Goal: Information Seeking & Learning: Learn about a topic

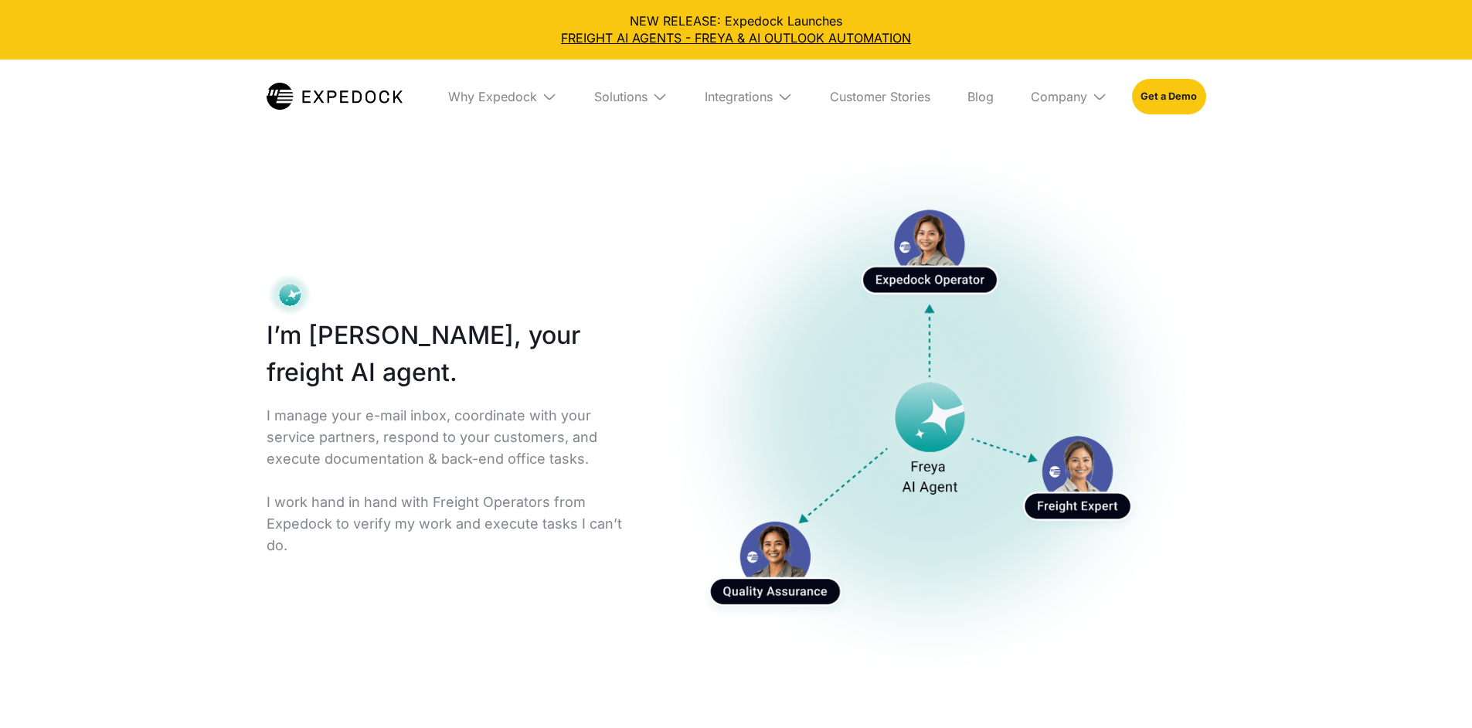
select select
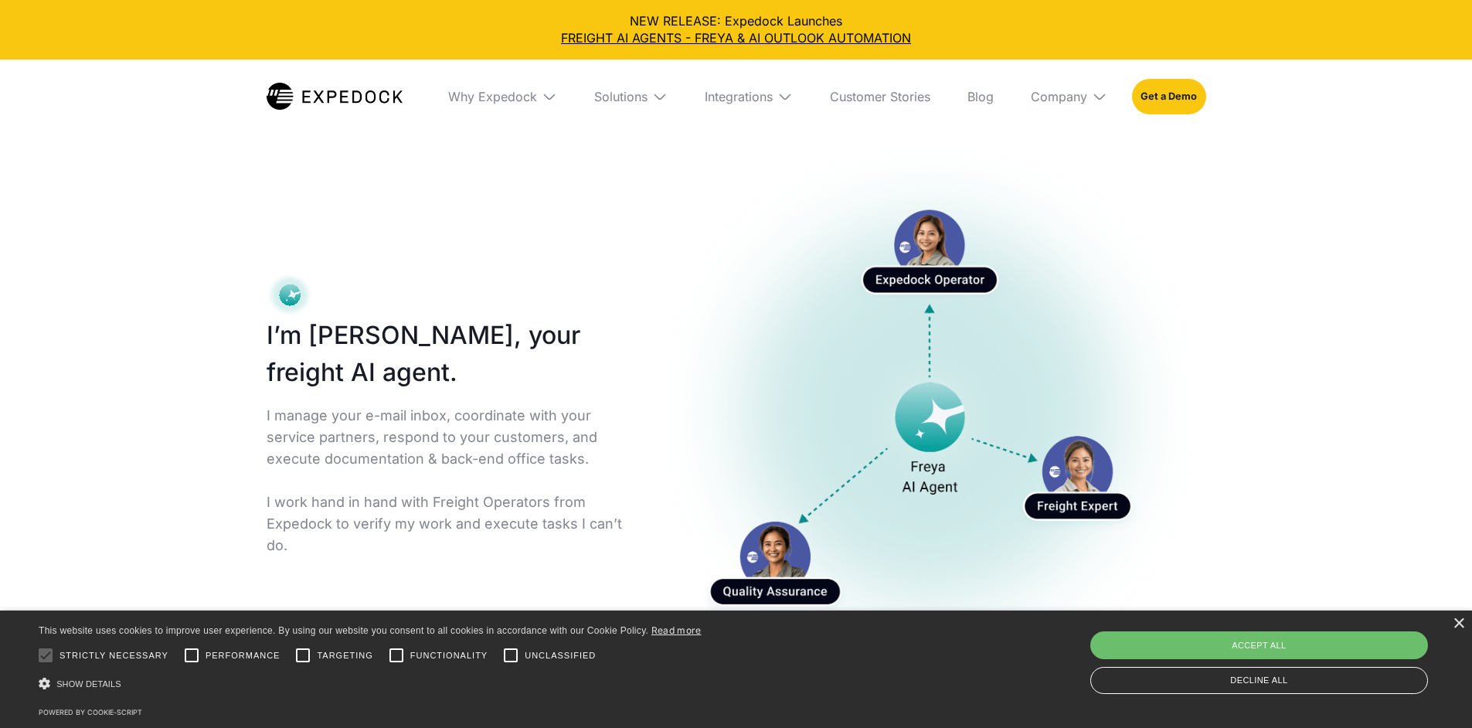
click at [415, 198] on div "I’m Freya, your freight AI agent. I manage your e-mail inbox, coordinate with y…" at bounding box center [736, 423] width 989 height 625
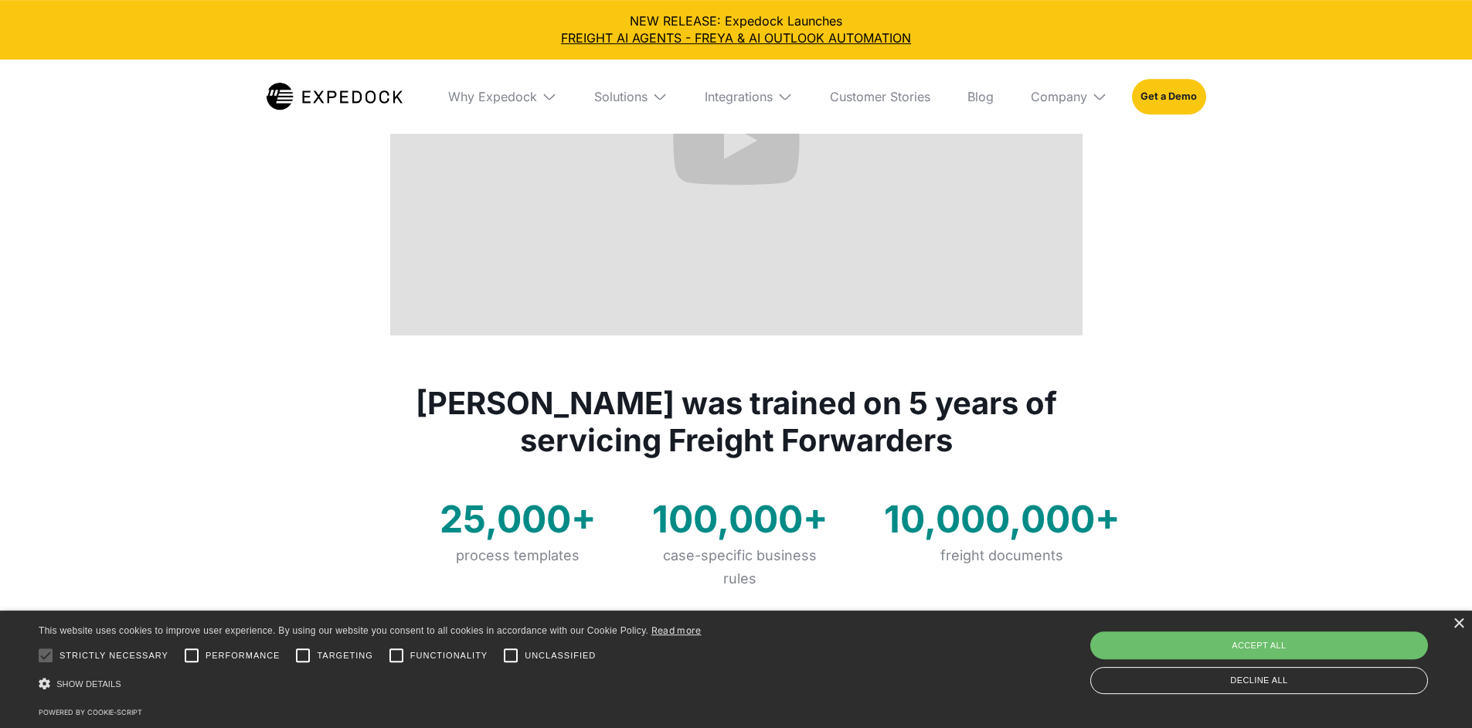
scroll to position [1028, 0]
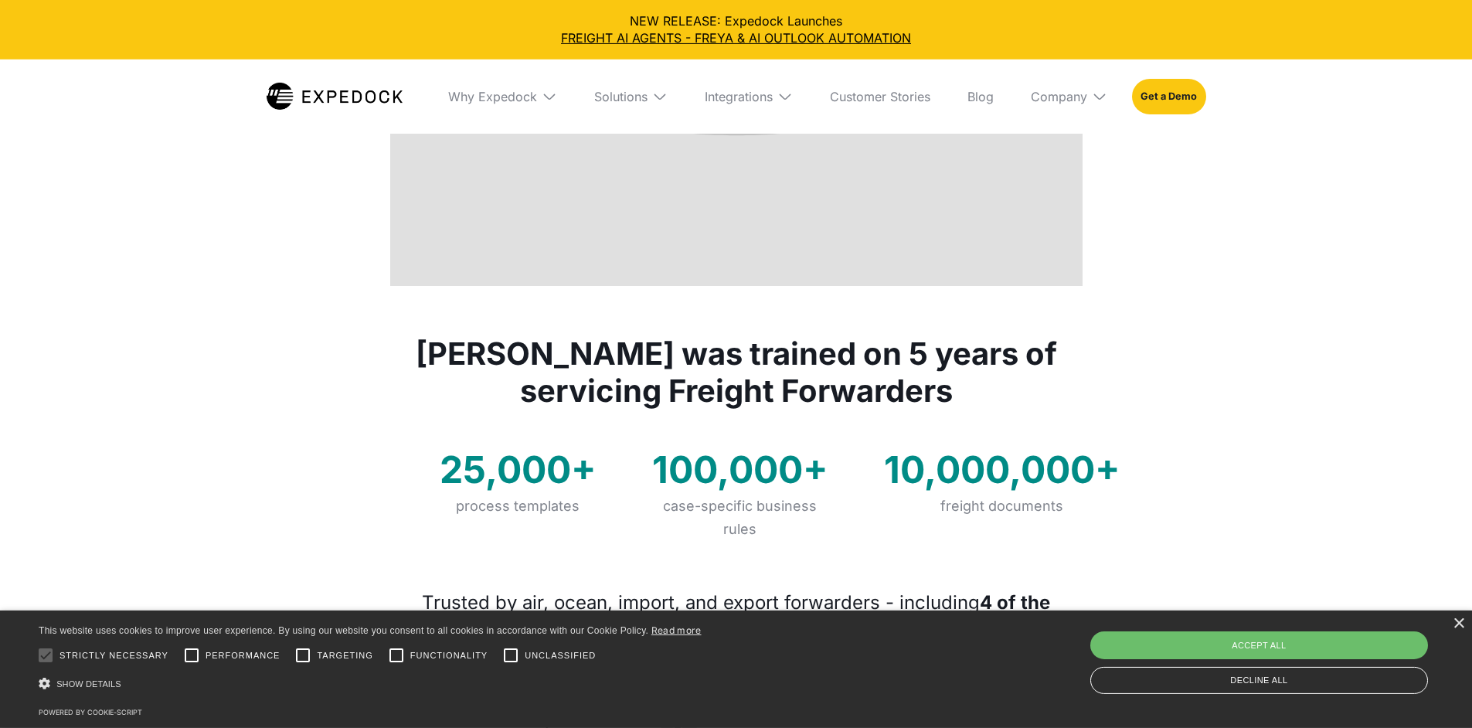
click at [1461, 618] on div "× This website uses cookies to improve user experience. By using our website yo…" at bounding box center [736, 669] width 1472 height 117
click at [1460, 625] on div "×" at bounding box center [1459, 624] width 12 height 12
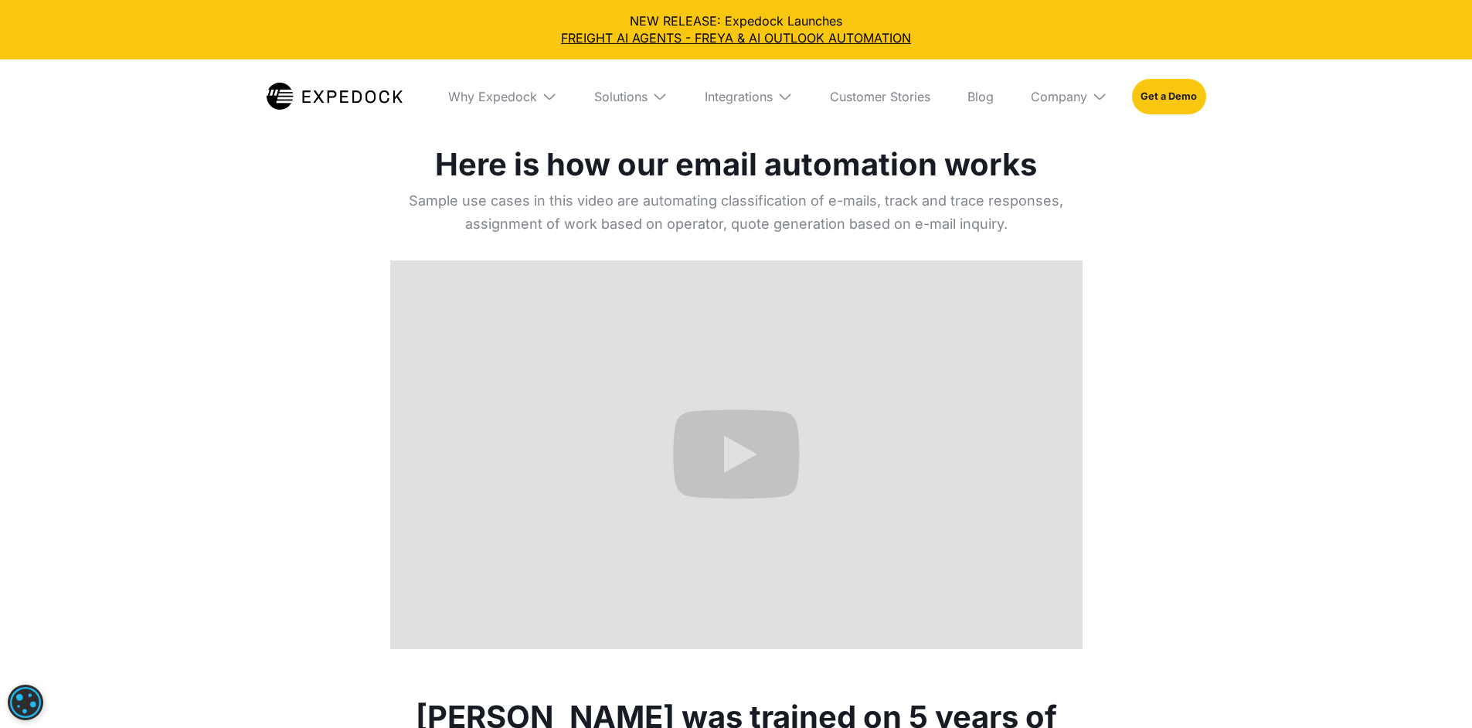
scroll to position [659, 0]
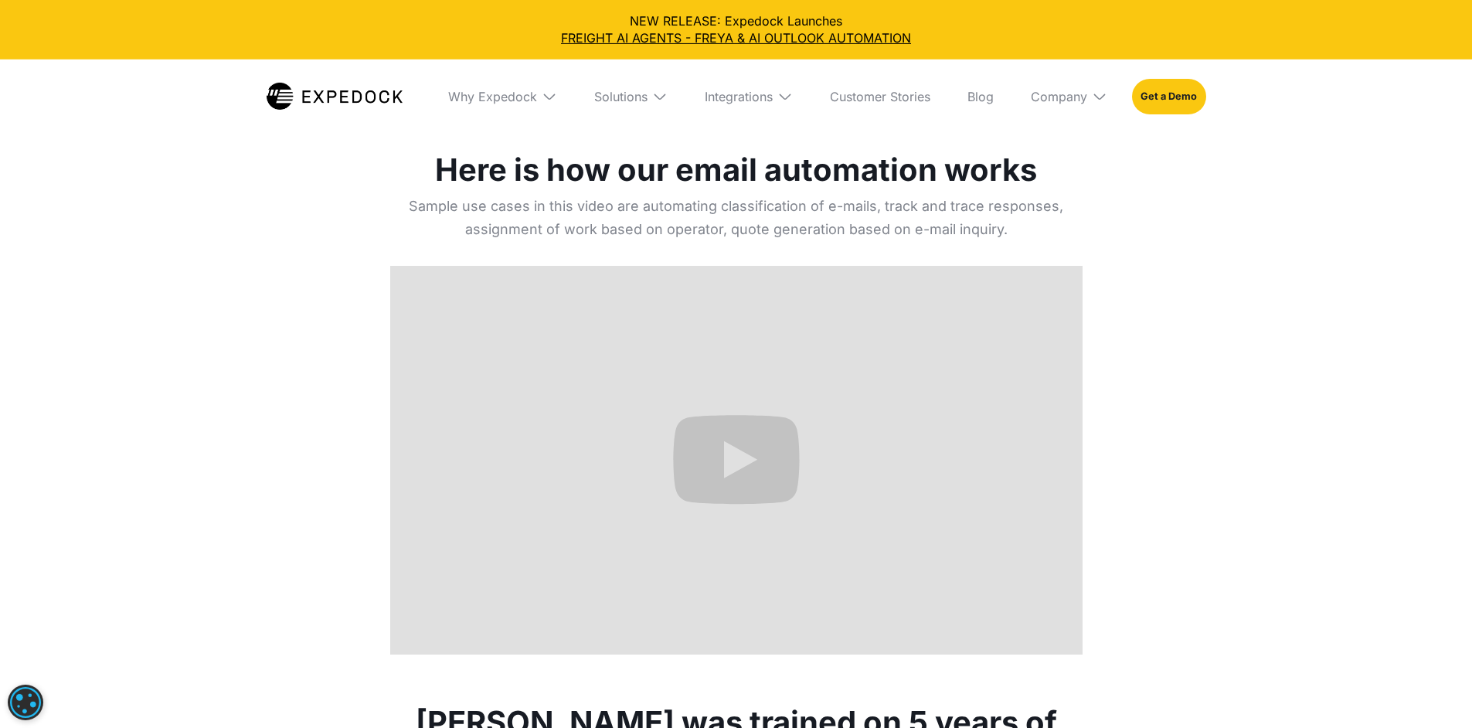
click at [545, 213] on p "Sample use cases in this video are automating classification of e-mails, track …" at bounding box center [736, 218] width 693 height 46
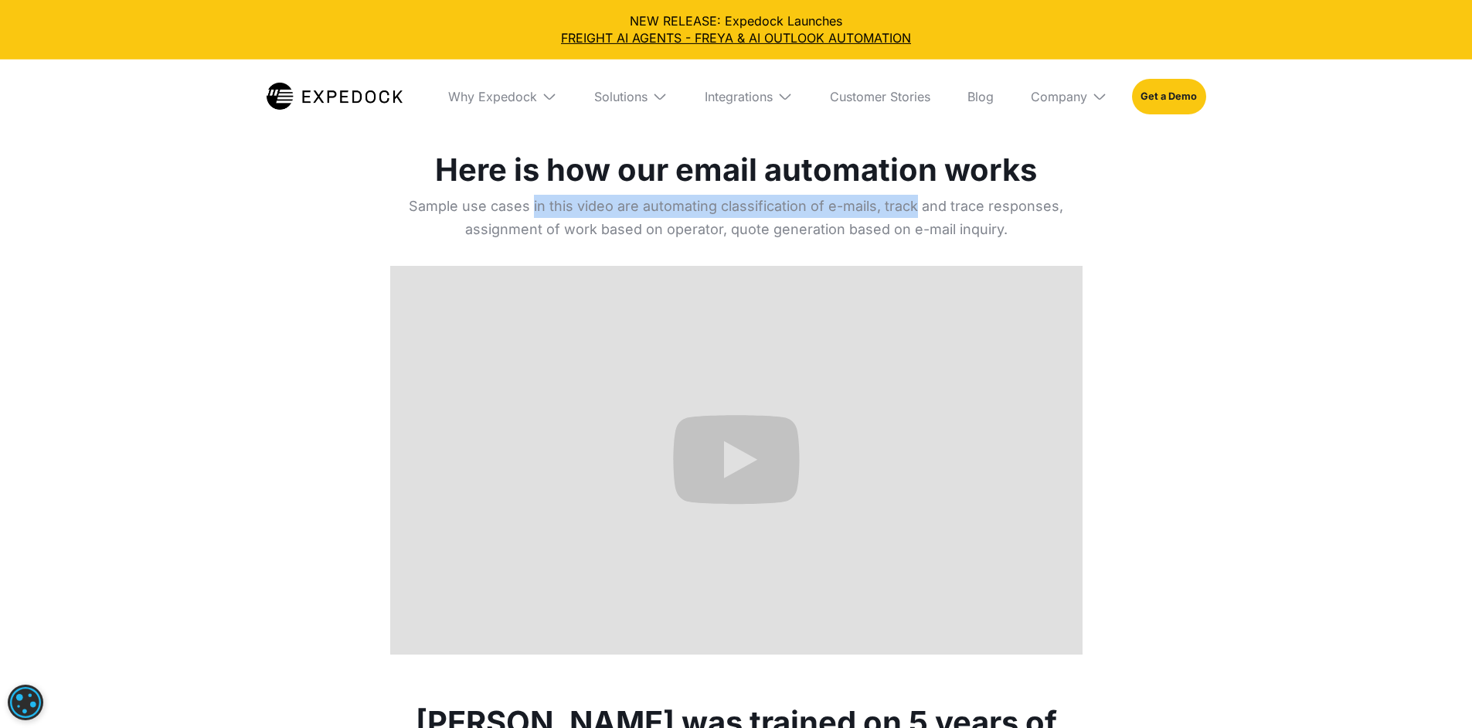
drag, startPoint x: 545, startPoint y: 213, endPoint x: 902, endPoint y: 210, distance: 357.1
click at [902, 210] on p "Sample use cases in this video are automating classification of e-mails, track …" at bounding box center [736, 218] width 693 height 46
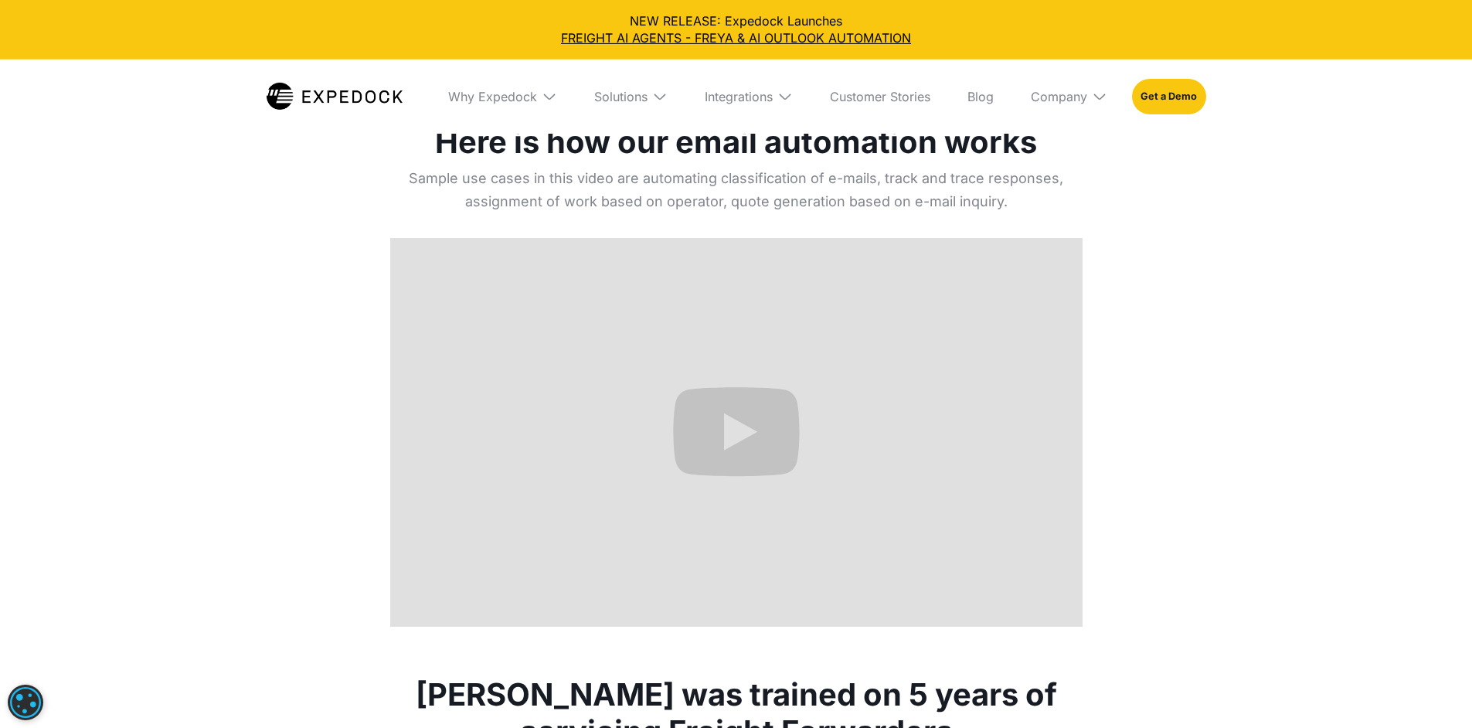
scroll to position [688, 0]
click at [619, 205] on p "Sample use cases in this video are automating classification of e-mails, track …" at bounding box center [736, 189] width 693 height 46
drag, startPoint x: 619, startPoint y: 205, endPoint x: 870, endPoint y: 209, distance: 250.5
click at [870, 209] on p "Sample use cases in this video are automating classification of e-mails, track …" at bounding box center [736, 189] width 693 height 46
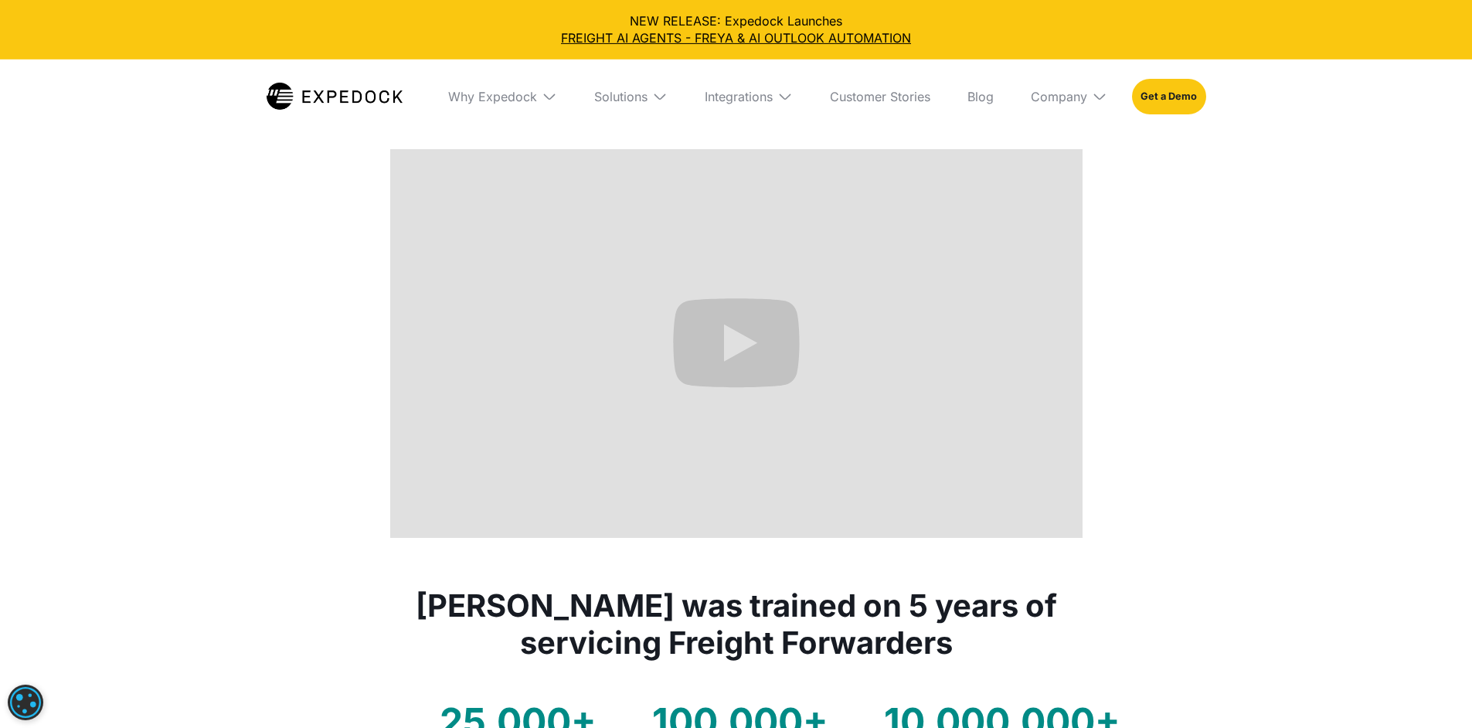
scroll to position [775, 0]
click at [307, 414] on div "Here is how our email automation works Sample use cases in this video are autom…" at bounding box center [736, 262] width 1472 height 553
click at [164, 192] on div "Here is how our email automation works Sample use cases in this video are autom…" at bounding box center [736, 262] width 1472 height 553
click at [298, 97] on img at bounding box center [335, 96] width 136 height 27
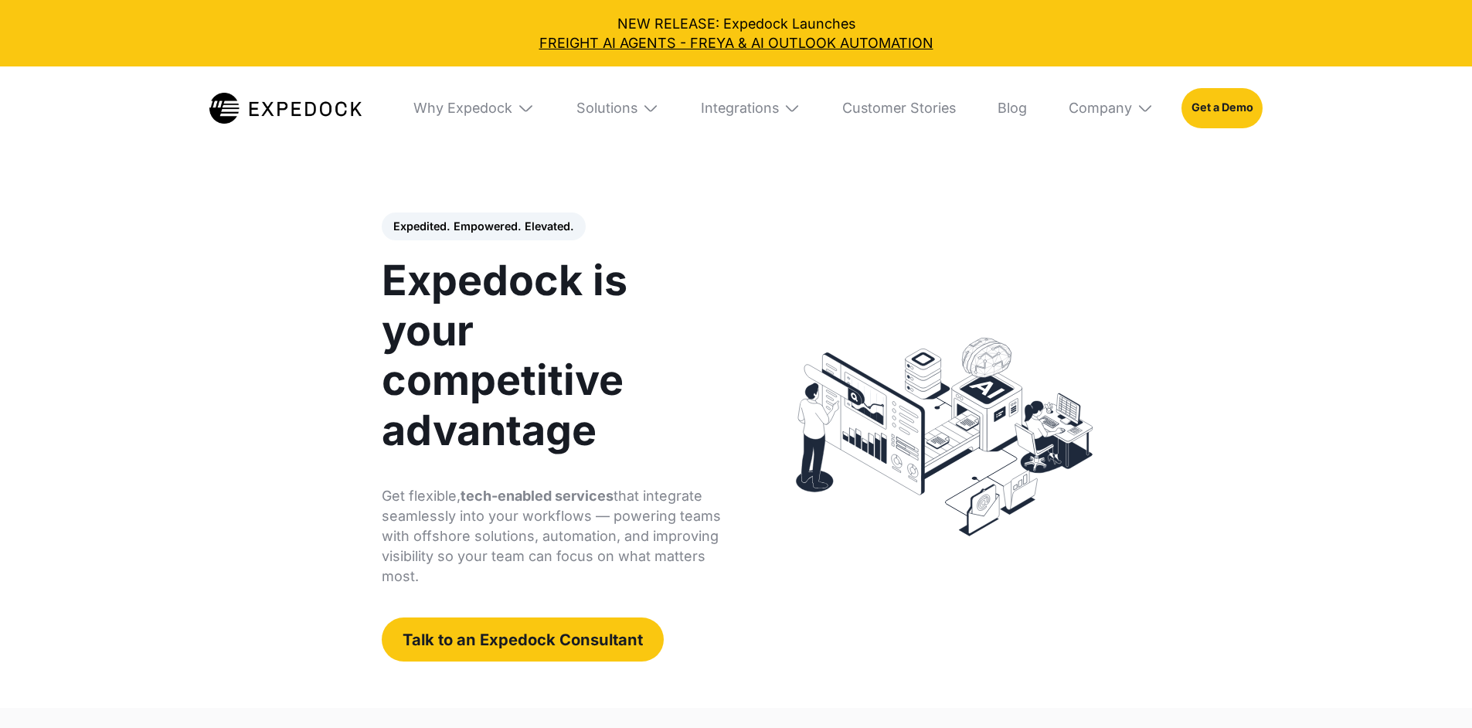
select select
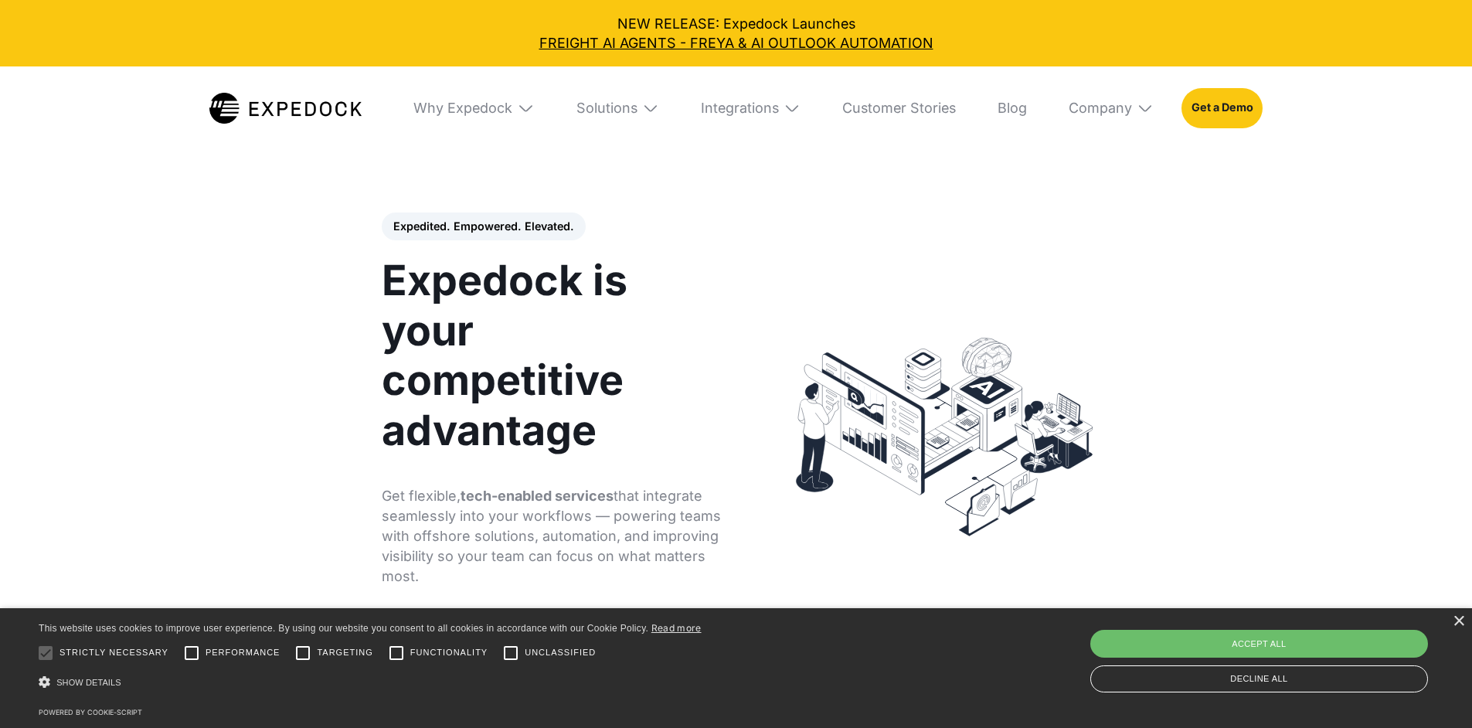
click at [519, 107] on img at bounding box center [525, 108] width 17 height 17
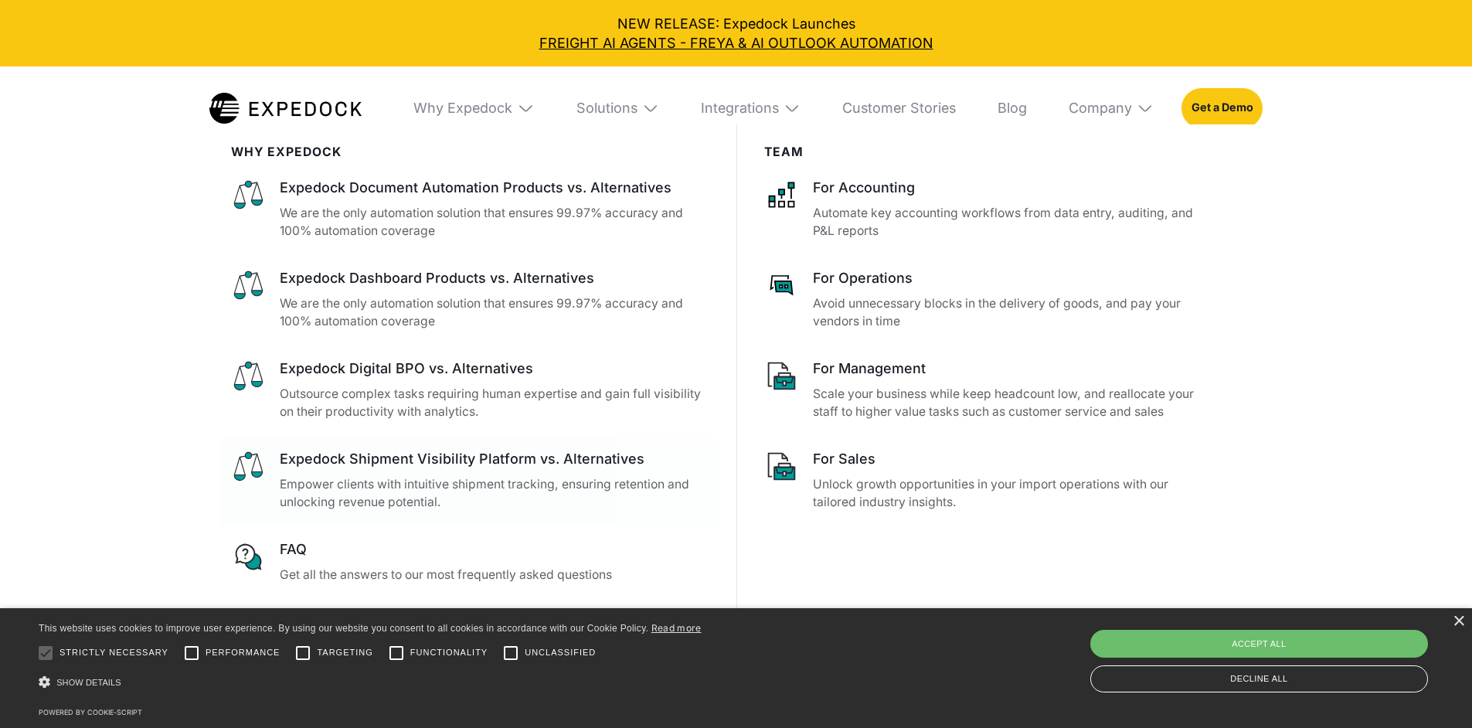
scroll to position [86, 0]
click at [1142, 675] on div "Decline all" at bounding box center [1260, 678] width 338 height 27
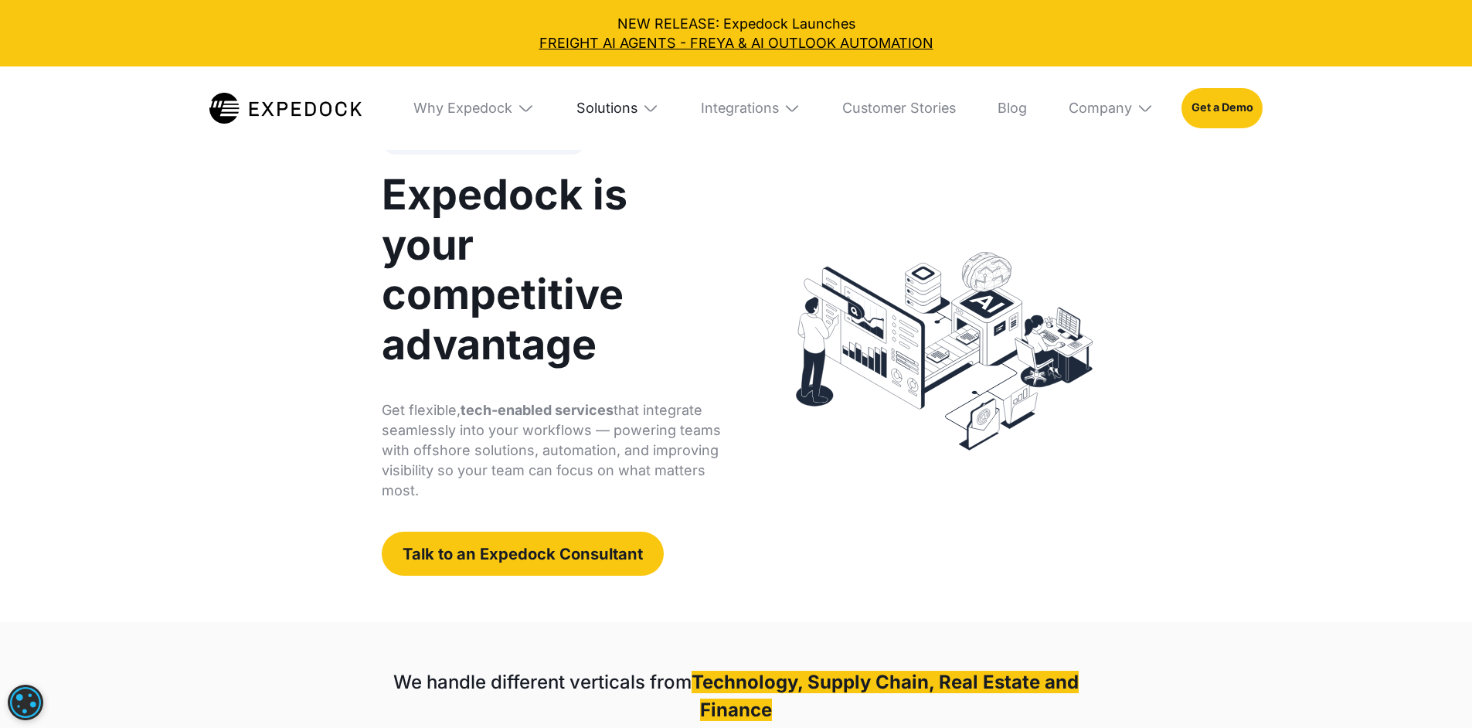
click at [624, 100] on div "Solutions" at bounding box center [607, 108] width 61 height 17
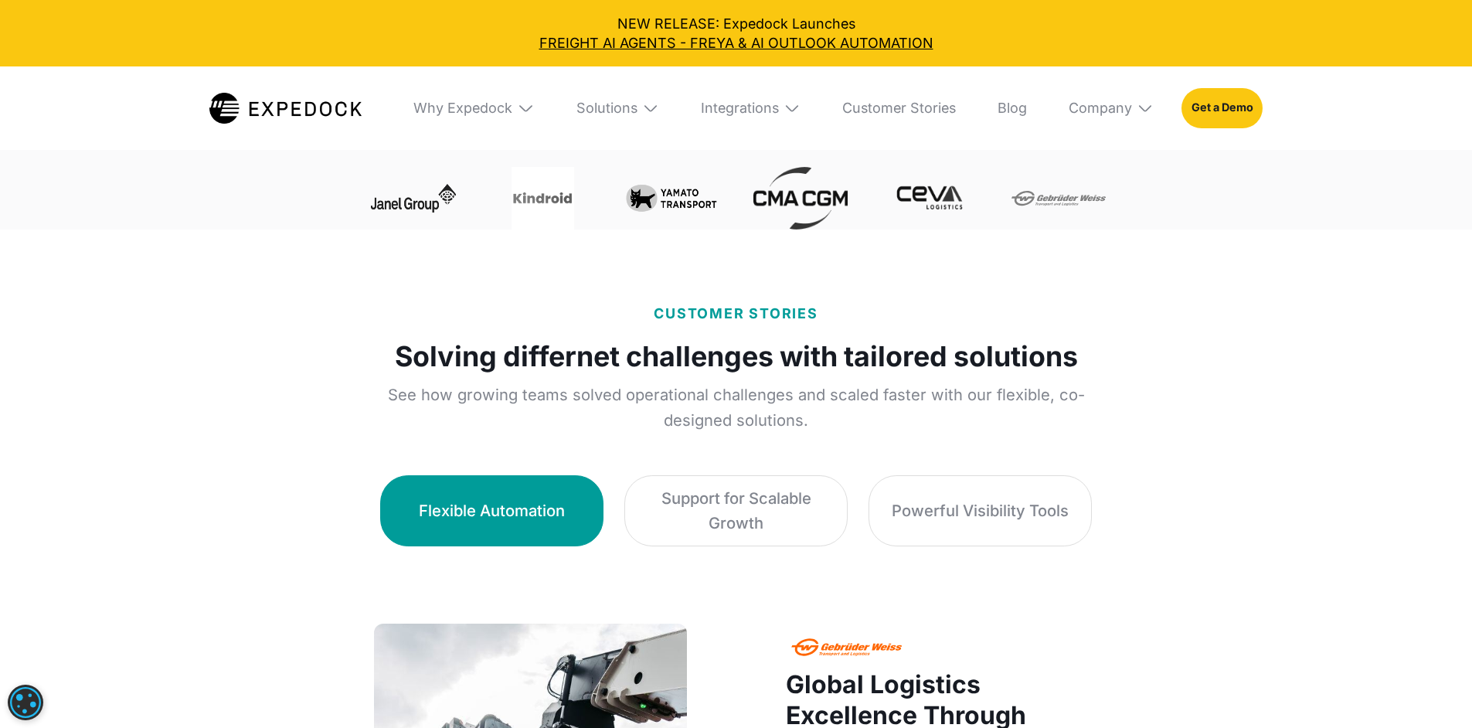
scroll to position [754, 0]
click at [448, 399] on p "See how growing teams solved operational challenges and scaled faster with our …" at bounding box center [736, 407] width 740 height 52
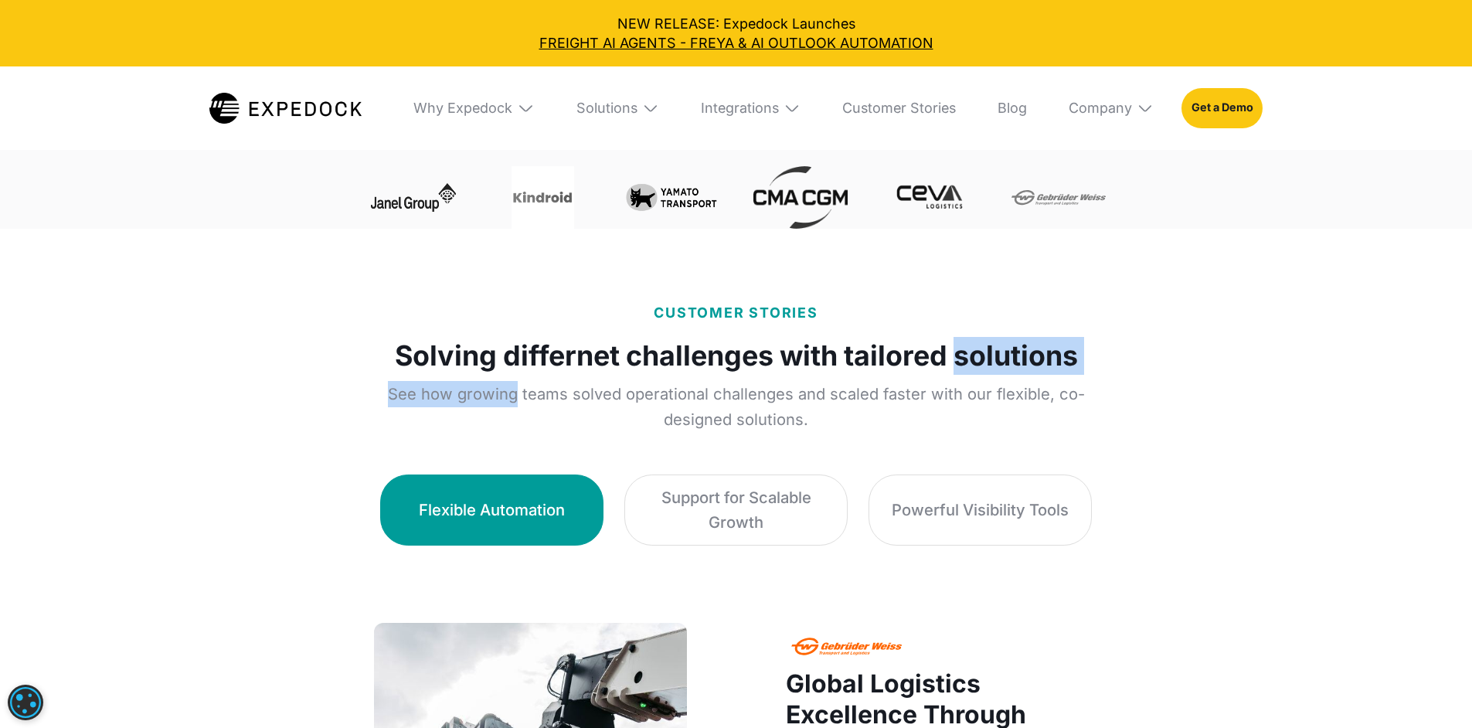
drag, startPoint x: 448, startPoint y: 399, endPoint x: 958, endPoint y: 378, distance: 509.8
click at [958, 378] on div "CUSTOMER STORIES Solving differnet challenges with tailored solutions See how g…" at bounding box center [736, 368] width 740 height 130
click at [958, 375] on strong "Solving differnet challenges with tailored solutions" at bounding box center [736, 356] width 683 height 38
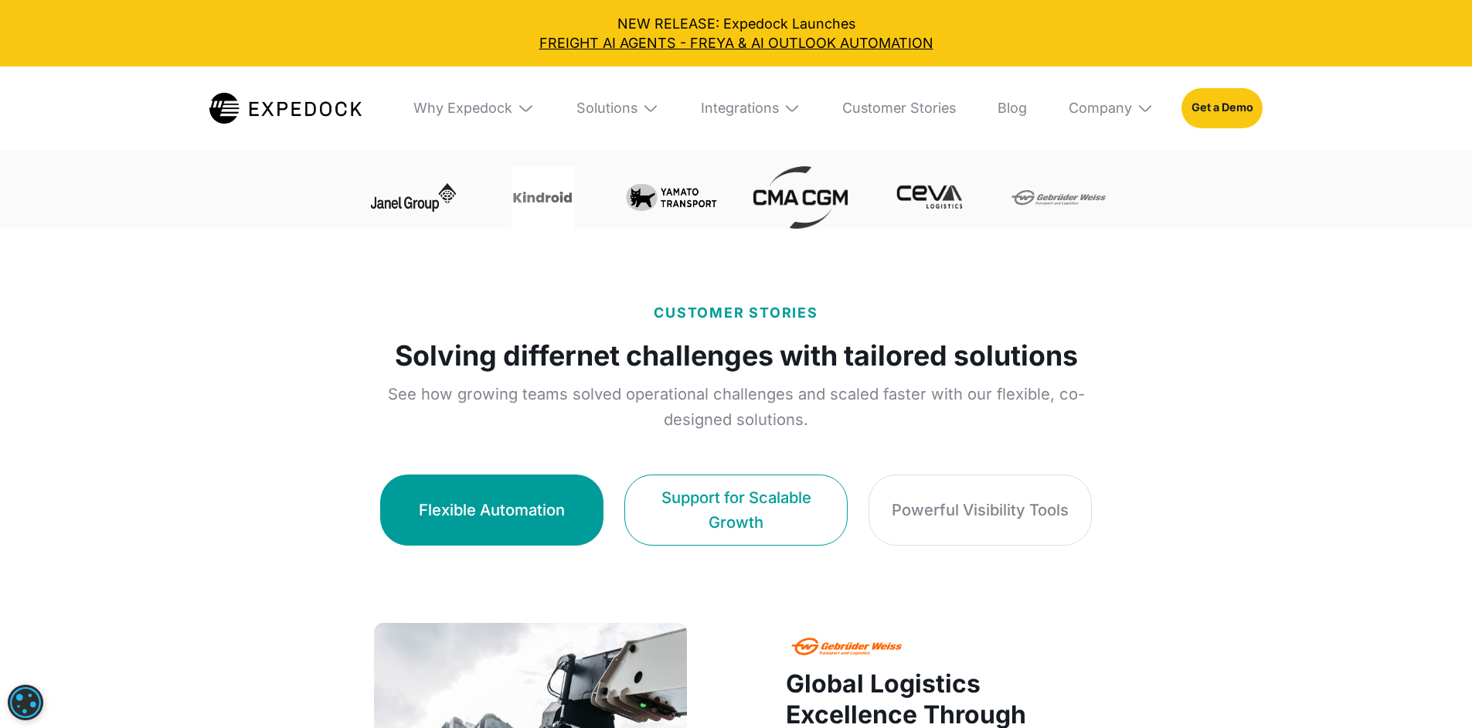
click at [773, 502] on div "Support for Scalable Growth" at bounding box center [736, 509] width 180 height 49
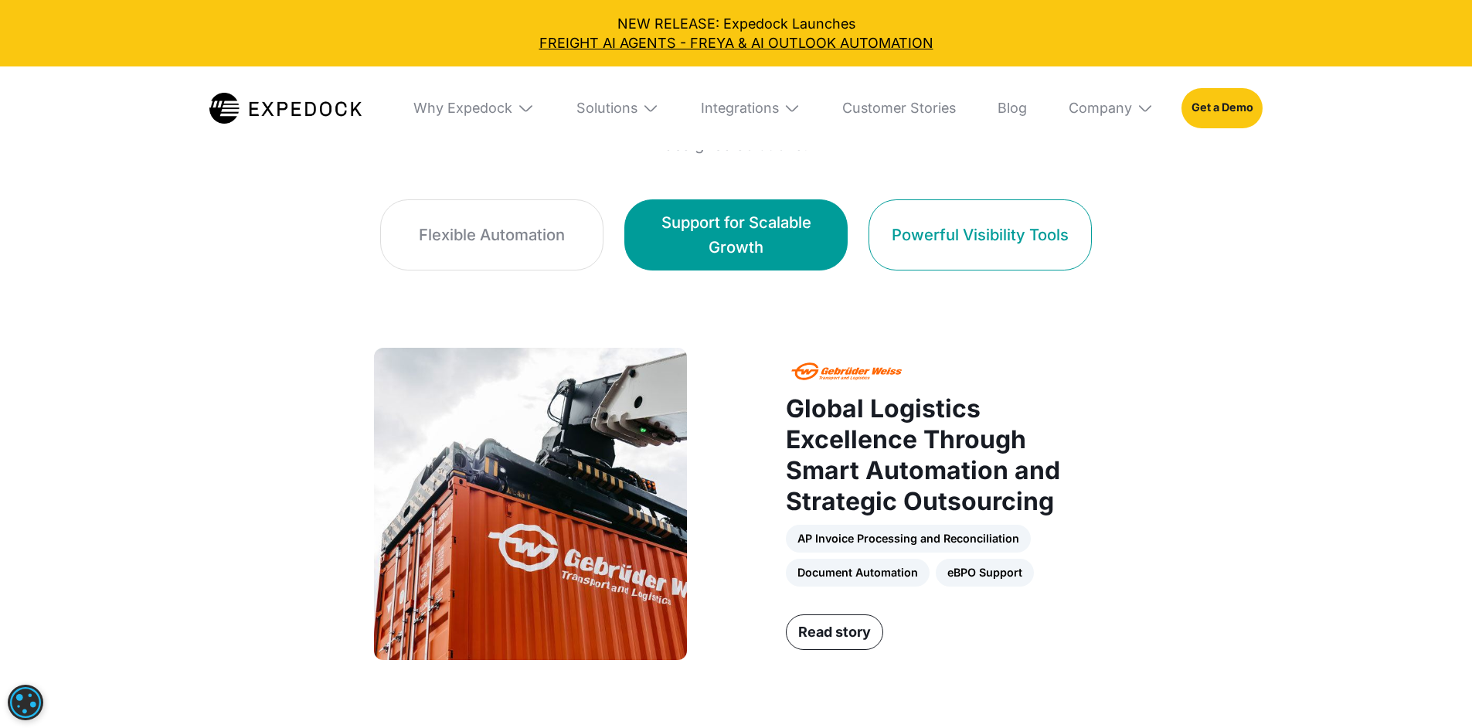
scroll to position [1028, 0]
click at [1069, 223] on div "Powerful Visibility Tools" at bounding box center [980, 235] width 177 height 24
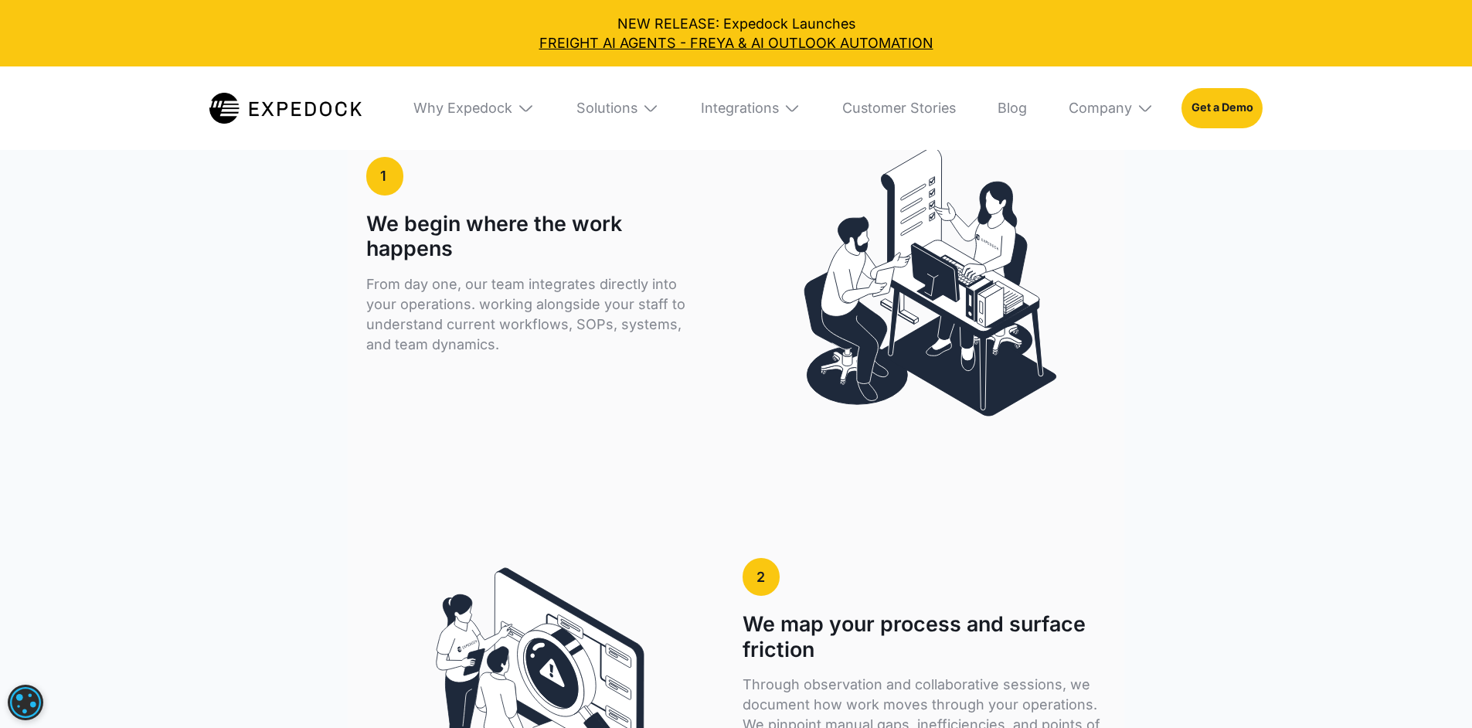
scroll to position [2350, 0]
click at [508, 28] on p "We embed within your team to capture how work is done today then design, implem…" at bounding box center [736, 8] width 740 height 40
drag, startPoint x: 508, startPoint y: 250, endPoint x: 977, endPoint y: 247, distance: 469.2
click at [977, 28] on p "We embed within your team to capture how work is done today then design, implem…" at bounding box center [736, 8] width 740 height 40
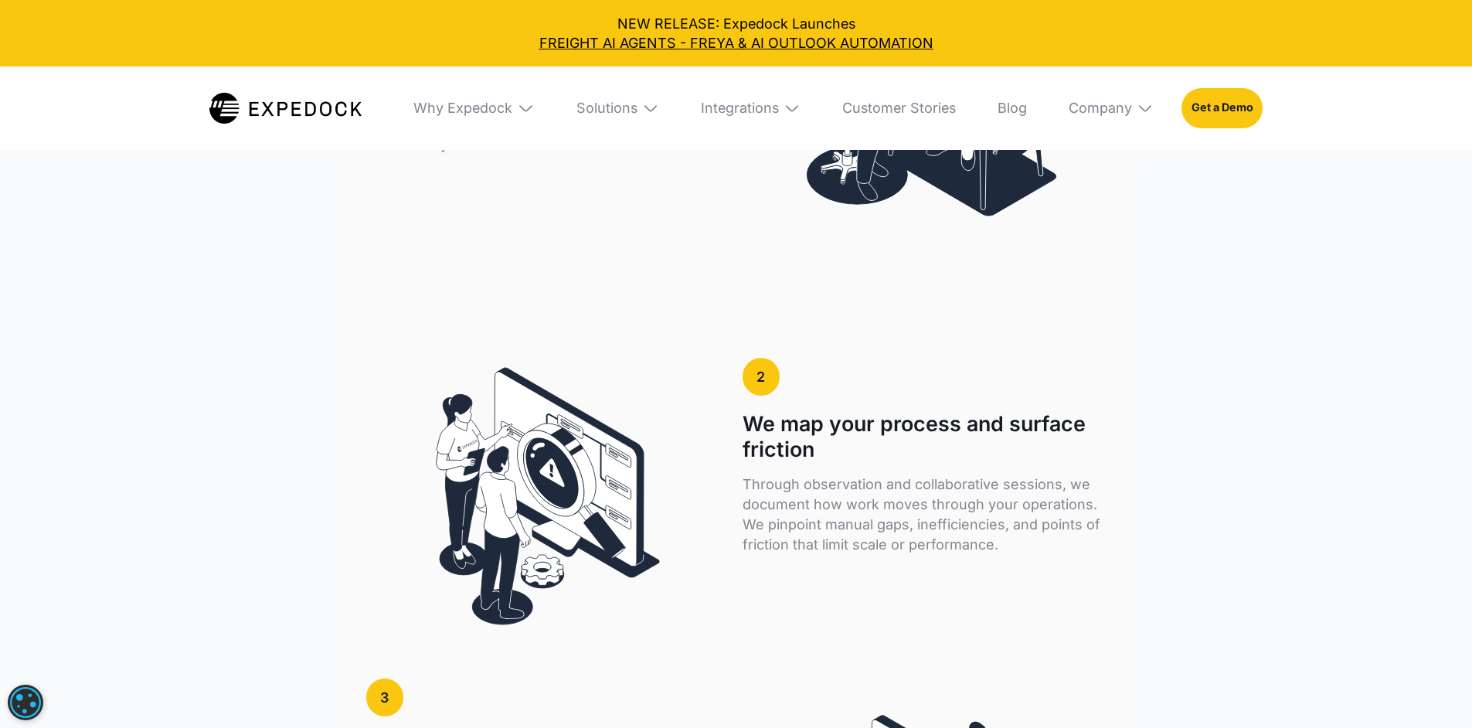
scroll to position [2551, 0]
click at [366, 154] on p "From day one, our team integrates directly into your operations. working alongs…" at bounding box center [537, 113] width 342 height 80
drag, startPoint x: 294, startPoint y: 407, endPoint x: 505, endPoint y: 406, distance: 210.2
click at [505, 154] on p "From day one, our team integrates directly into your operations. working alongs…" at bounding box center [537, 113] width 342 height 80
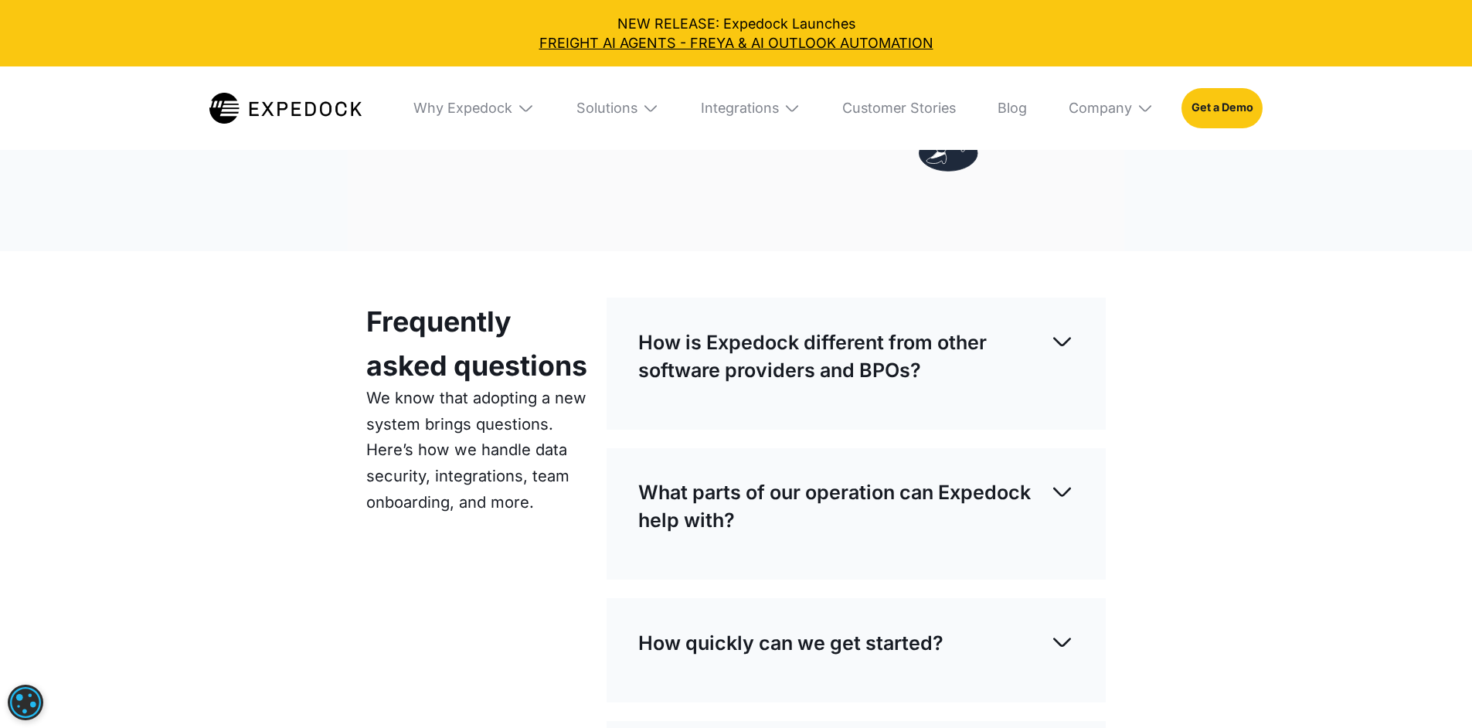
scroll to position [4098, 0]
drag, startPoint x: 854, startPoint y: 388, endPoint x: 1047, endPoint y: 403, distance: 193.8
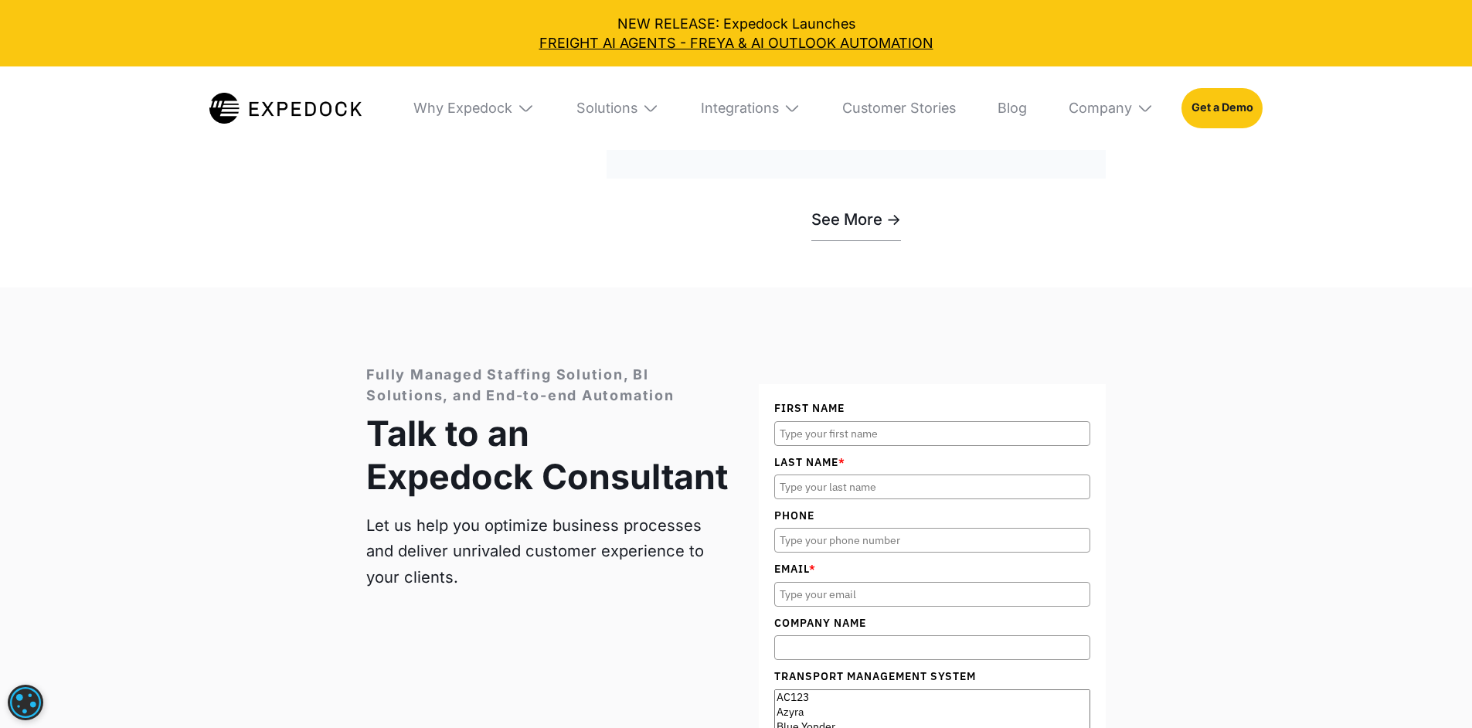
scroll to position [4772, 0]
drag, startPoint x: 308, startPoint y: 262, endPoint x: 575, endPoint y: 286, distance: 268.5
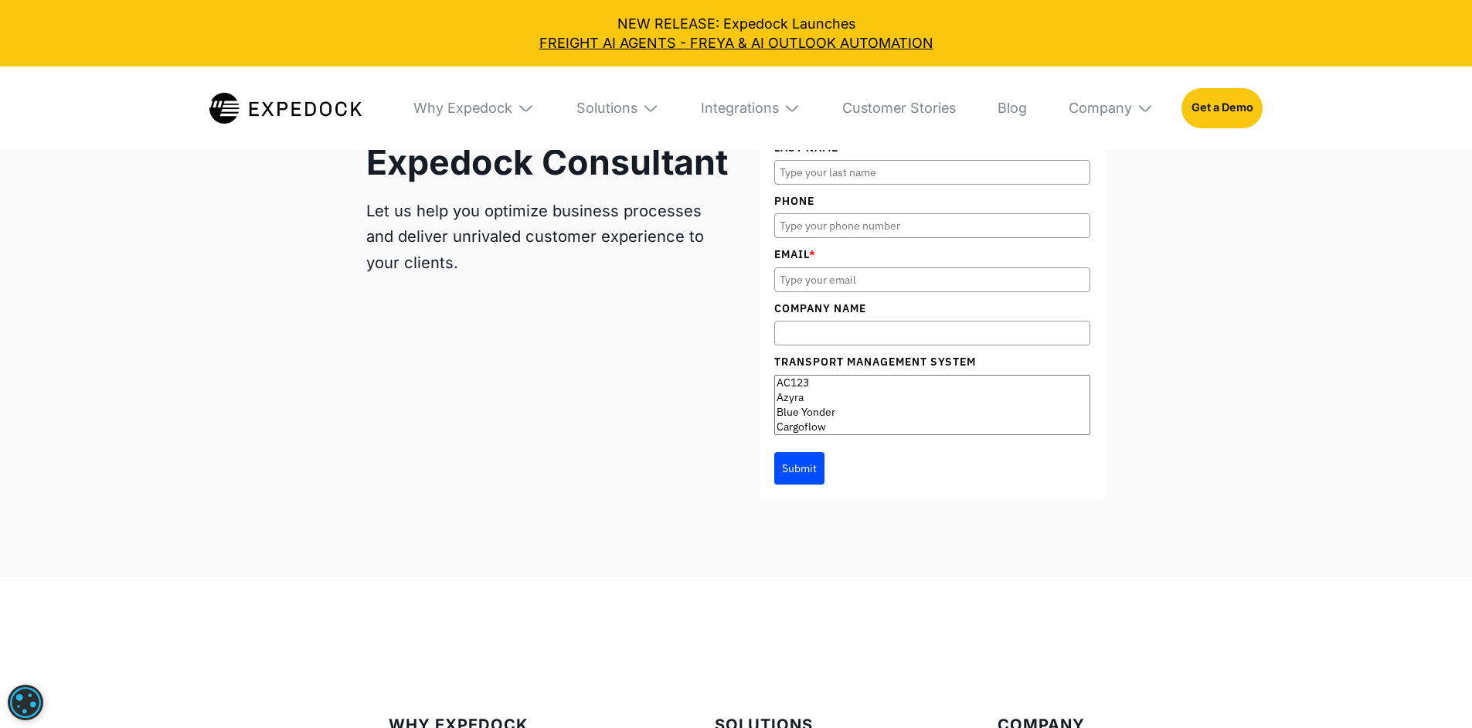
scroll to position [5086, 0]
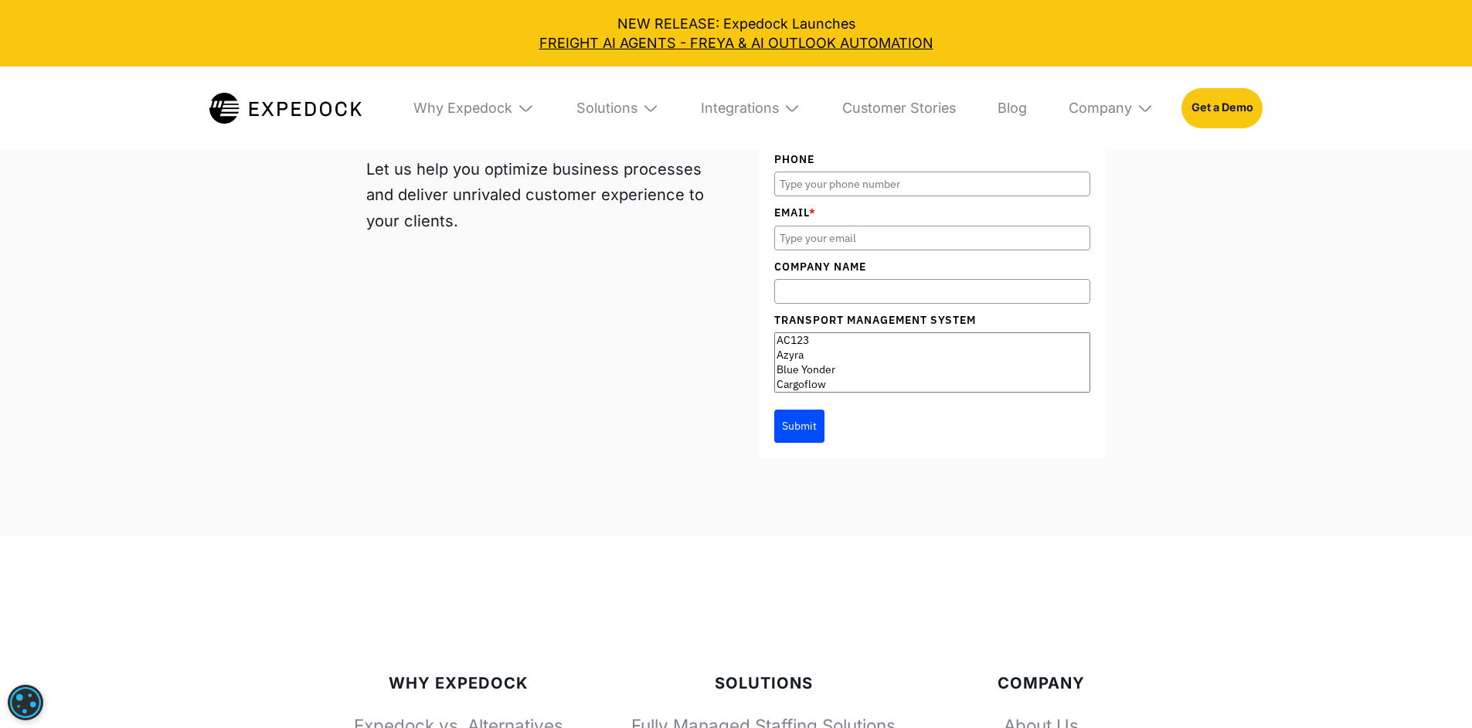
scroll to position [5414, 0]
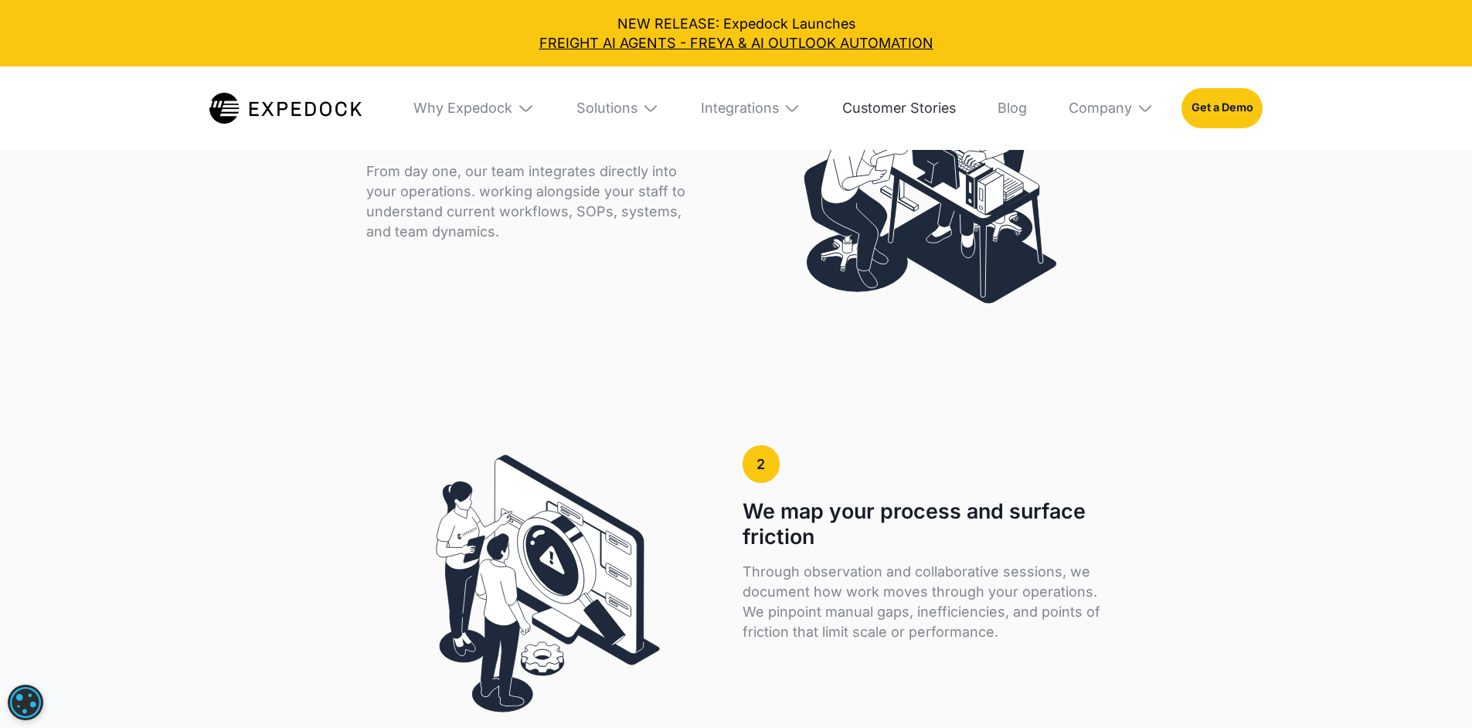
click at [947, 97] on link "Customer Stories" at bounding box center [899, 107] width 141 height 83
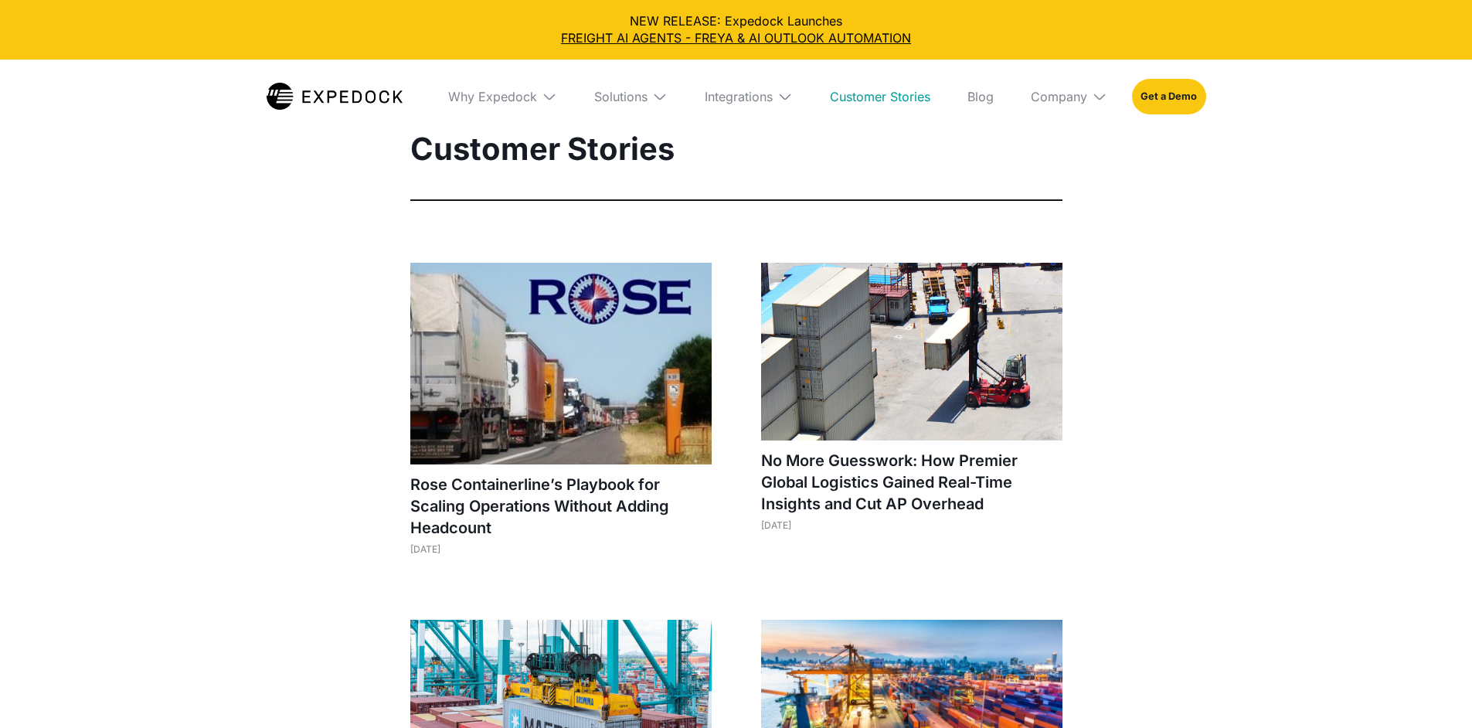
select select
click at [773, 94] on div "Integrations" at bounding box center [739, 96] width 68 height 15
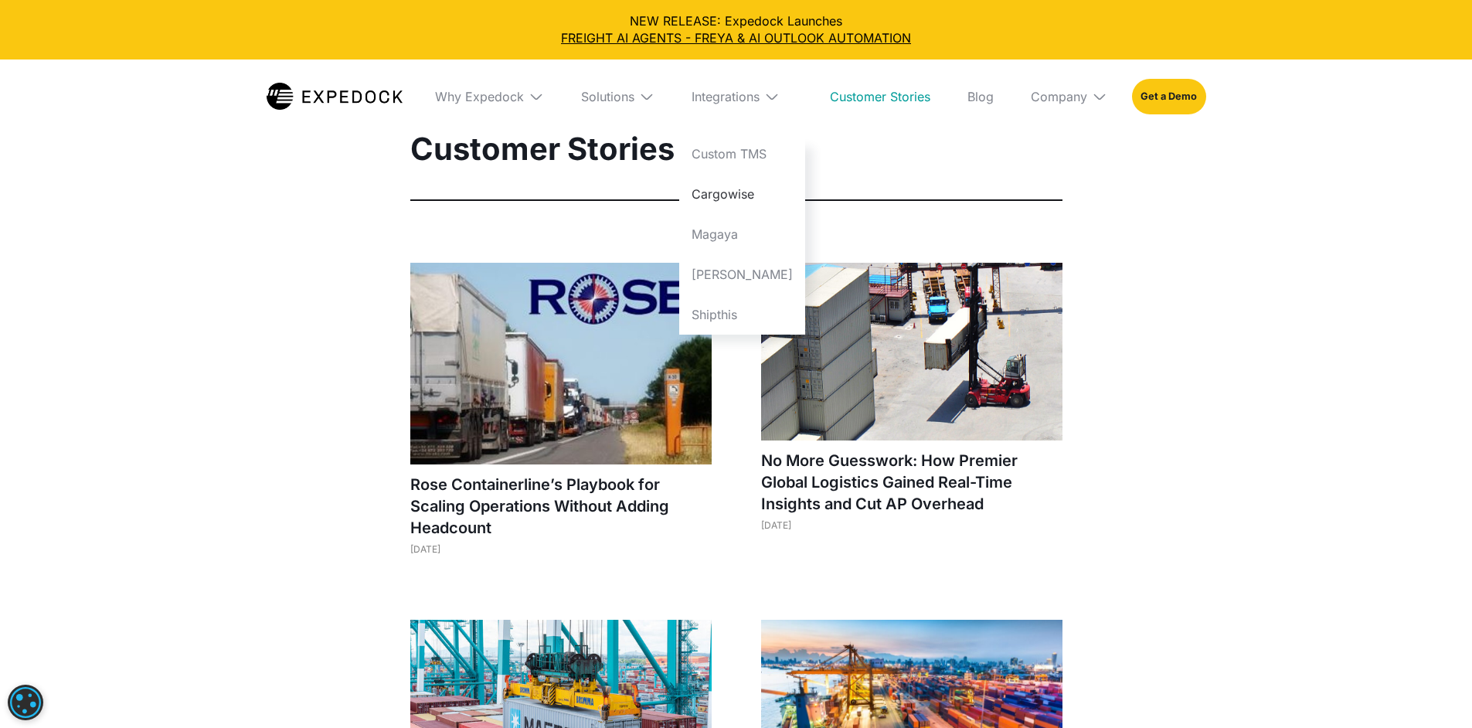
click at [772, 184] on link "Cargowise" at bounding box center [742, 194] width 126 height 40
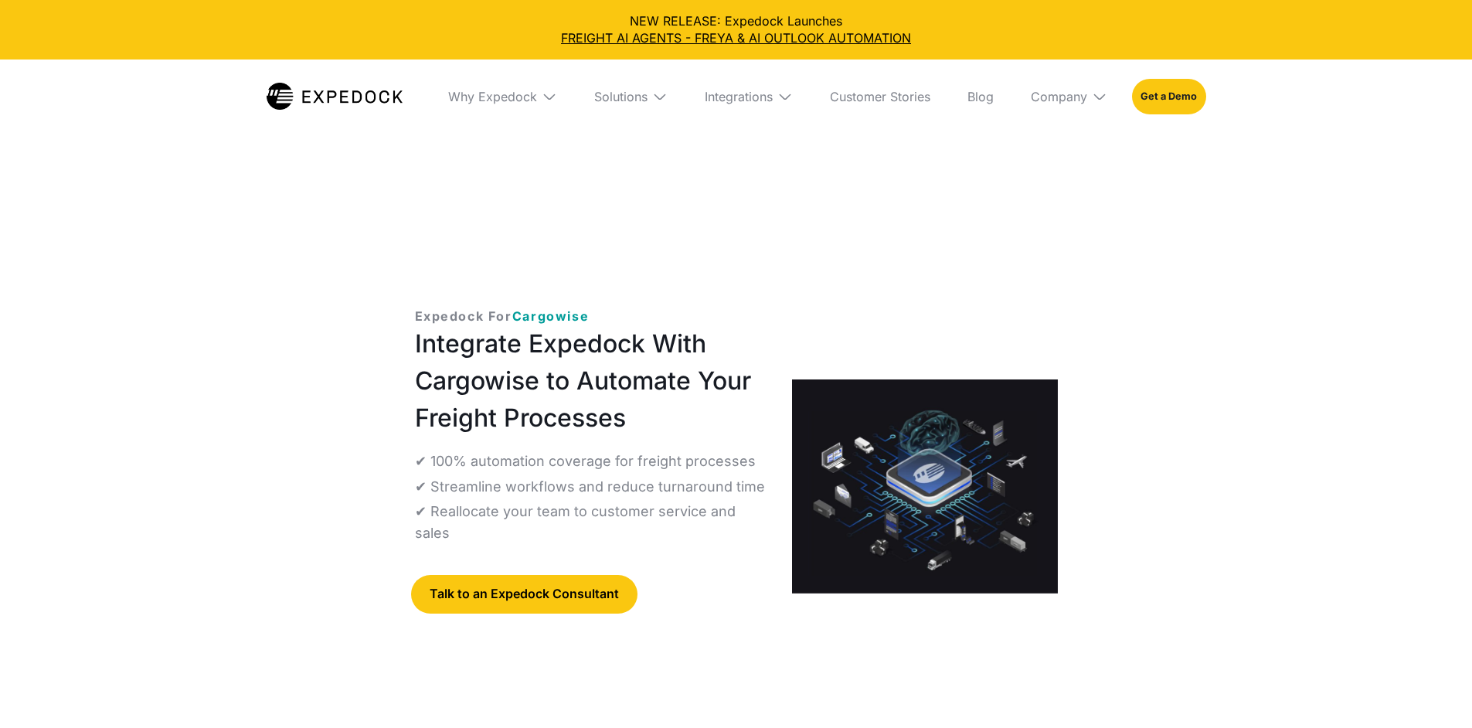
select select
click at [516, 451] on p "✔ 100% automation coverage for freight processes" at bounding box center [585, 462] width 341 height 22
drag, startPoint x: 516, startPoint y: 356, endPoint x: 529, endPoint y: 376, distance: 23.4
click at [529, 451] on p "✔ 100% automation coverage for freight processes" at bounding box center [585, 462] width 341 height 22
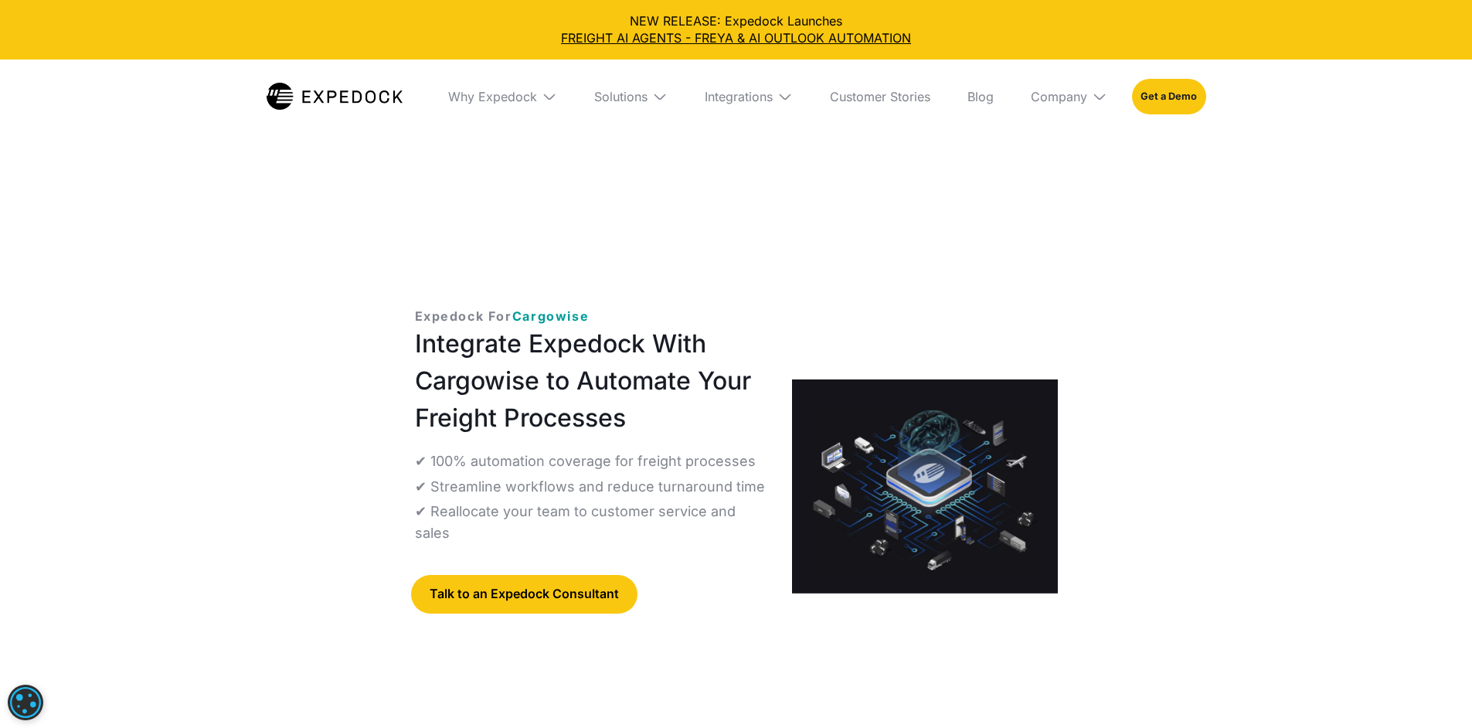
click at [522, 476] on p "✔ Streamline workflows and reduce turnaround time" at bounding box center [590, 487] width 350 height 22
drag, startPoint x: 522, startPoint y: 400, endPoint x: 523, endPoint y: 417, distance: 17.0
click at [523, 476] on p "✔ Streamline workflows and reduce turnaround time" at bounding box center [590, 487] width 350 height 22
click at [769, 95] on div "Integrations" at bounding box center [739, 96] width 68 height 15
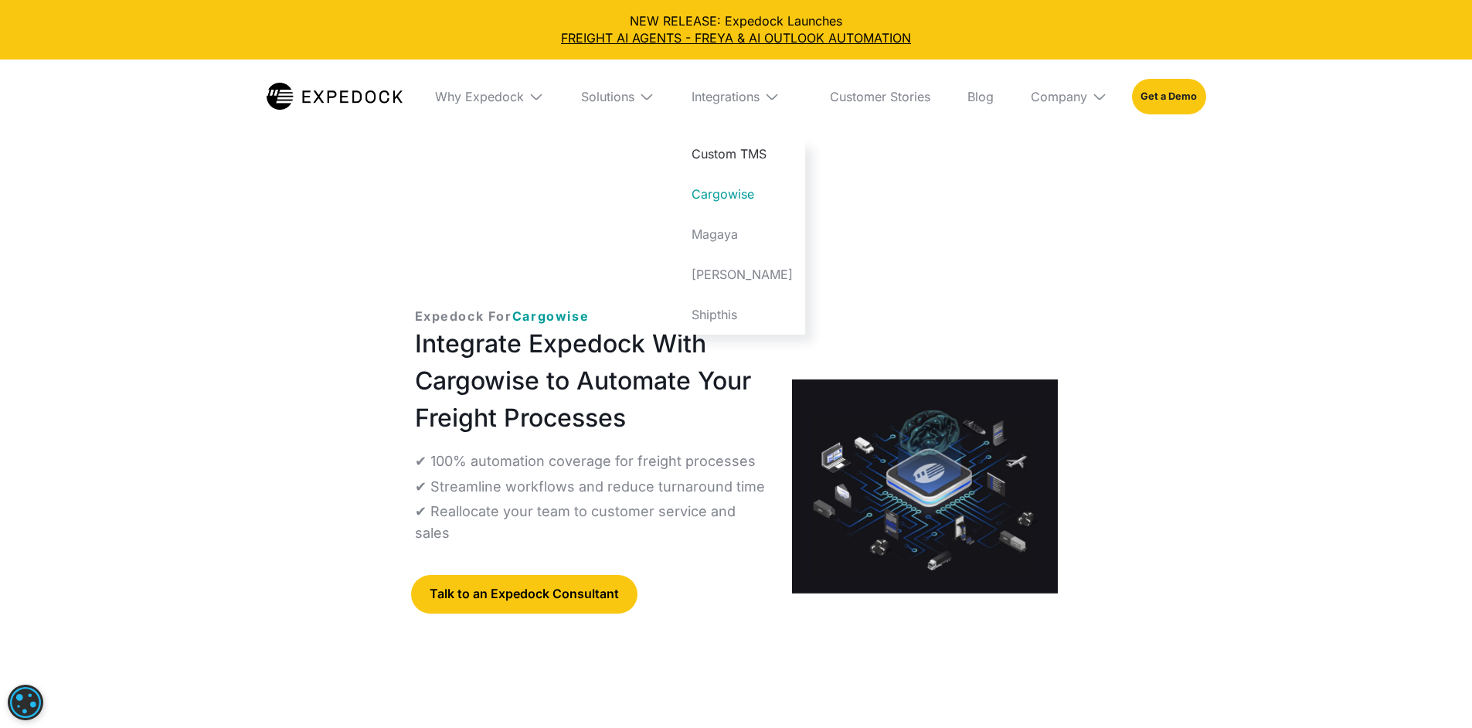
click at [757, 155] on link "Custom TMS" at bounding box center [742, 154] width 126 height 40
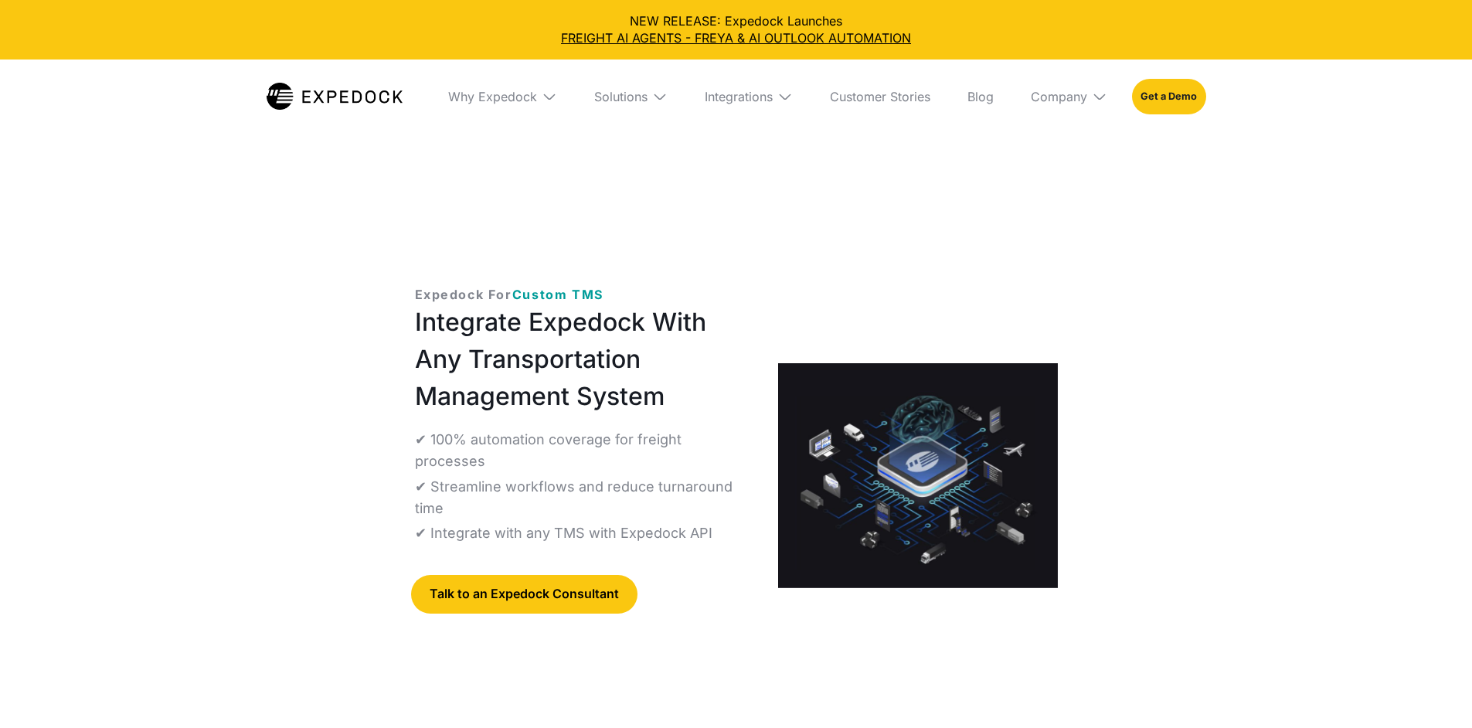
select select
click at [752, 93] on div "Integrations" at bounding box center [739, 96] width 68 height 15
click at [627, 304] on h1 "Integrate Expedock With Any Transportation Management System" at bounding box center [584, 359] width 339 height 111
click at [749, 93] on div "Integrations" at bounding box center [739, 96] width 68 height 15
click at [755, 284] on link "[PERSON_NAME]" at bounding box center [742, 274] width 126 height 40
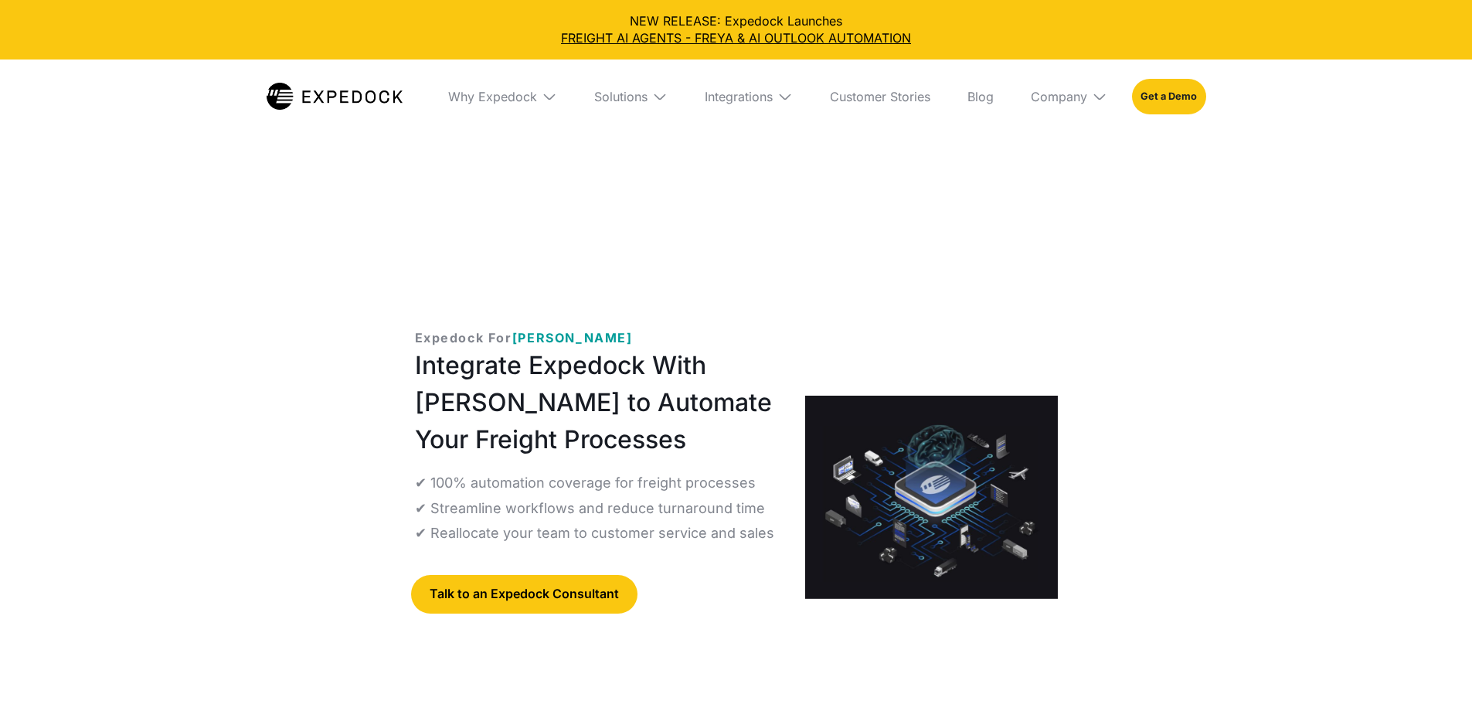
select select
click at [741, 472] on p "✔ 100% automation coverage for freight processes" at bounding box center [585, 483] width 341 height 22
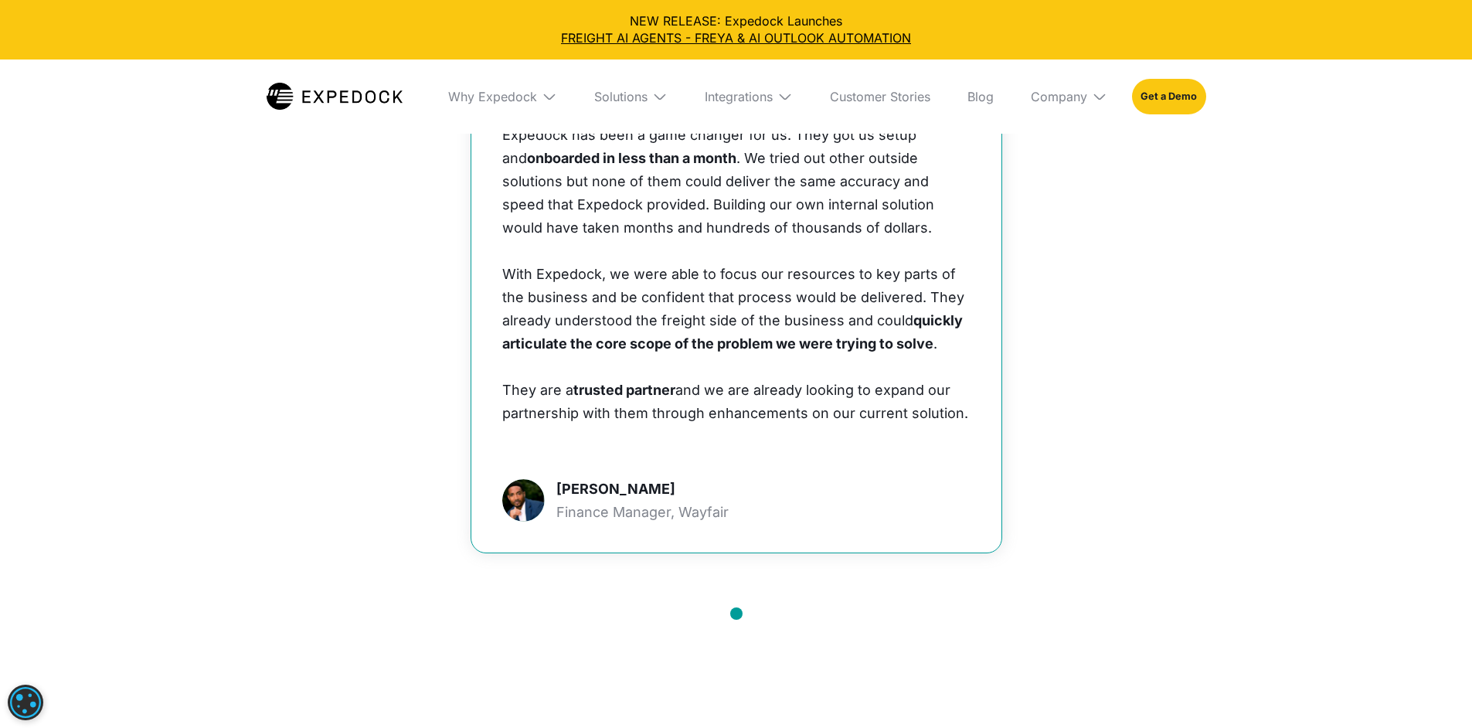
scroll to position [1154, 0]
click at [590, 163] on strong "onboarded in less than a month" at bounding box center [631, 155] width 209 height 16
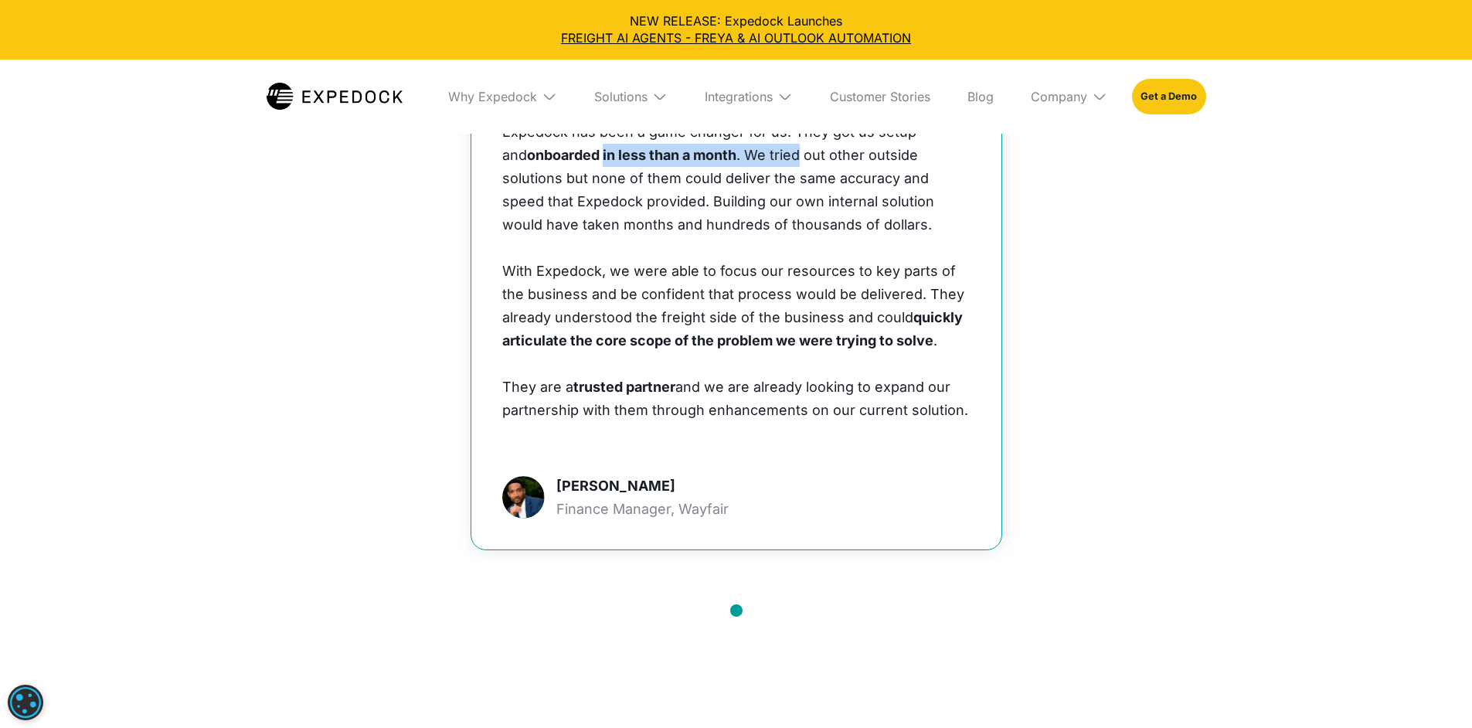
drag, startPoint x: 590, startPoint y: 229, endPoint x: 763, endPoint y: 230, distance: 172.4
click at [763, 230] on p "Expedock has been a game changer for us. They got us setup and onboarded in les…" at bounding box center [736, 179] width 468 height 116
click at [763, 231] on p "Expedock has been a game changer for us. They got us setup and onboarded in les…" at bounding box center [736, 179] width 468 height 116
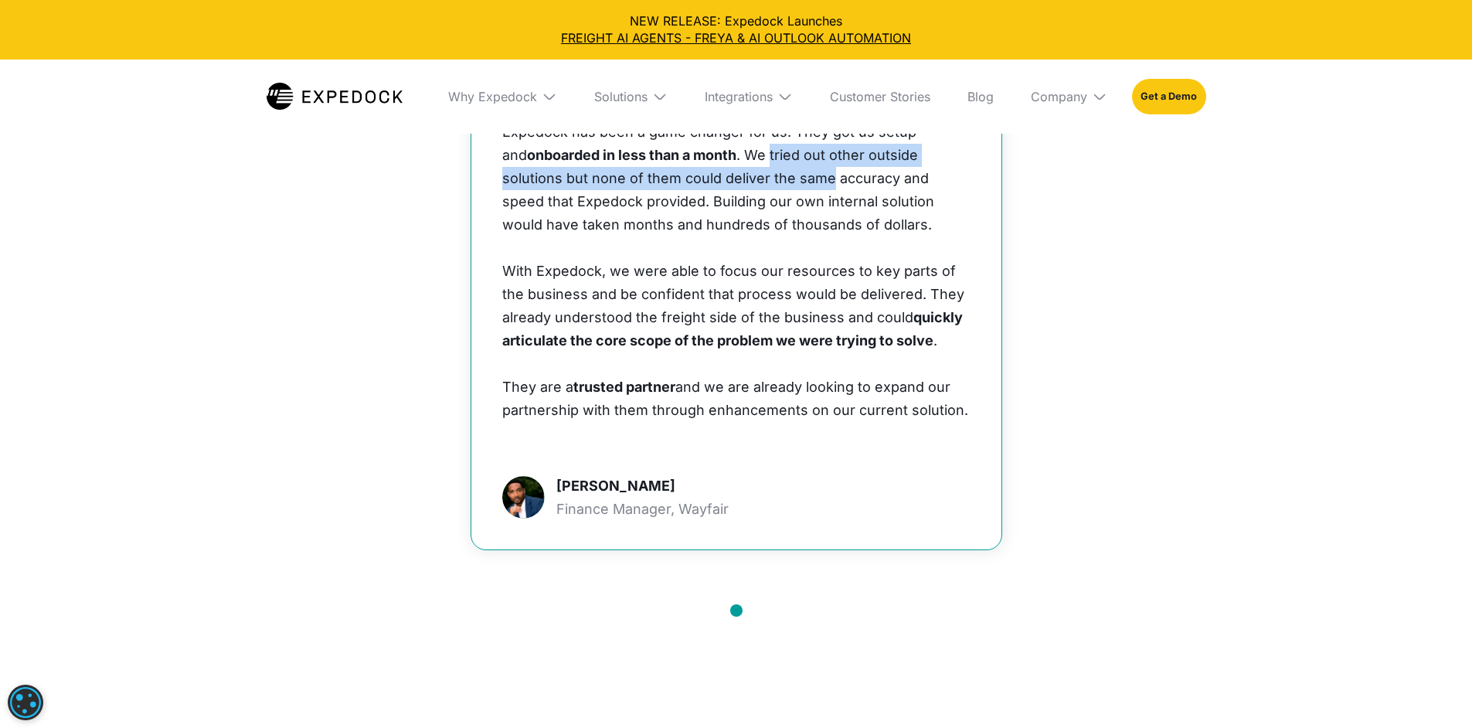
drag, startPoint x: 763, startPoint y: 231, endPoint x: 753, endPoint y: 264, distance: 34.0
click at [754, 237] on p "Expedock has been a game changer for us. They got us setup and onboarded in les…" at bounding box center [736, 179] width 468 height 116
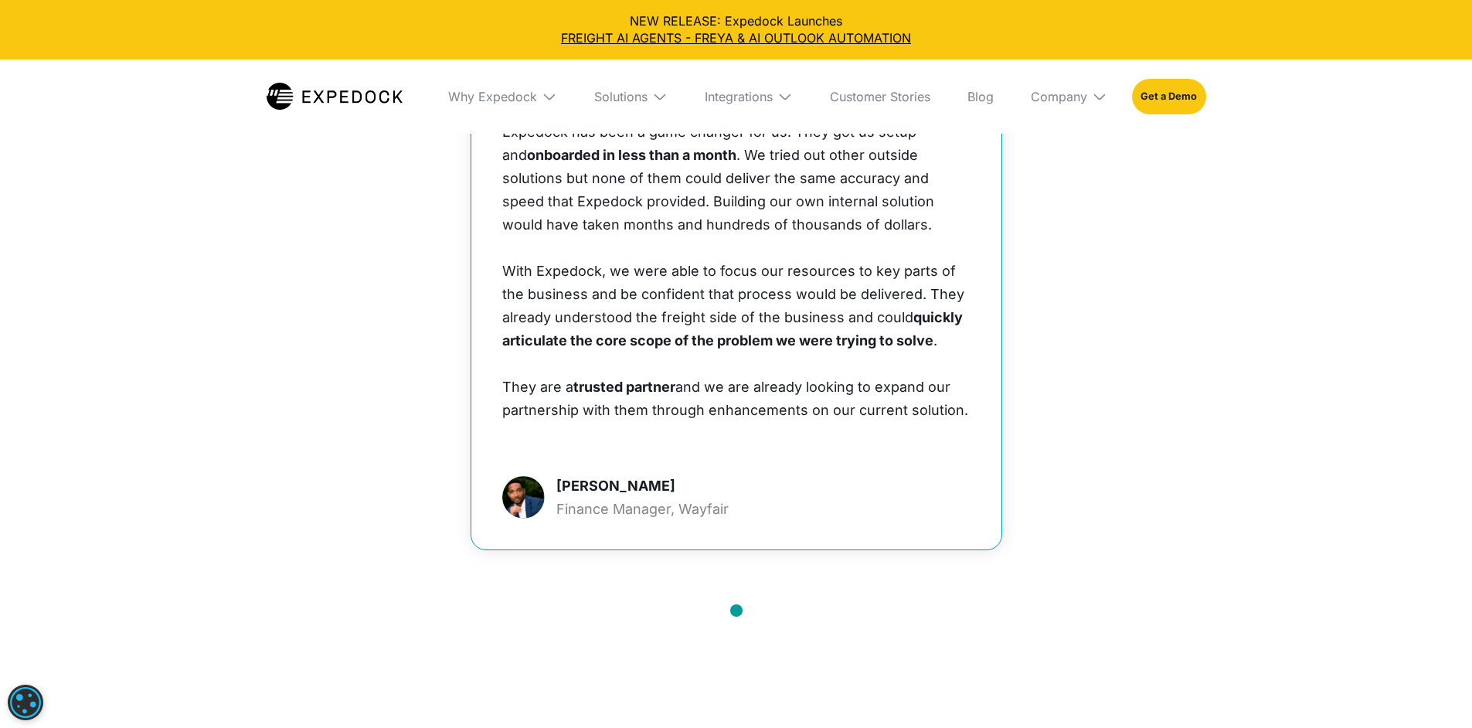
click at [753, 237] on p "Expedock has been a game changer for us. They got us setup and onboarded in les…" at bounding box center [736, 179] width 468 height 116
click at [705, 163] on strong "onboarded in less than a month" at bounding box center [631, 155] width 209 height 16
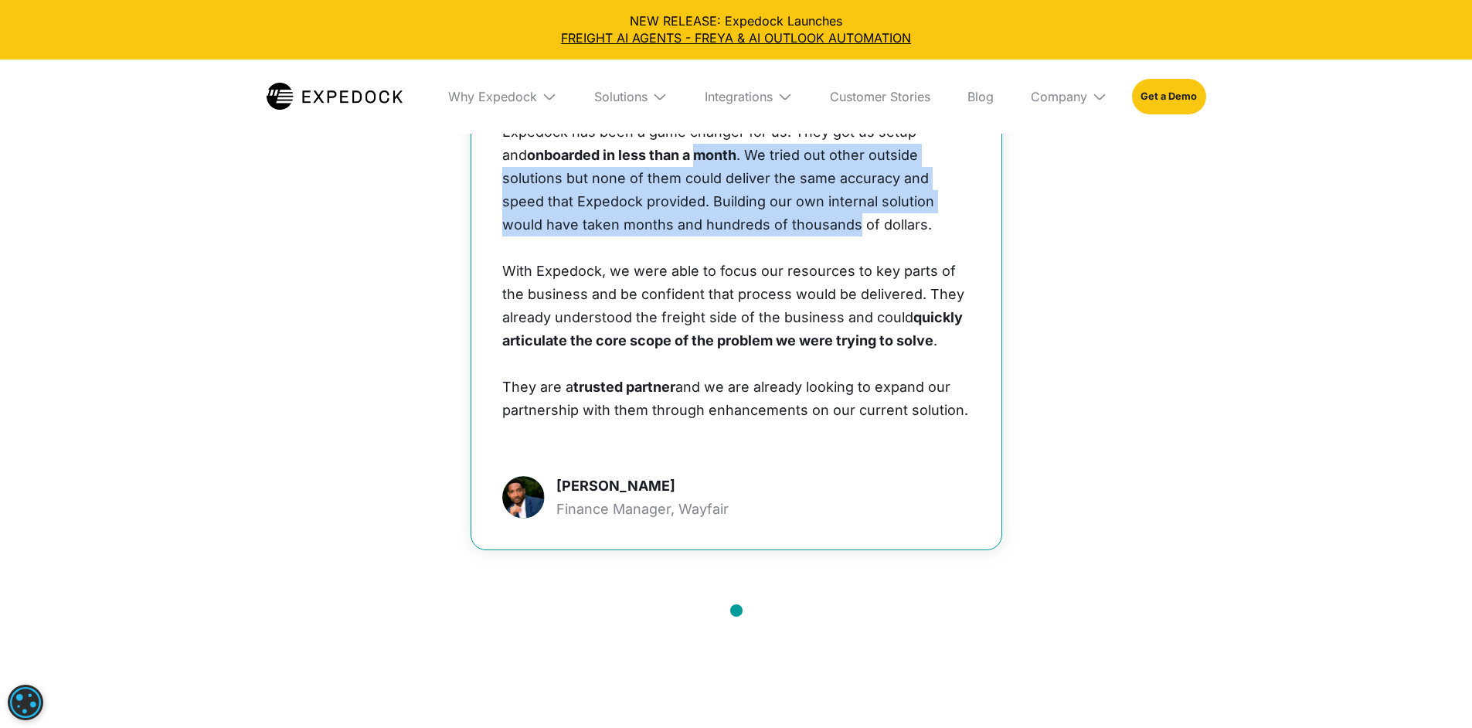
drag, startPoint x: 705, startPoint y: 230, endPoint x: 701, endPoint y: 289, distance: 59.6
click at [701, 237] on p "Expedock has been a game changer for us. They got us setup and onboarded in les…" at bounding box center [736, 179] width 468 height 116
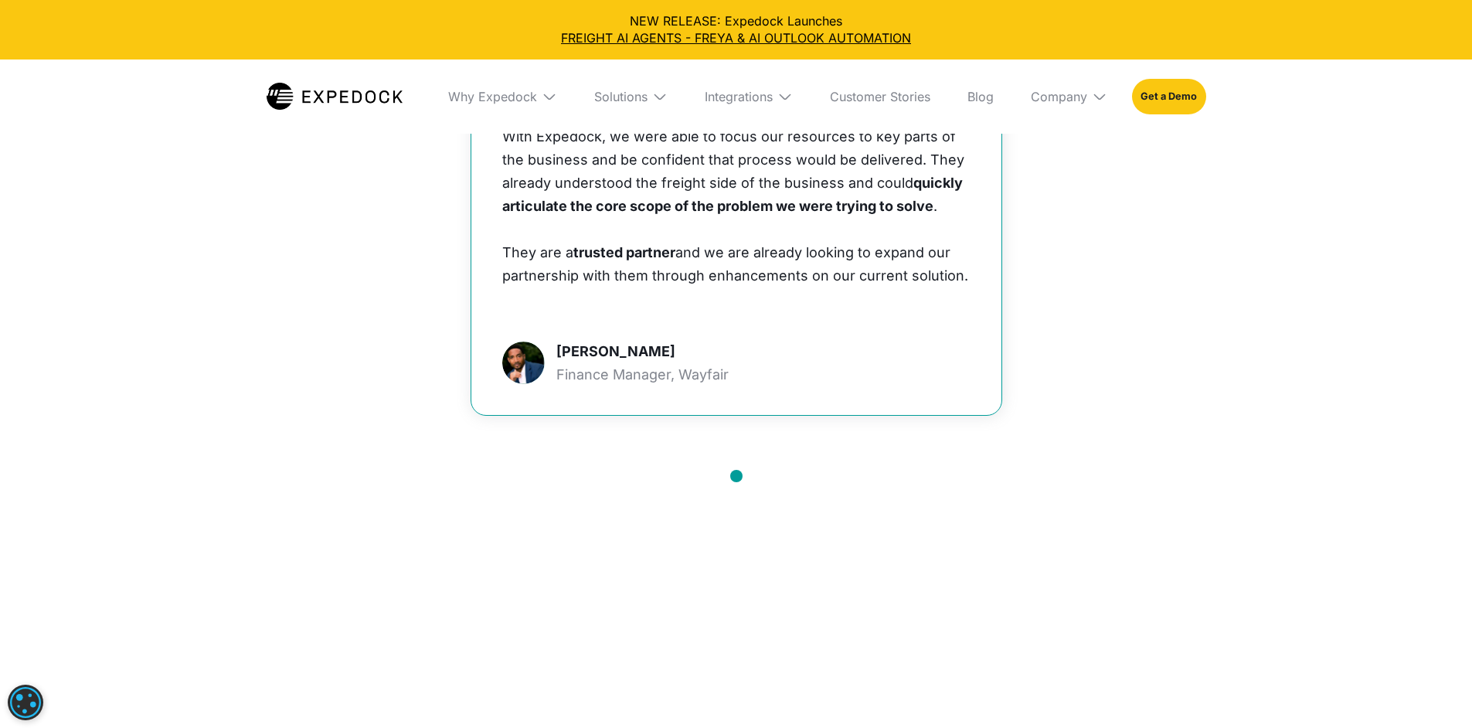
scroll to position [1289, 0]
click at [720, 209] on p "With Expedock, we were able to focus our resources to key parts of the business…" at bounding box center [736, 182] width 468 height 116
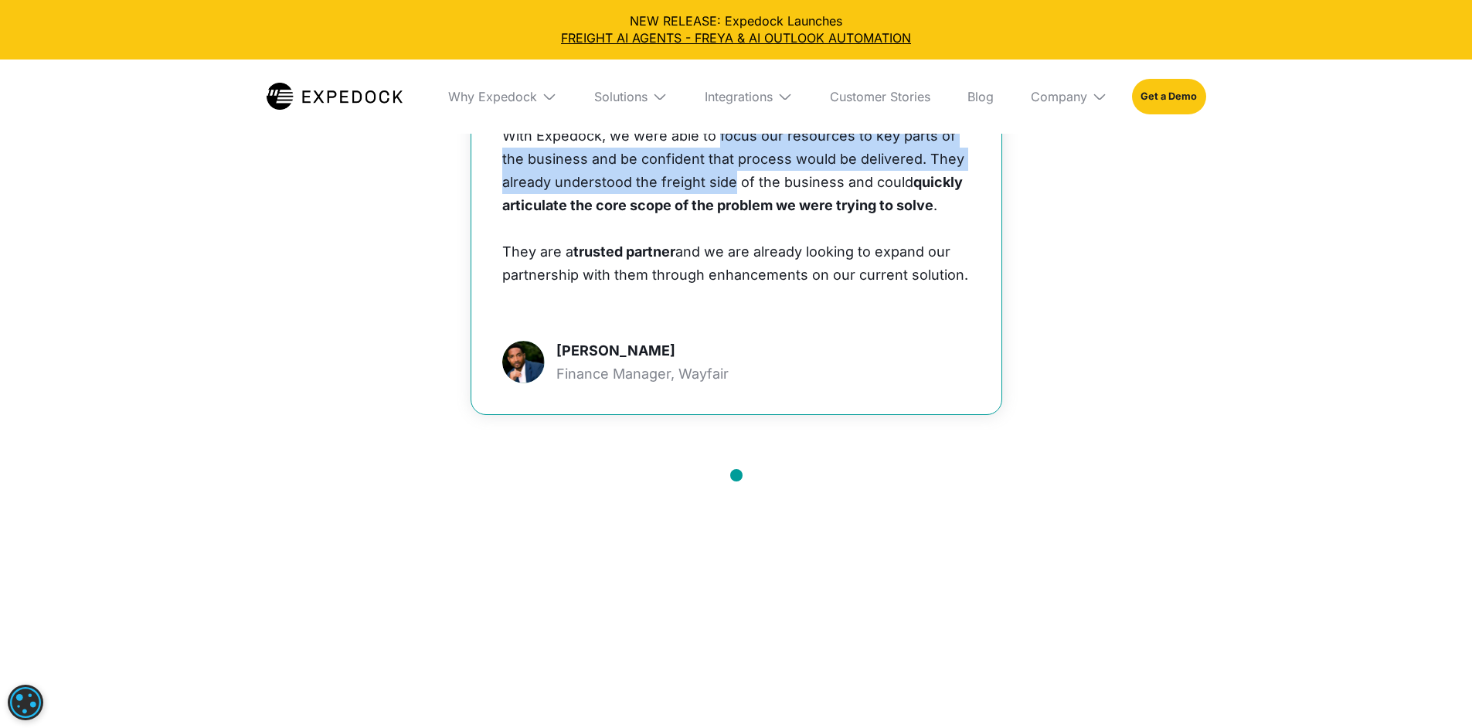
drag, startPoint x: 720, startPoint y: 209, endPoint x: 712, endPoint y: 250, distance: 42.4
click at [712, 240] on p "With Expedock, we were able to focus our resources to key parts of the business…" at bounding box center [736, 182] width 468 height 116
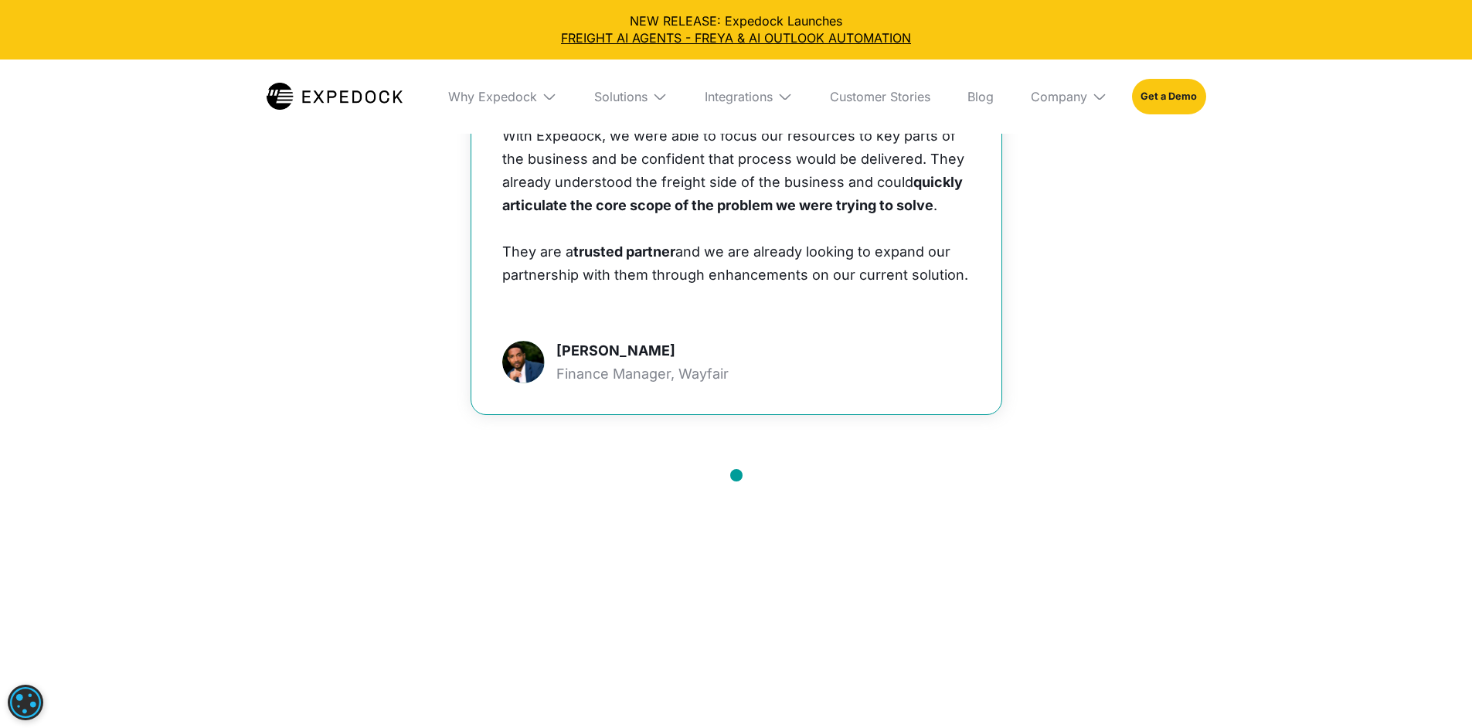
click at [714, 213] on strong "quickly articulate the core scope of the problem we were trying to solve" at bounding box center [732, 193] width 461 height 39
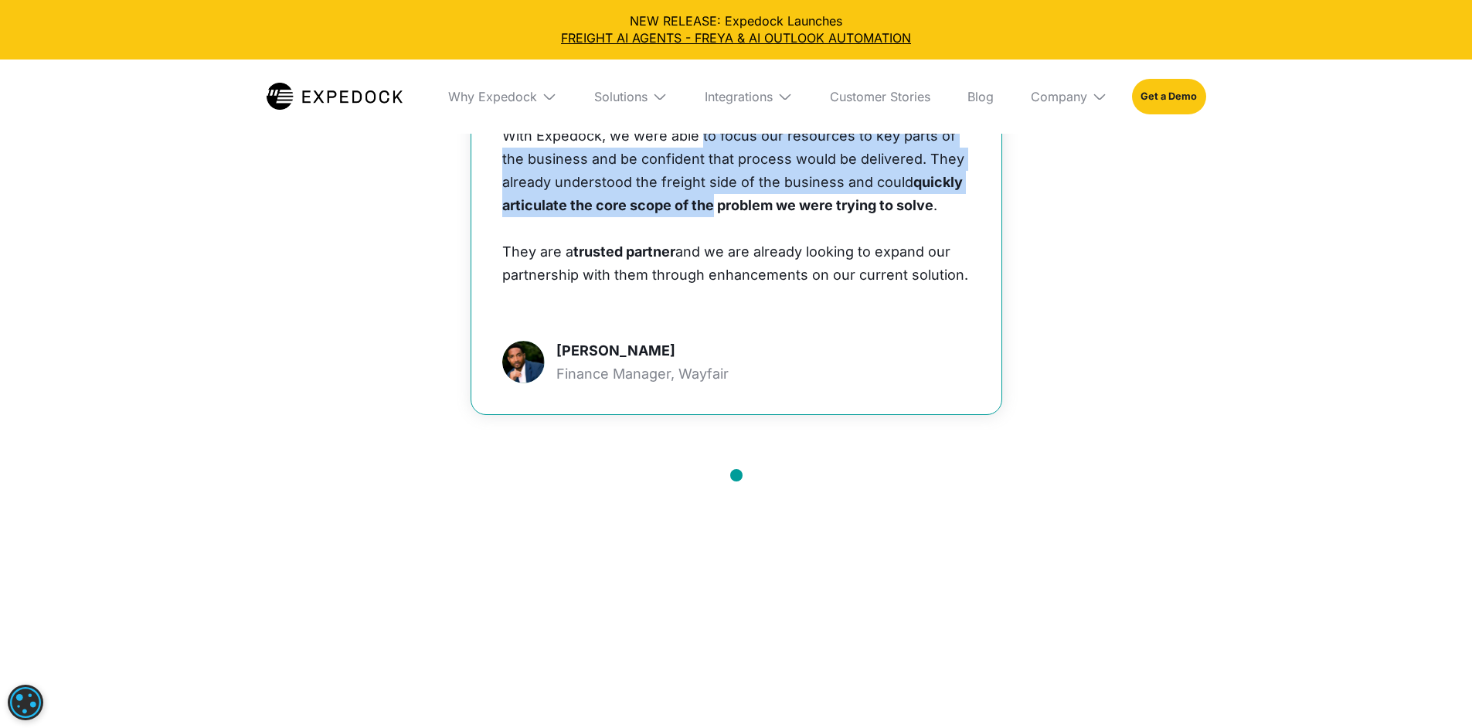
drag, startPoint x: 714, startPoint y: 284, endPoint x: 710, endPoint y: 202, distance: 81.2
click at [710, 202] on p "With Expedock, we were able to focus our resources to key parts of the business…" at bounding box center [736, 182] width 468 height 116
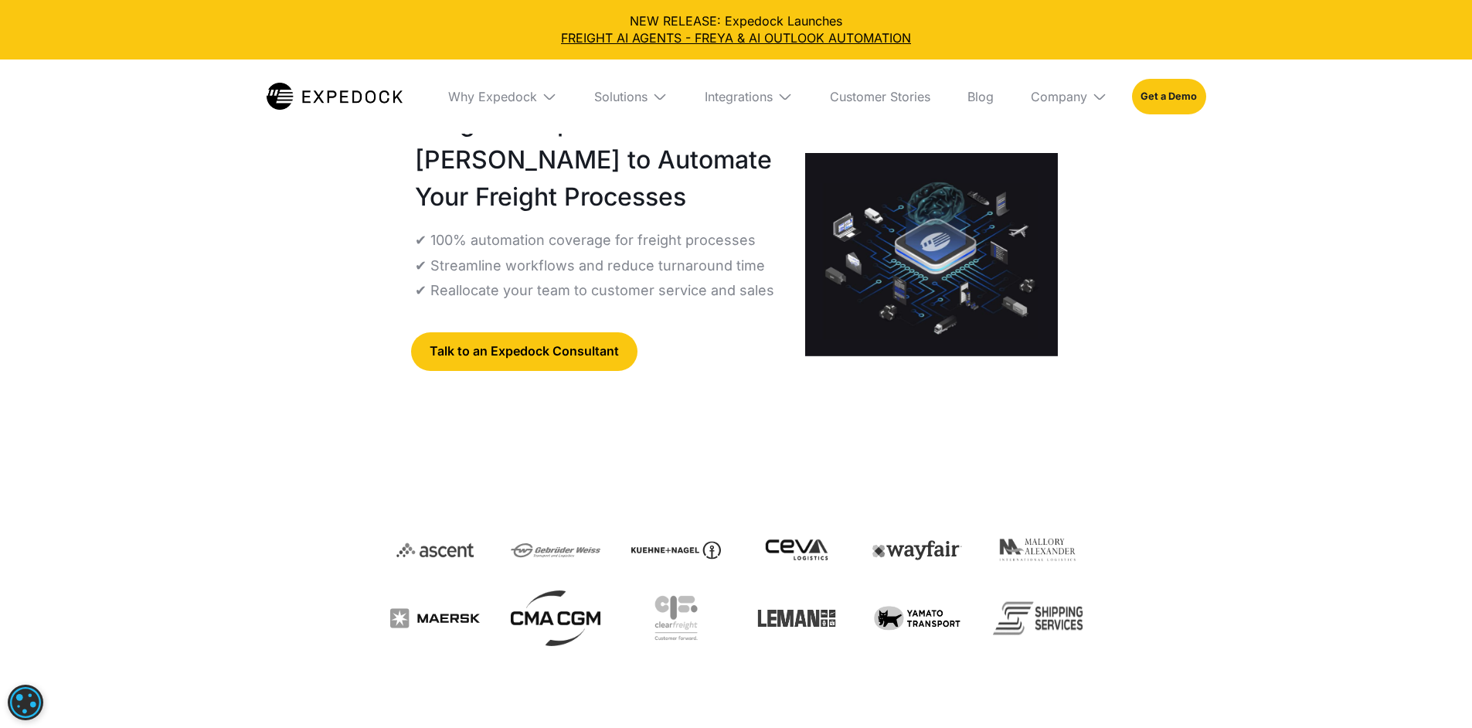
scroll to position [0, 0]
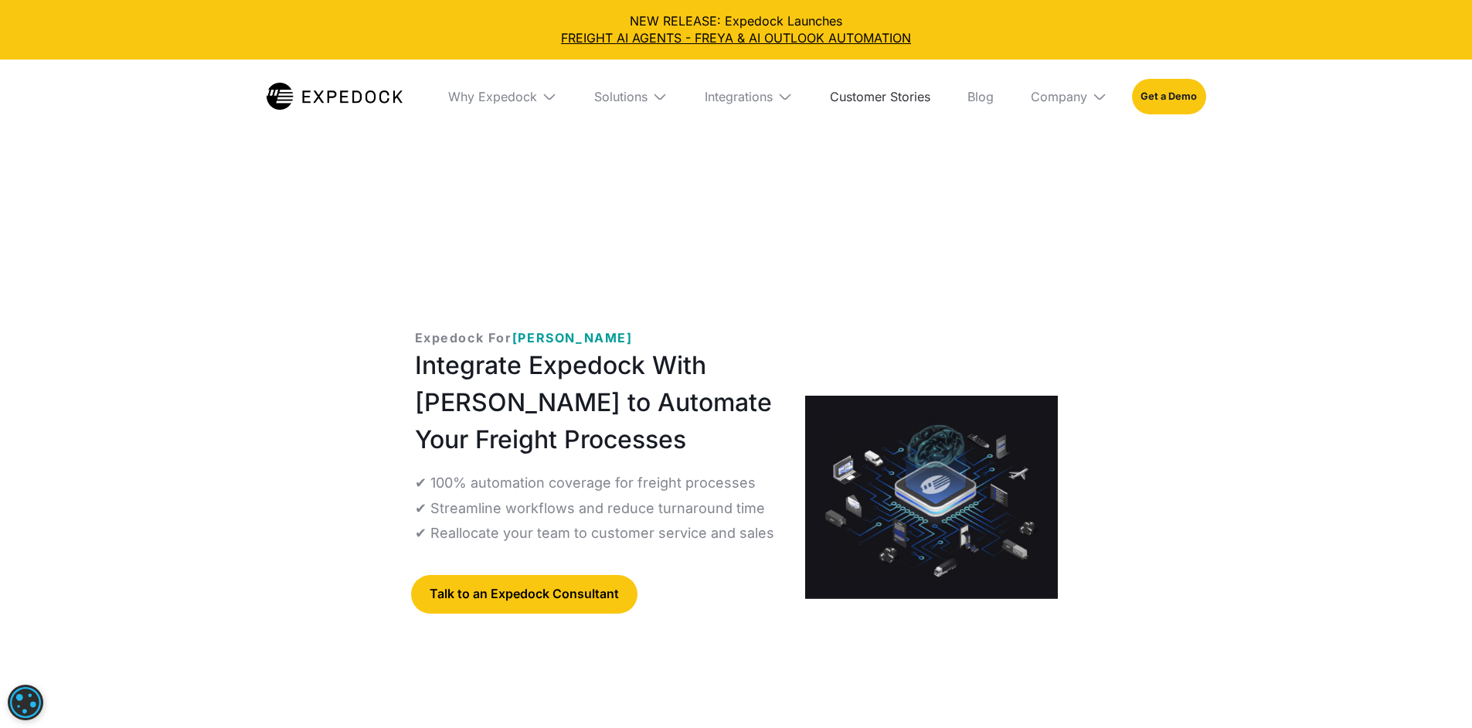
click at [897, 92] on link "Customer Stories" at bounding box center [880, 97] width 125 height 74
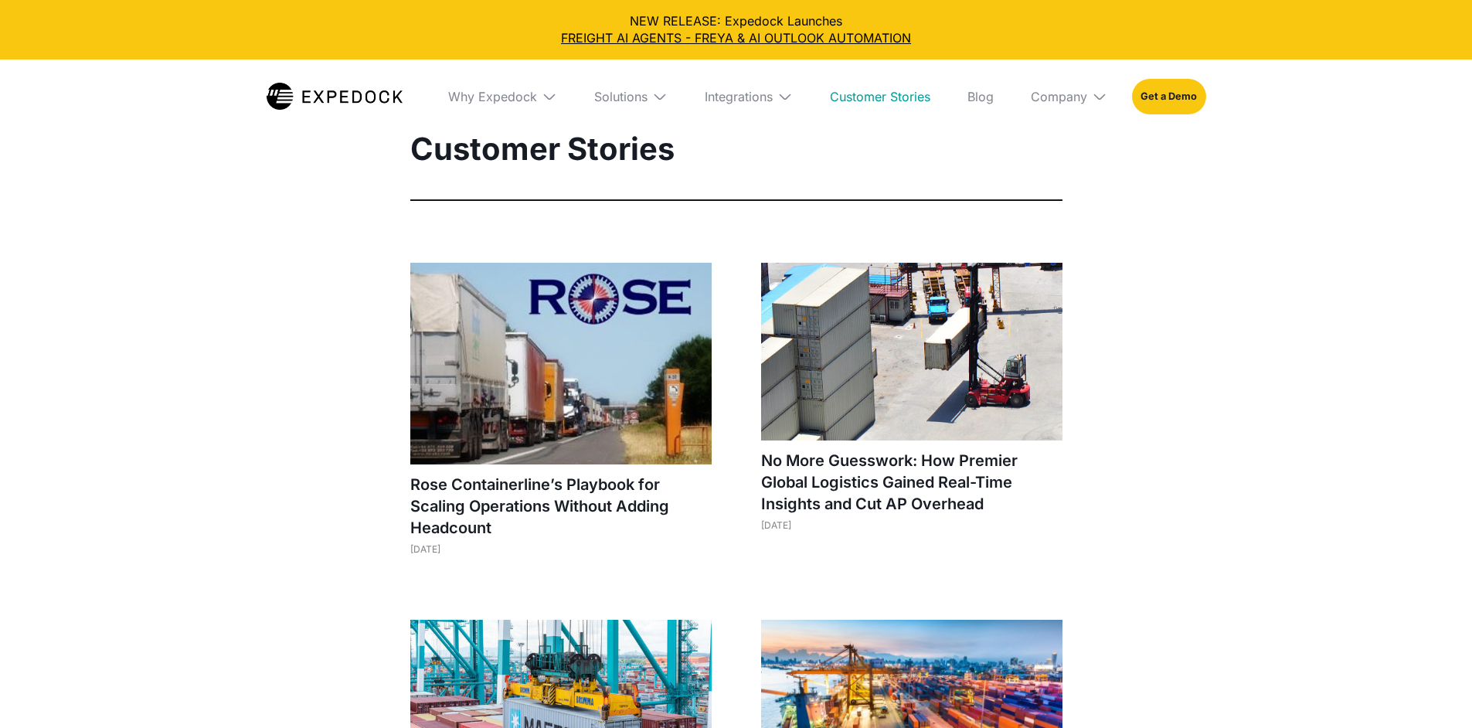
select select
click at [1060, 103] on div "Company" at bounding box center [1059, 96] width 56 height 15
click at [1073, 158] on link "About Us" at bounding box center [1069, 154] width 101 height 40
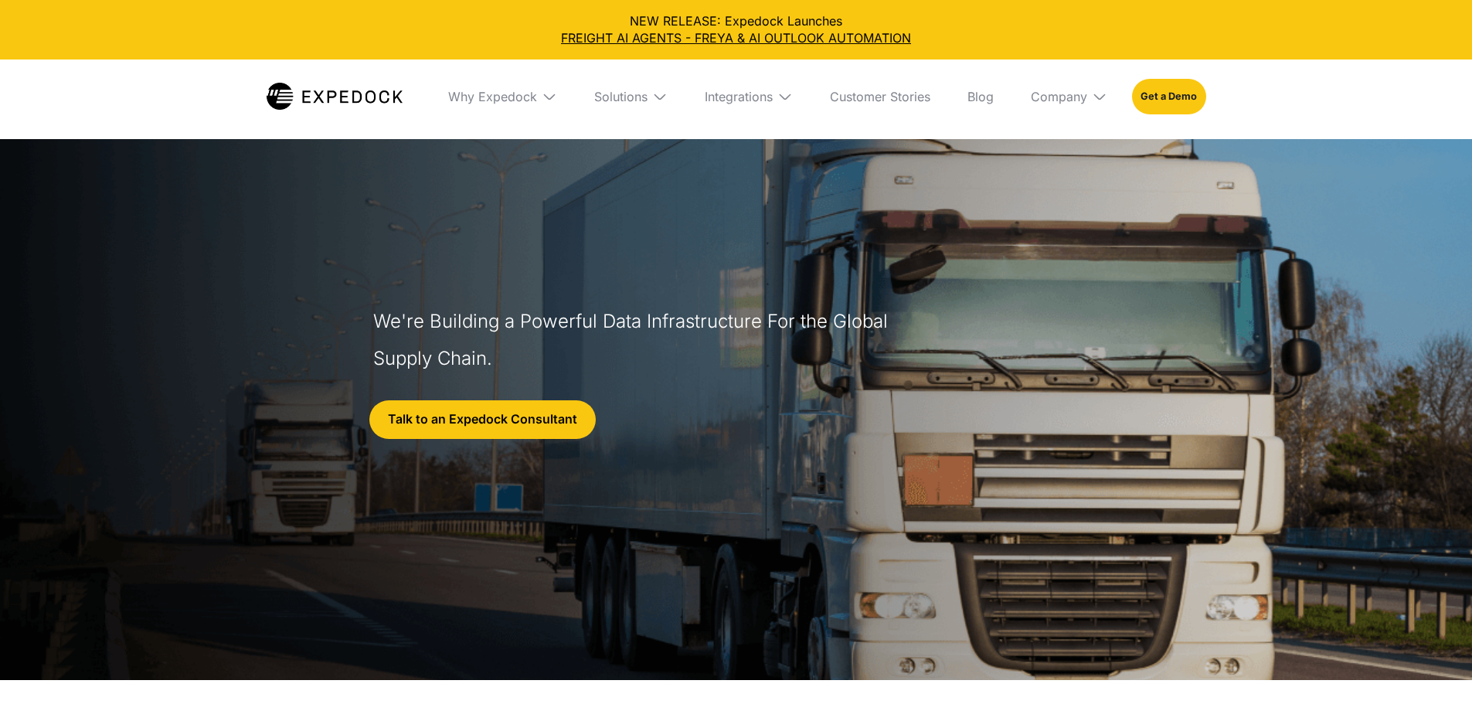
select select
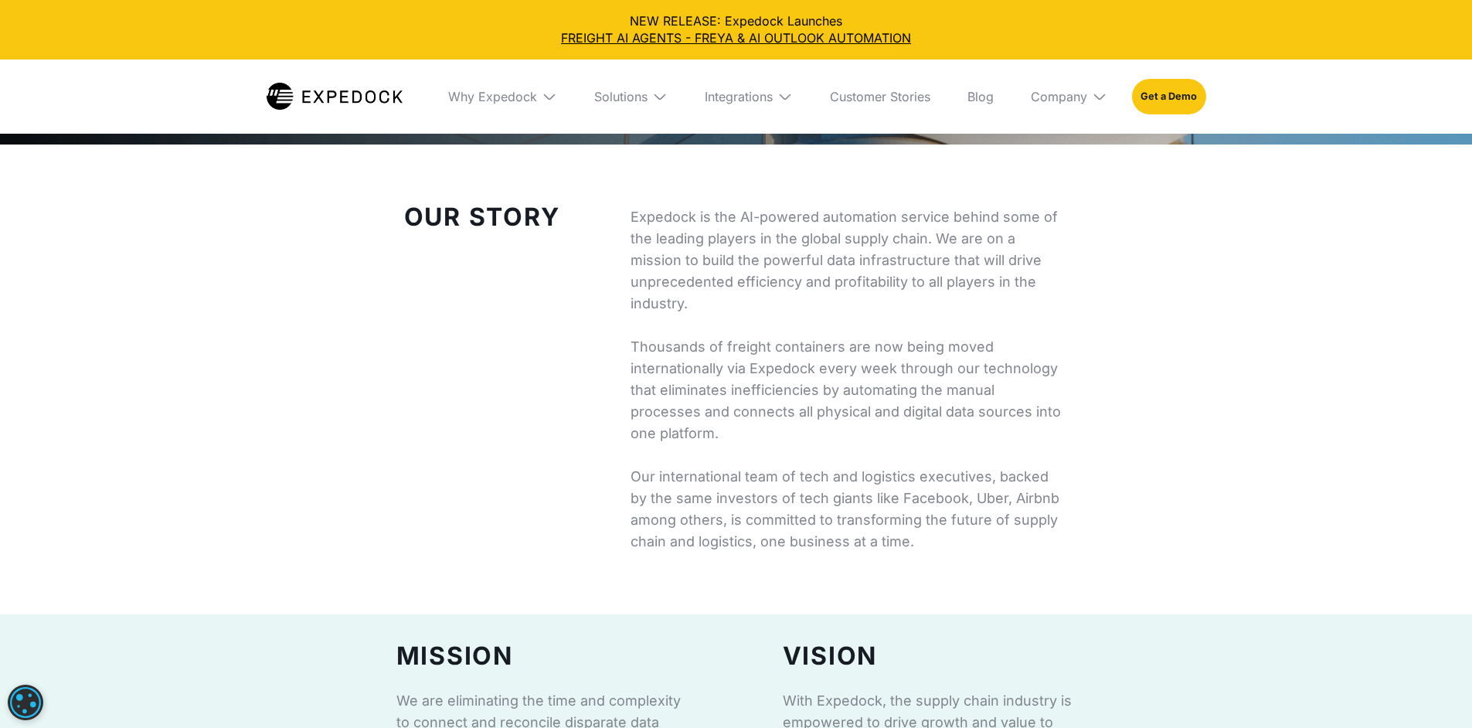
scroll to position [538, 0]
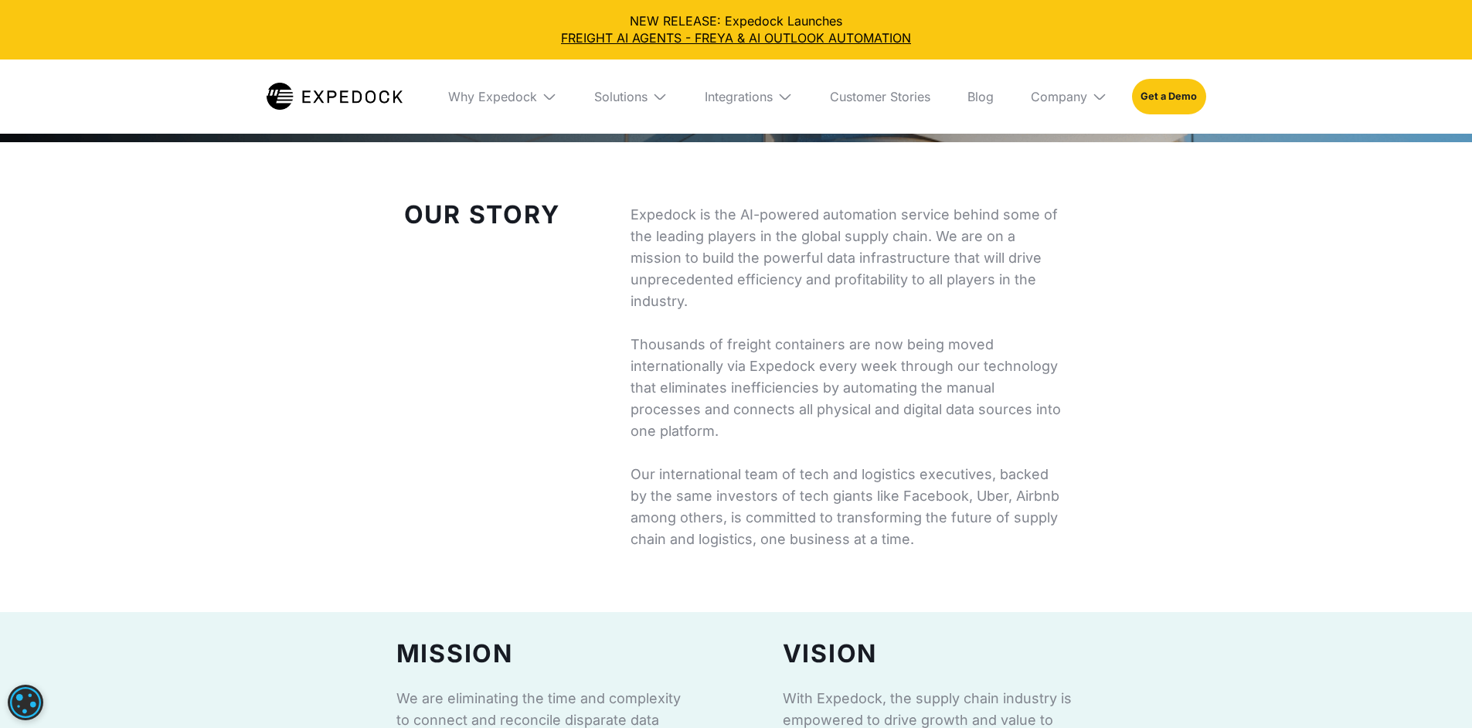
click at [829, 239] on p "Expedock is the AI-powered automation service behind some of the leading player…" at bounding box center [850, 377] width 438 height 346
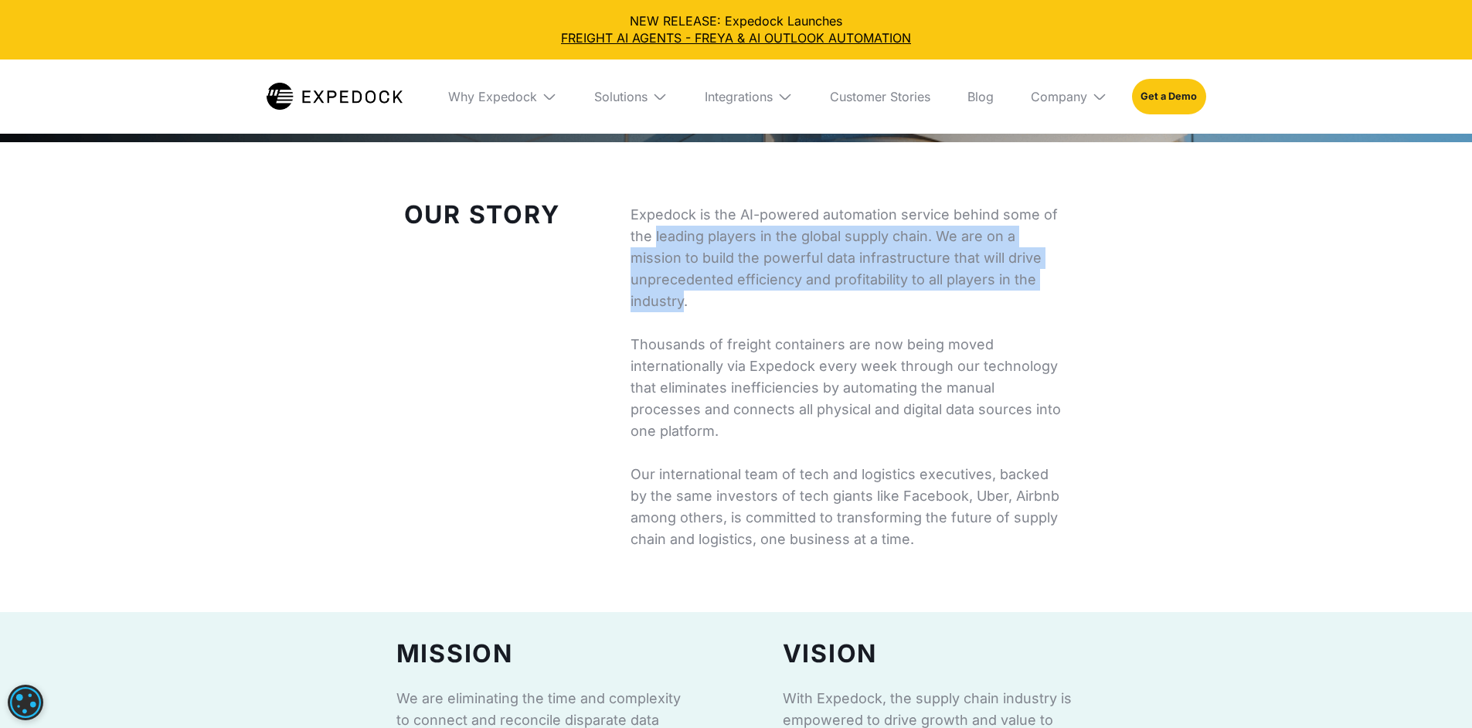
drag, startPoint x: 829, startPoint y: 239, endPoint x: 808, endPoint y: 317, distance: 80.8
click at [808, 317] on p "Expedock is the AI-powered automation service behind some of the leading player…" at bounding box center [850, 377] width 438 height 346
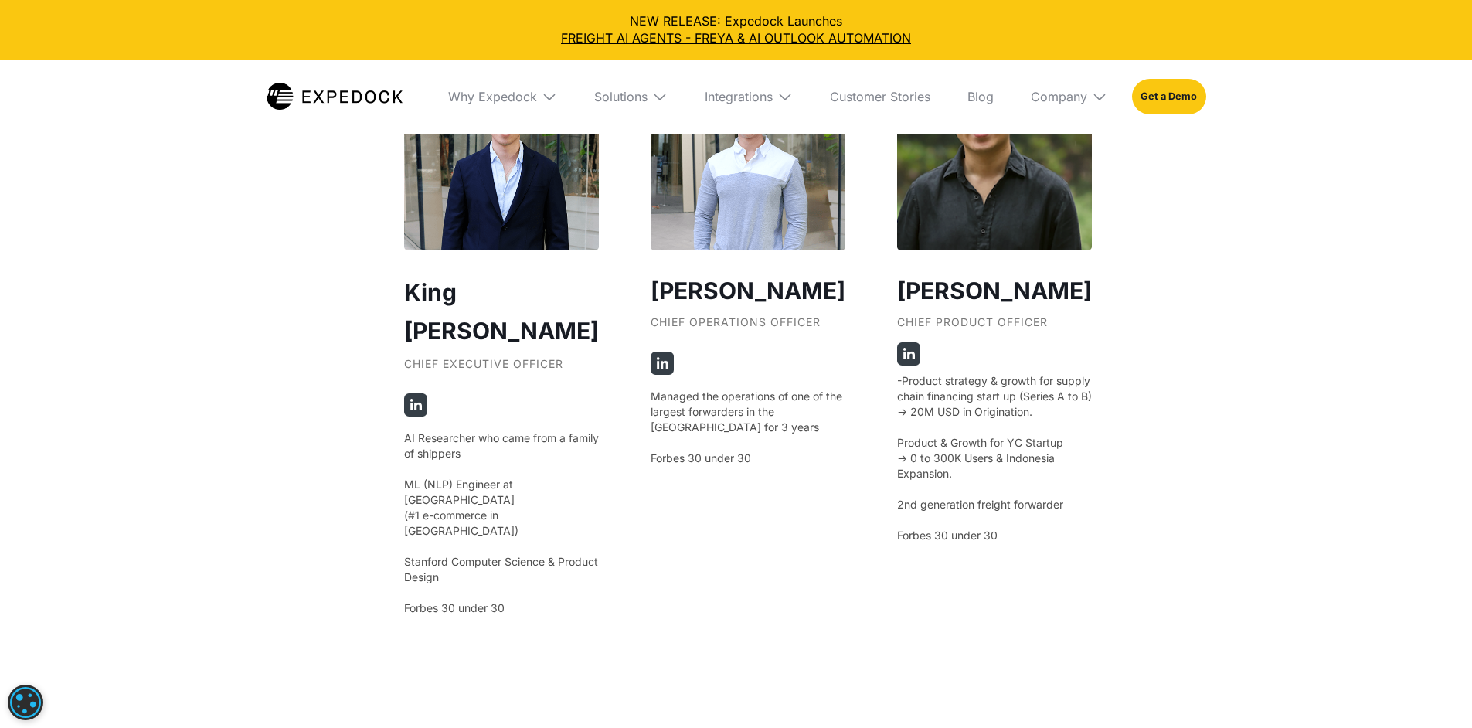
scroll to position [2891, 0]
click at [720, 465] on p "Managed the operations of one of the largest forwarders in the Philippines for …" at bounding box center [748, 426] width 195 height 77
drag, startPoint x: 720, startPoint y: 496, endPoint x: 720, endPoint y: 523, distance: 27.1
click at [720, 465] on p "Managed the operations of one of the largest forwarders in the Philippines for …" at bounding box center [748, 426] width 195 height 77
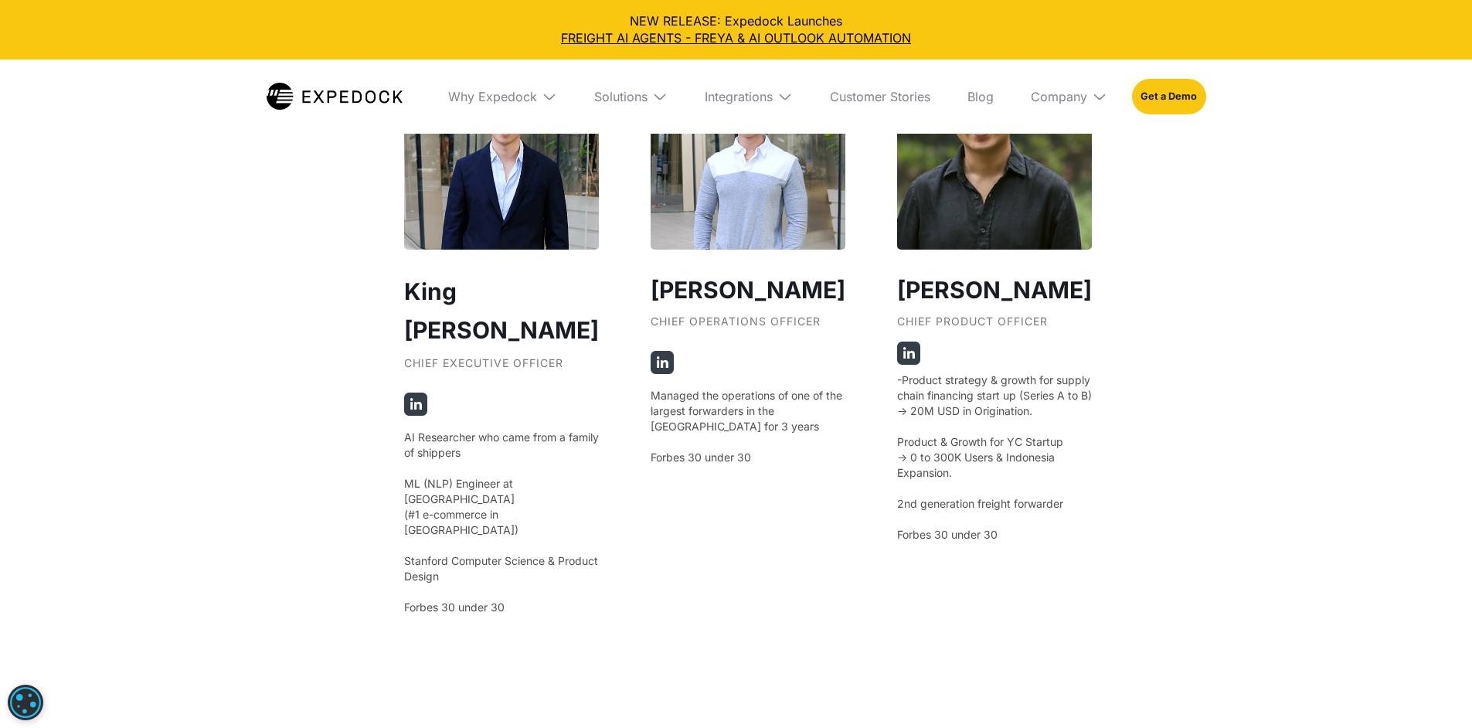
click at [477, 499] on p "AI Researcher who came from a family of shippers ‍ ML (NLP) Engineer at Shopee …" at bounding box center [501, 522] width 195 height 185
drag, startPoint x: 477, startPoint y: 499, endPoint x: 483, endPoint y: 558, distance: 59.8
click at [484, 559] on p "AI Researcher who came from a family of shippers ‍ ML (NLP) Engineer at Shopee …" at bounding box center [501, 522] width 195 height 185
click at [483, 558] on p "AI Researcher who came from a family of shippers ‍ ML (NLP) Engineer at Shopee …" at bounding box center [501, 522] width 195 height 185
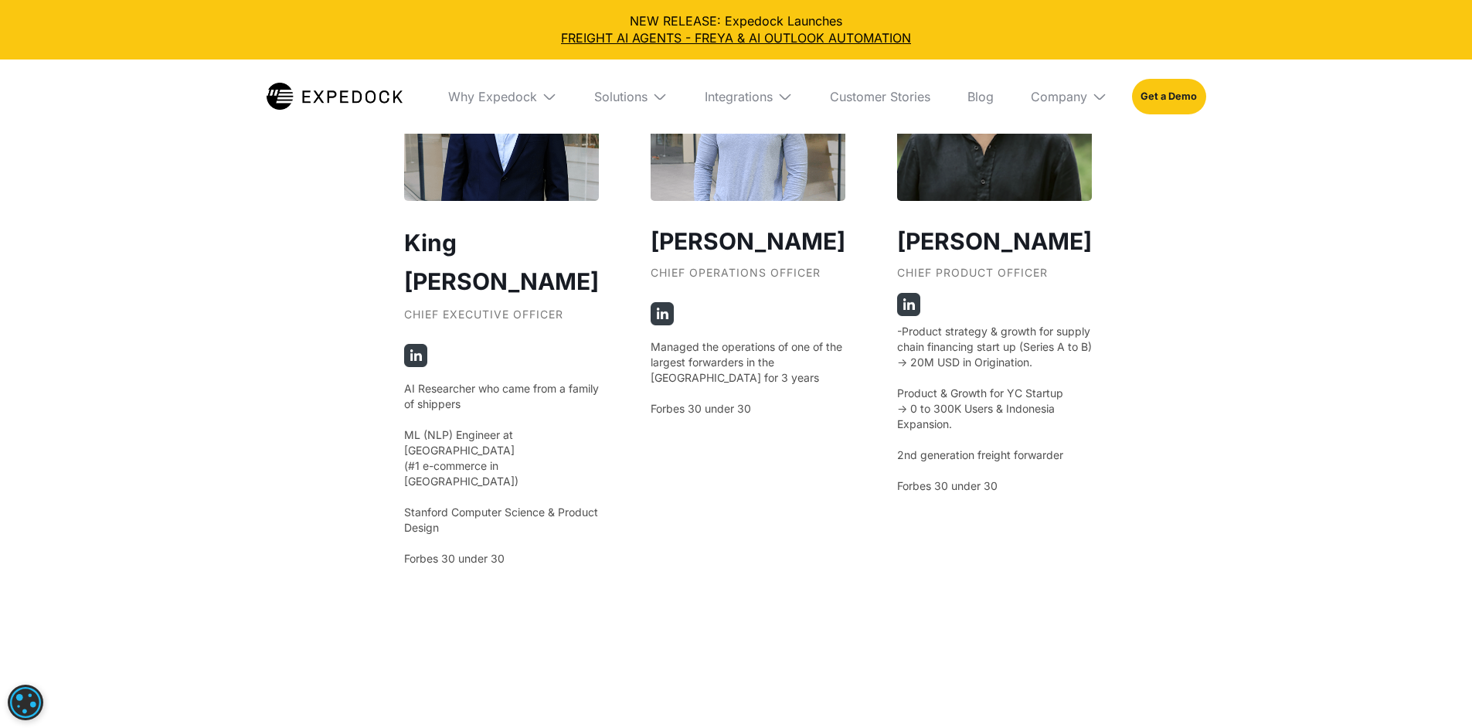
scroll to position [2893, 0]
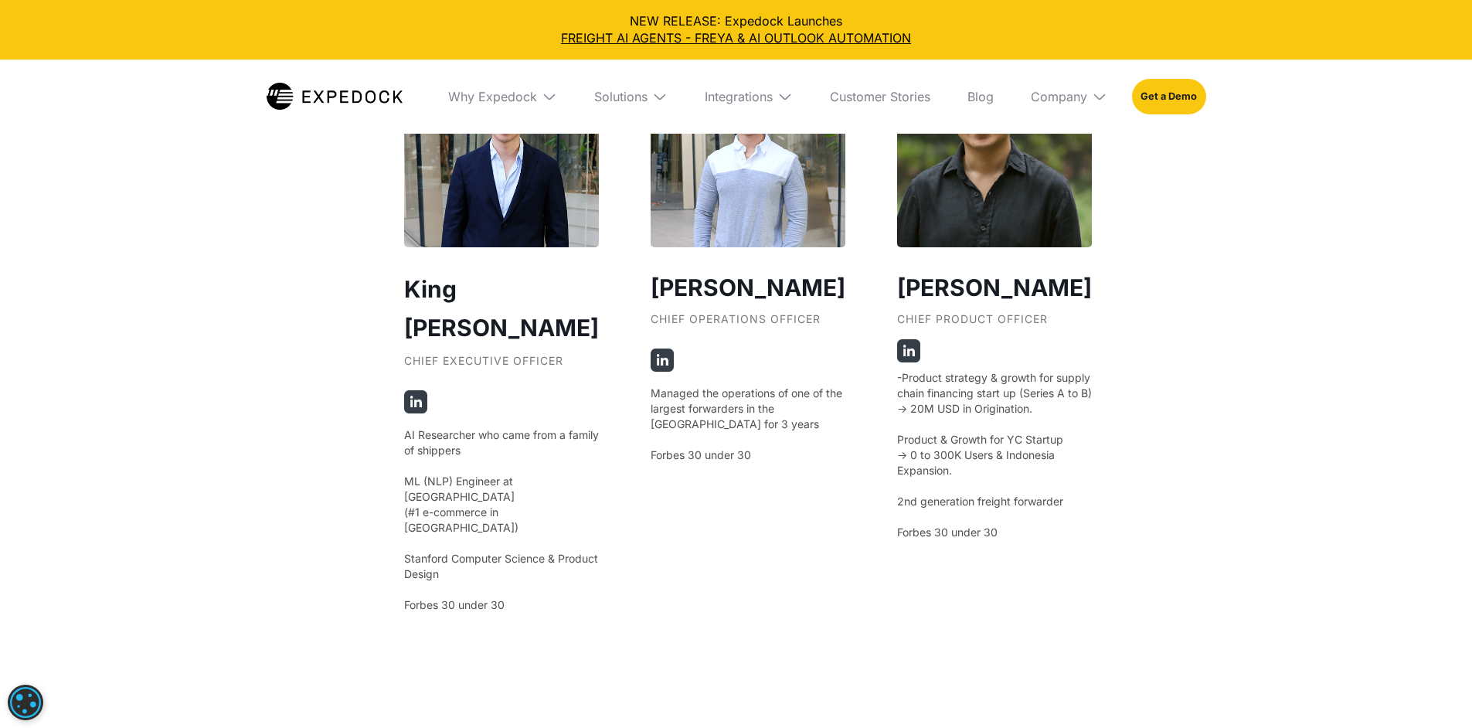
click at [961, 475] on p "-Product strategy & growth for supply chain financing start up (Series A to B) …" at bounding box center [994, 455] width 195 height 170
drag, startPoint x: 961, startPoint y: 475, endPoint x: 958, endPoint y: 522, distance: 47.2
click at [958, 522] on p "-Product strategy & growth for supply chain financing start up (Series A to B) …" at bounding box center [994, 455] width 195 height 170
click at [975, 495] on p "-Product strategy & growth for supply chain financing start up (Series A to B) …" at bounding box center [994, 455] width 195 height 170
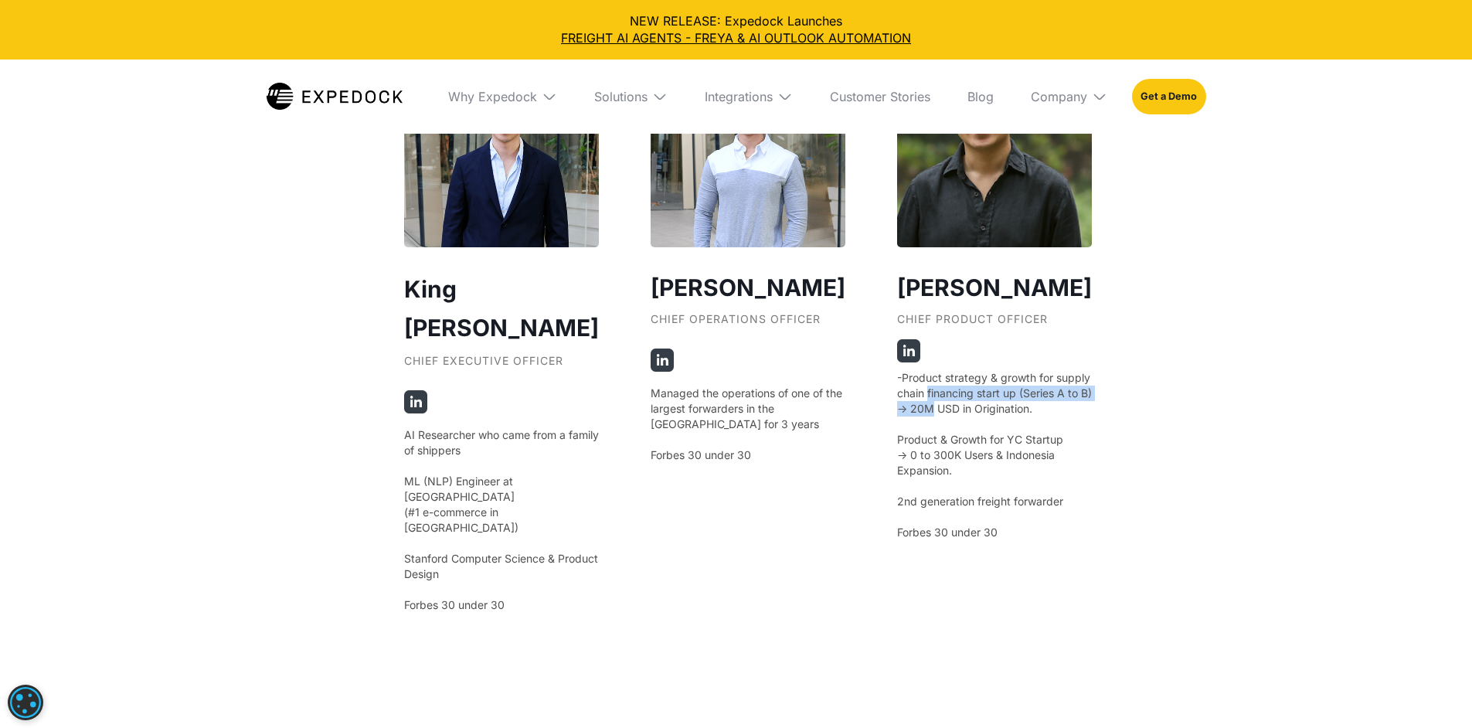
drag, startPoint x: 975, startPoint y: 495, endPoint x: 973, endPoint y: 510, distance: 15.6
click at [973, 510] on p "-Product strategy & growth for supply chain financing start up (Series A to B) …" at bounding box center [994, 455] width 195 height 170
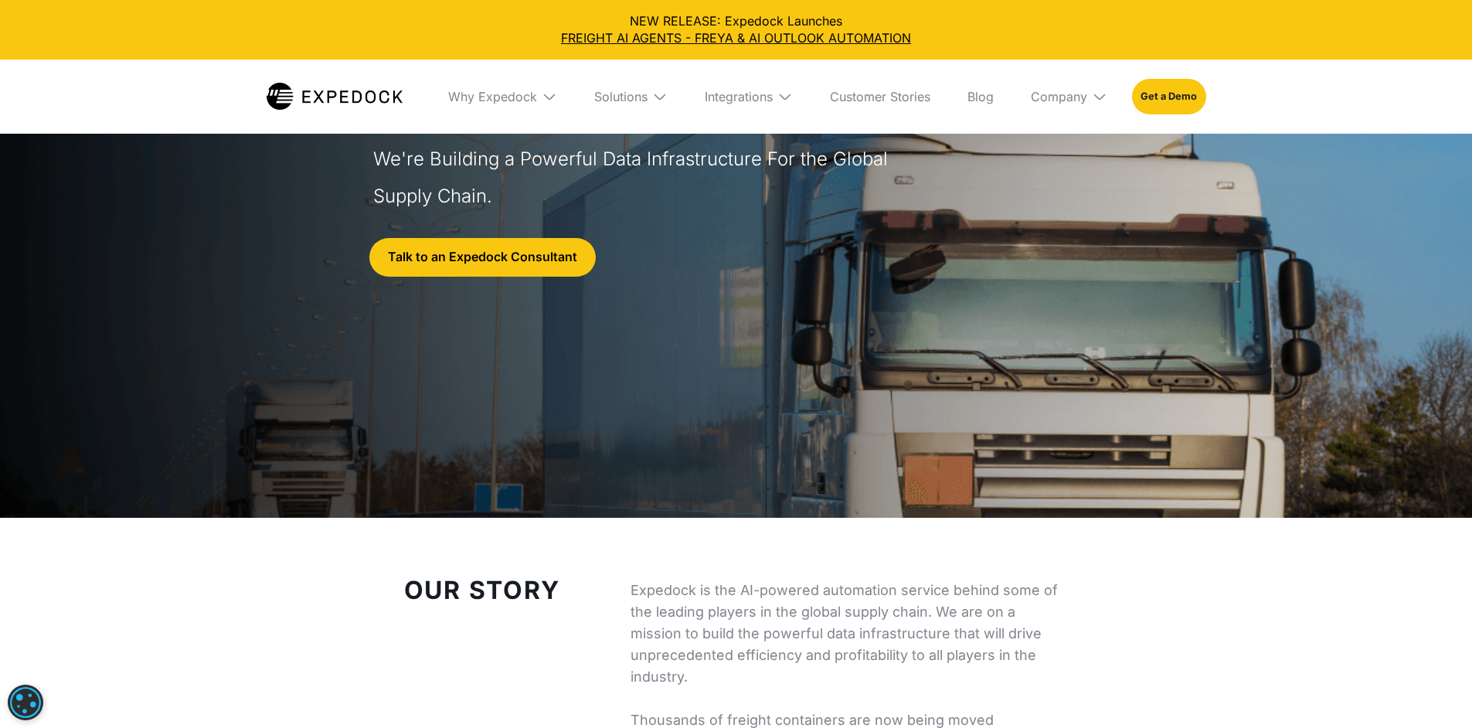
scroll to position [0, 0]
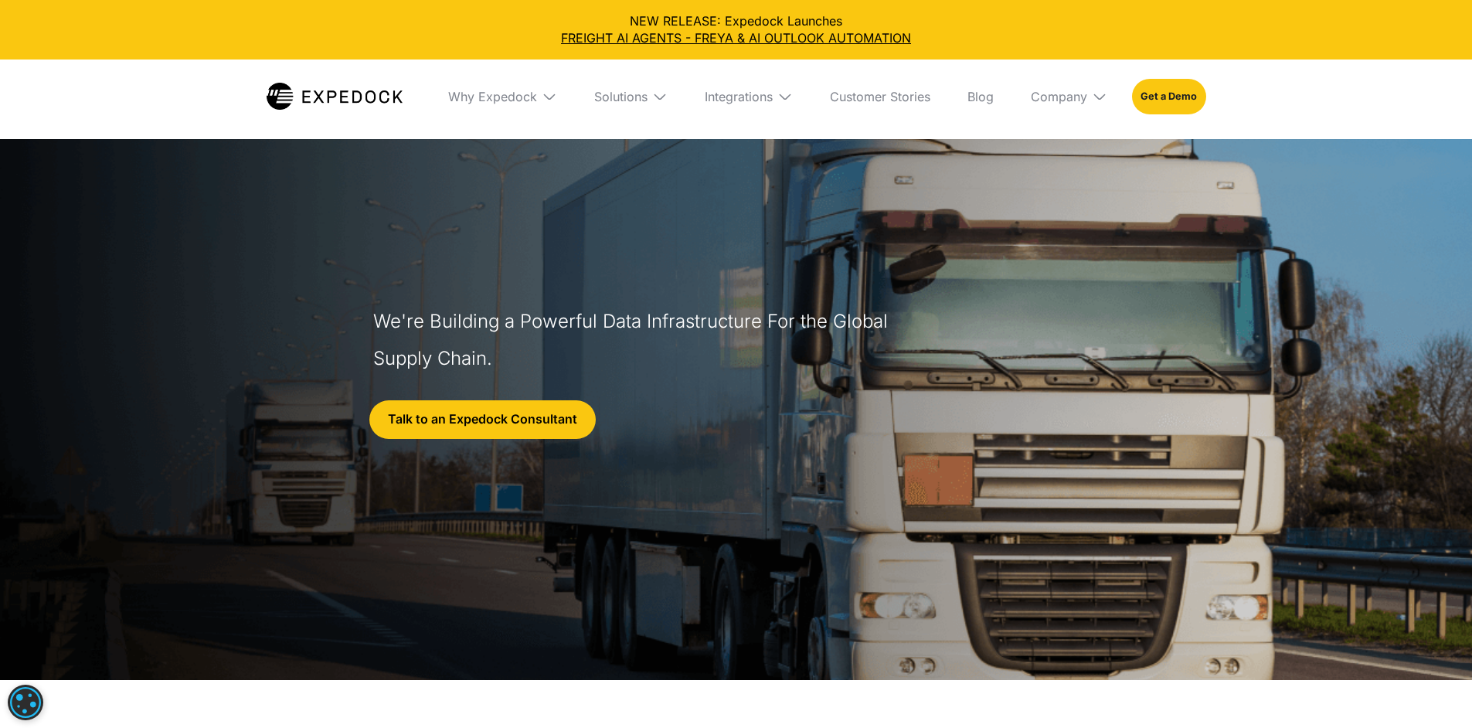
click at [793, 92] on img at bounding box center [785, 96] width 15 height 15
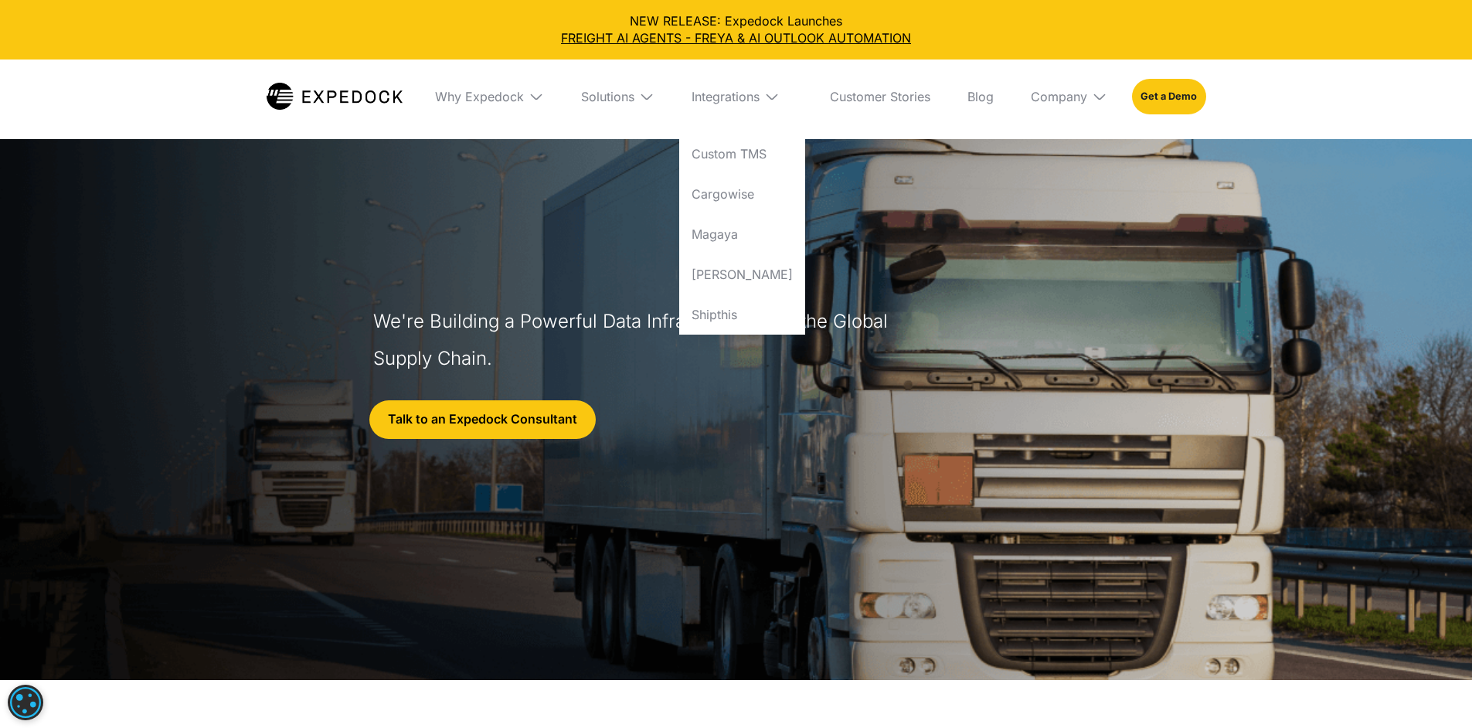
click at [780, 102] on img at bounding box center [771, 96] width 15 height 15
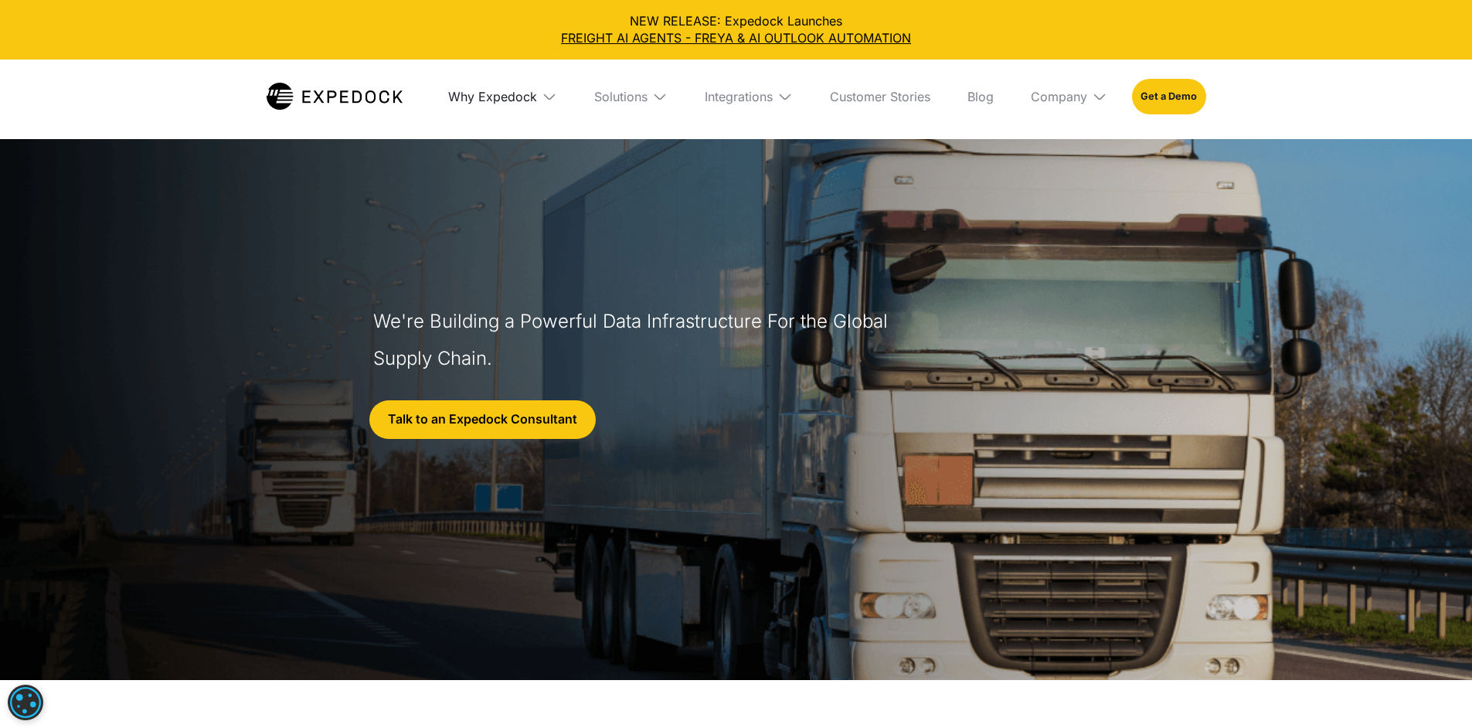
click at [495, 98] on div "Why Expedock" at bounding box center [492, 96] width 89 height 15
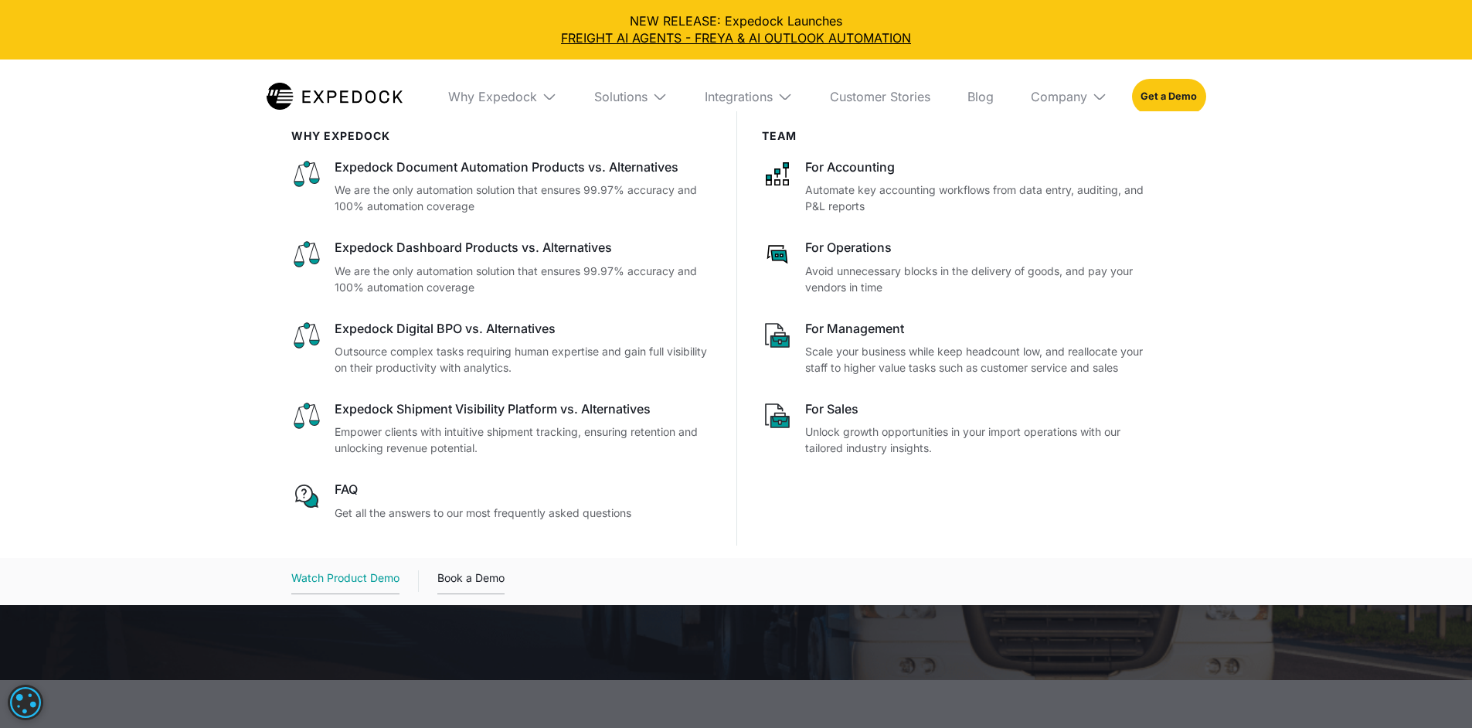
click at [369, 594] on div "Watch Product Demo" at bounding box center [345, 582] width 108 height 26
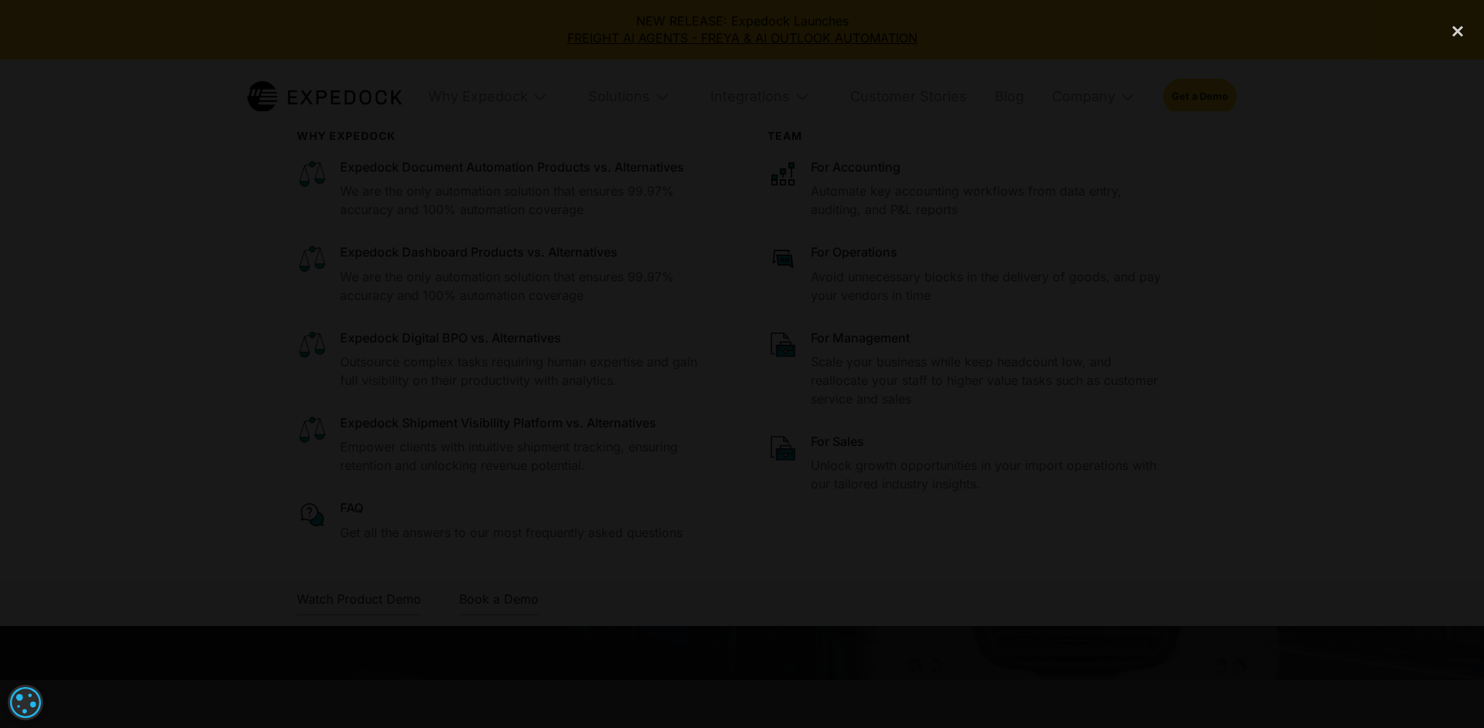
click at [974, 113] on div at bounding box center [742, 364] width 1484 height 699
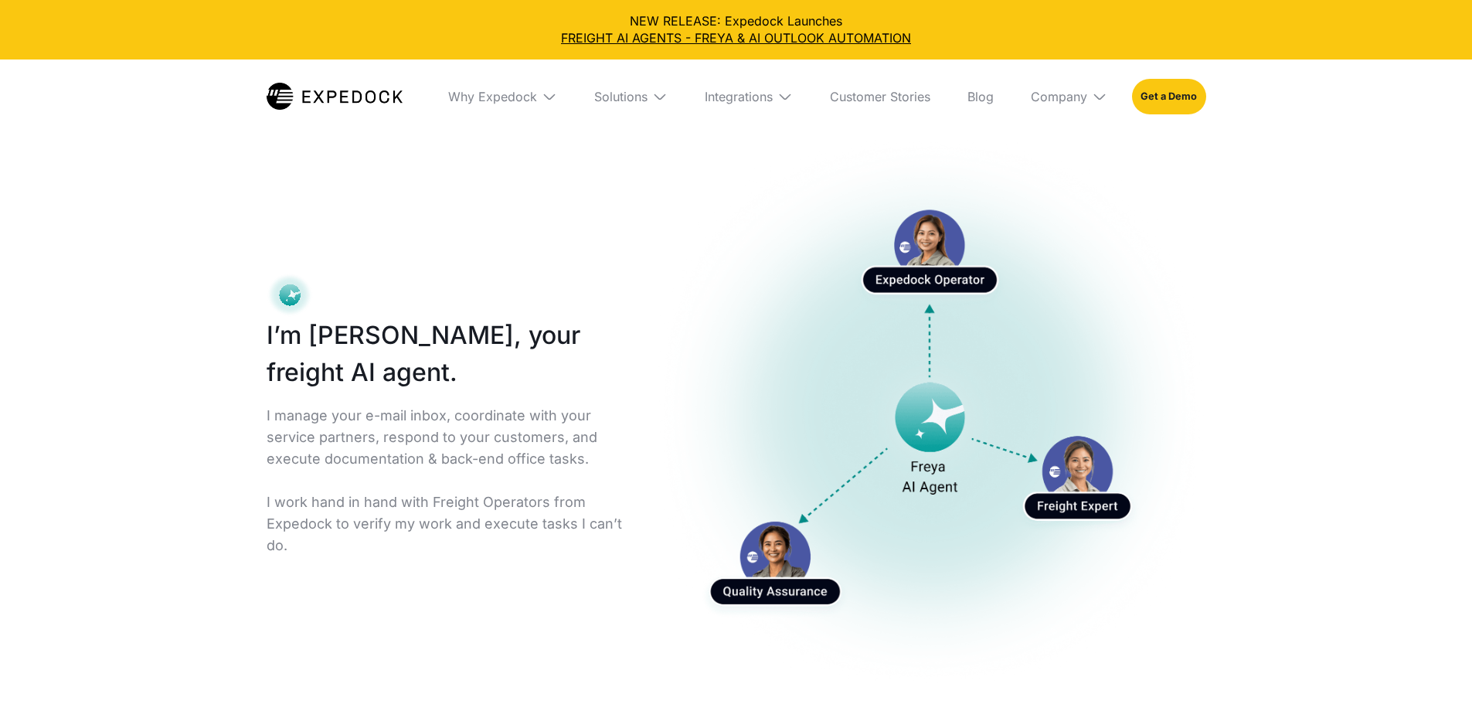
select select
click at [438, 423] on p "I manage your e-mail inbox, coordinate with your service partners, respond to y…" at bounding box center [448, 480] width 363 height 151
click at [284, 86] on img at bounding box center [335, 96] width 136 height 27
select select
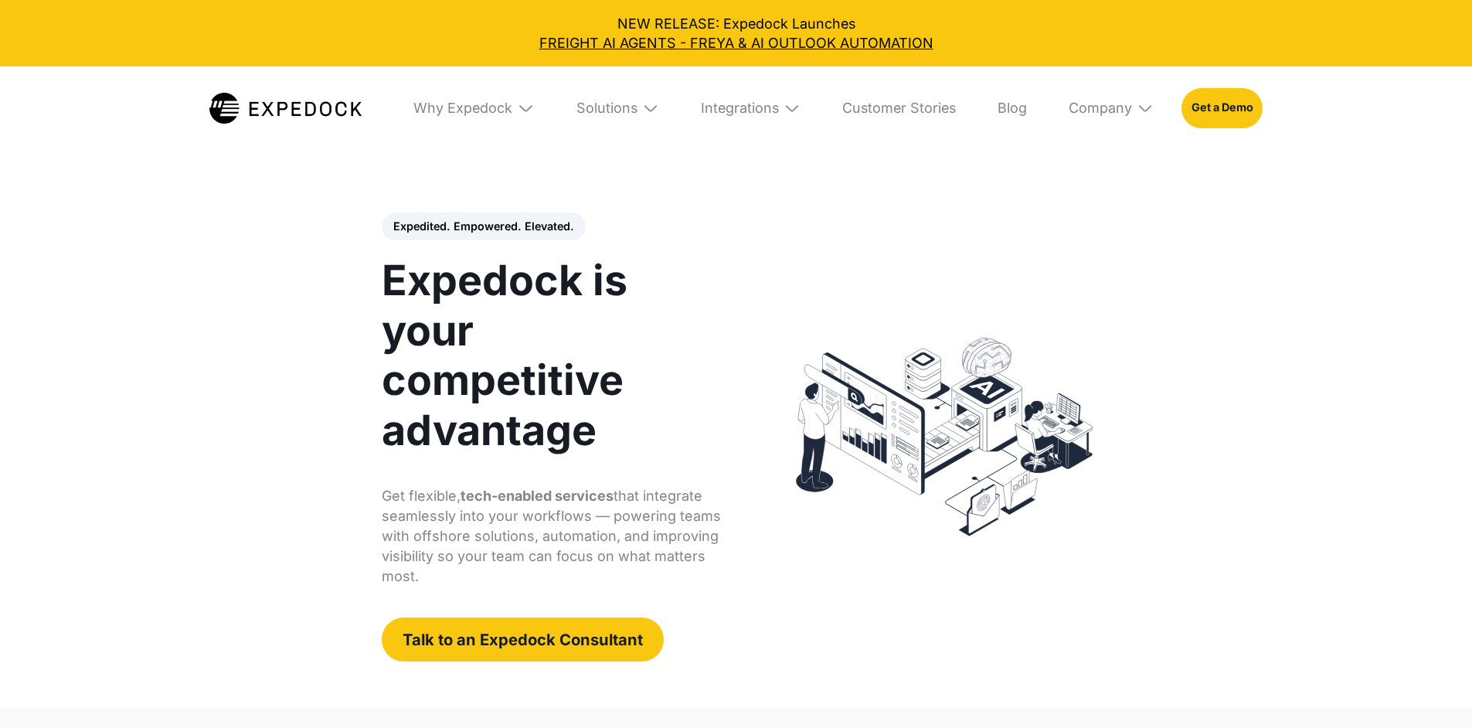
select select
click at [456, 264] on div "Expedited. Empowered. Elevated. Automate Freight Document Extraction at 99.97% …" at bounding box center [553, 437] width 342 height 448
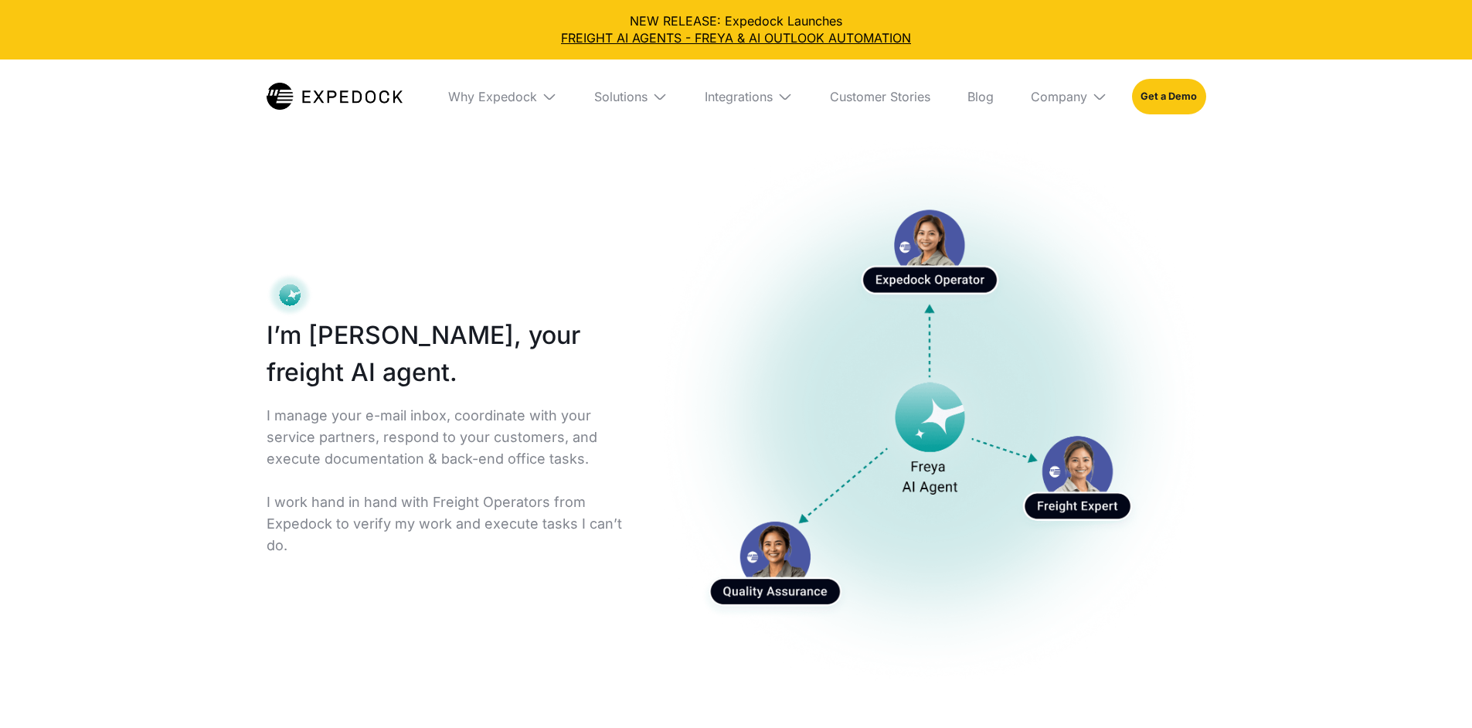
select select
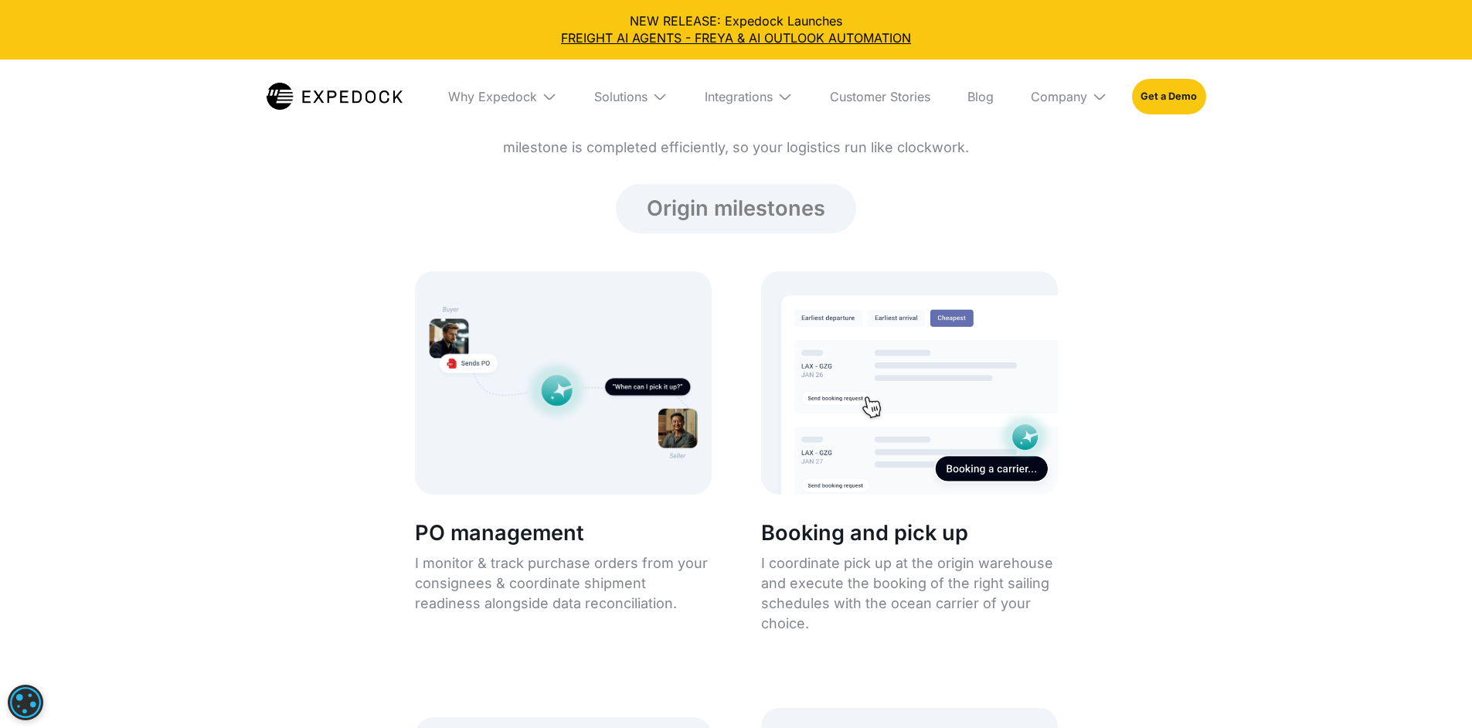
scroll to position [1779, 0]
click at [510, 161] on p "Whether it’s coordinating with carriers, resolving exceptions, or optimizing wo…" at bounding box center [736, 137] width 693 height 46
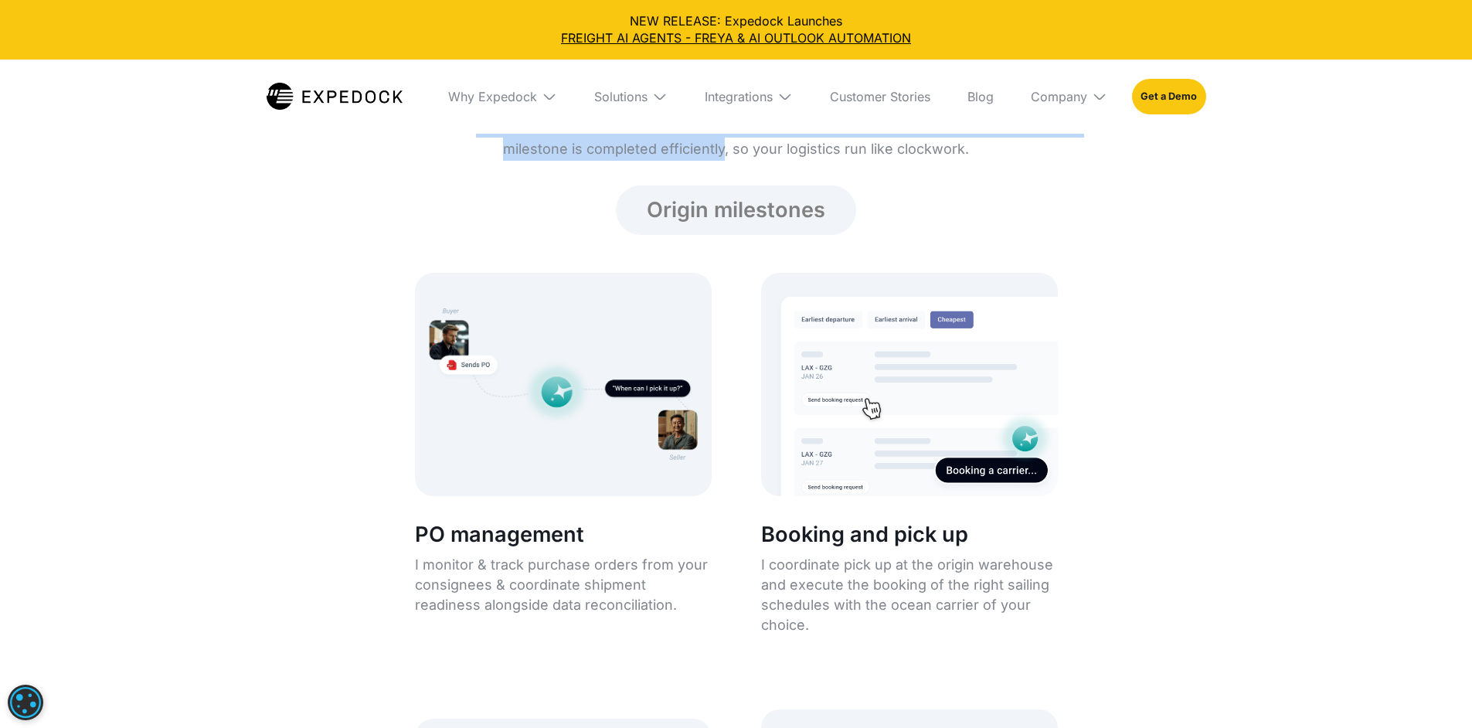
drag, startPoint x: 510, startPoint y: 336, endPoint x: 662, endPoint y: 355, distance: 153.4
click at [662, 161] on p "Whether it’s coordinating with carriers, resolving exceptions, or optimizing wo…" at bounding box center [736, 137] width 693 height 46
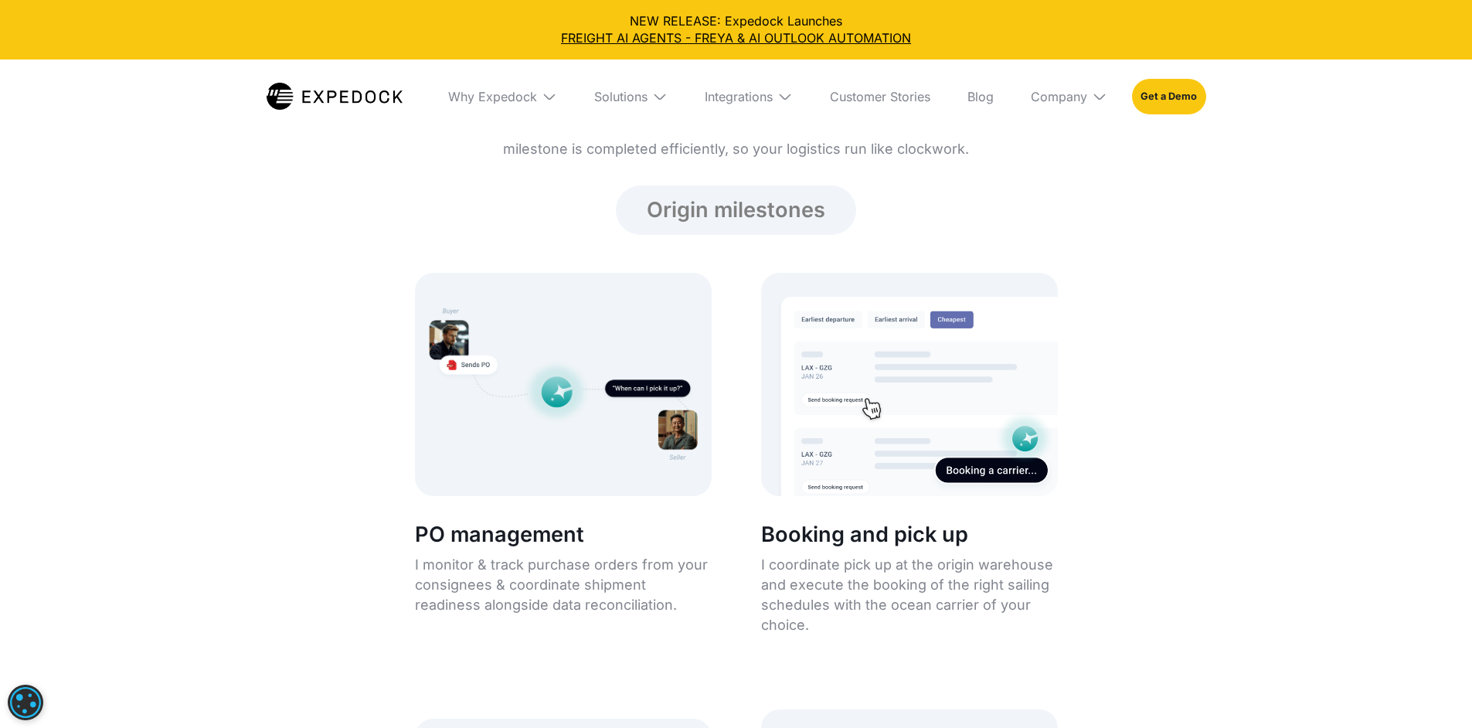
click at [734, 161] on p "Whether it’s coordinating with carriers, resolving exceptions, or optimizing wo…" at bounding box center [736, 137] width 693 height 46
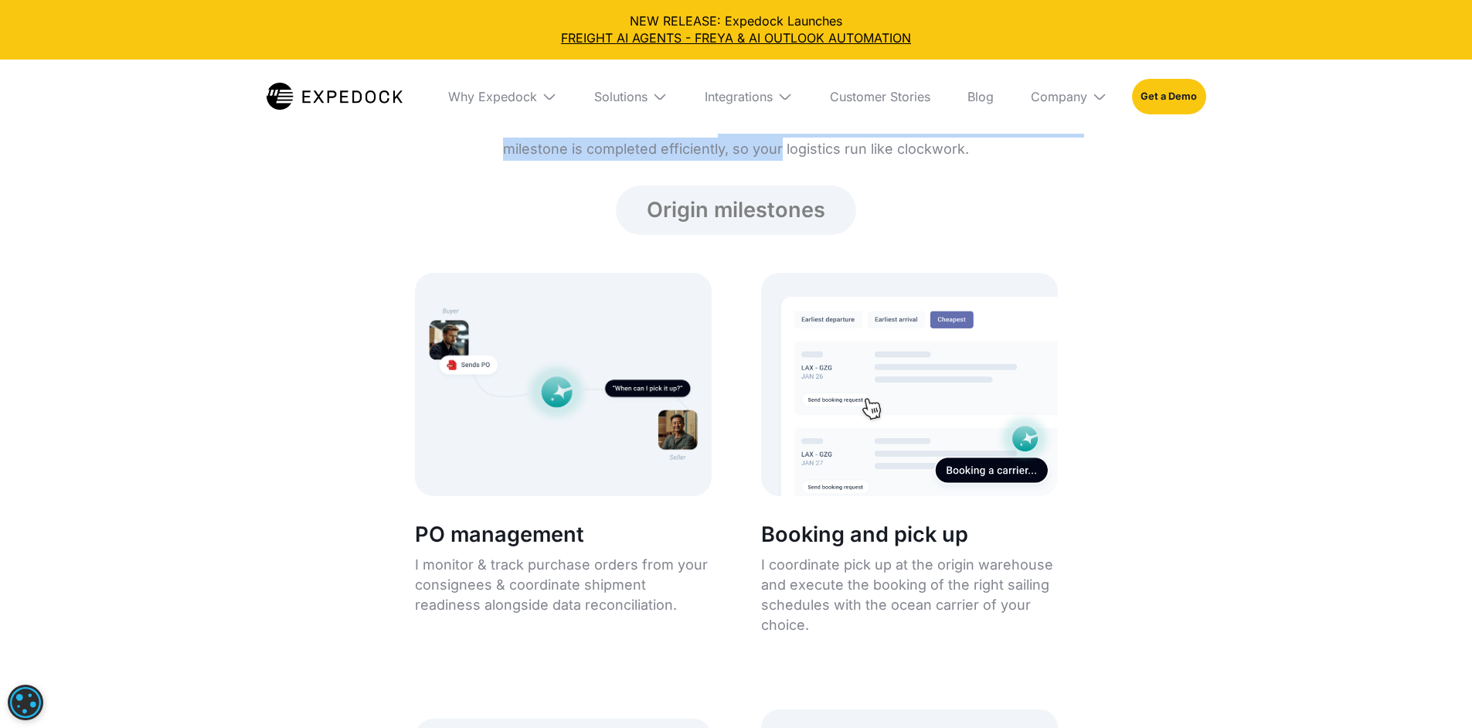
drag, startPoint x: 734, startPoint y: 340, endPoint x: 768, endPoint y: 364, distance: 41.6
click at [768, 161] on p "Whether it’s coordinating with carriers, resolving exceptions, or optimizing wo…" at bounding box center [736, 137] width 693 height 46
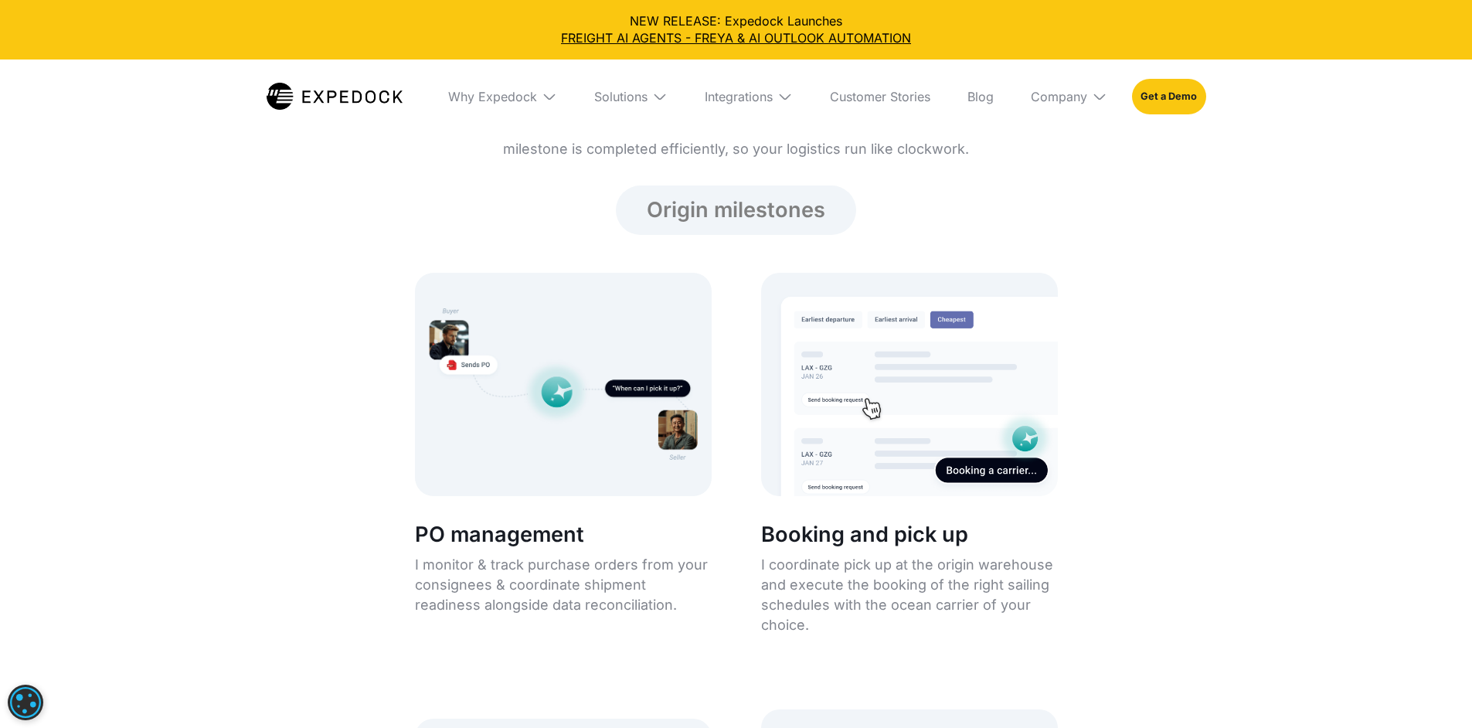
click at [641, 161] on p "Whether it’s coordinating with carriers, resolving exceptions, or optimizing wo…" at bounding box center [736, 137] width 693 height 46
drag, startPoint x: 641, startPoint y: 358, endPoint x: 846, endPoint y: 364, distance: 205.7
click at [846, 161] on p "Whether it’s coordinating with carriers, resolving exceptions, or optimizing wo…" at bounding box center [736, 137] width 693 height 46
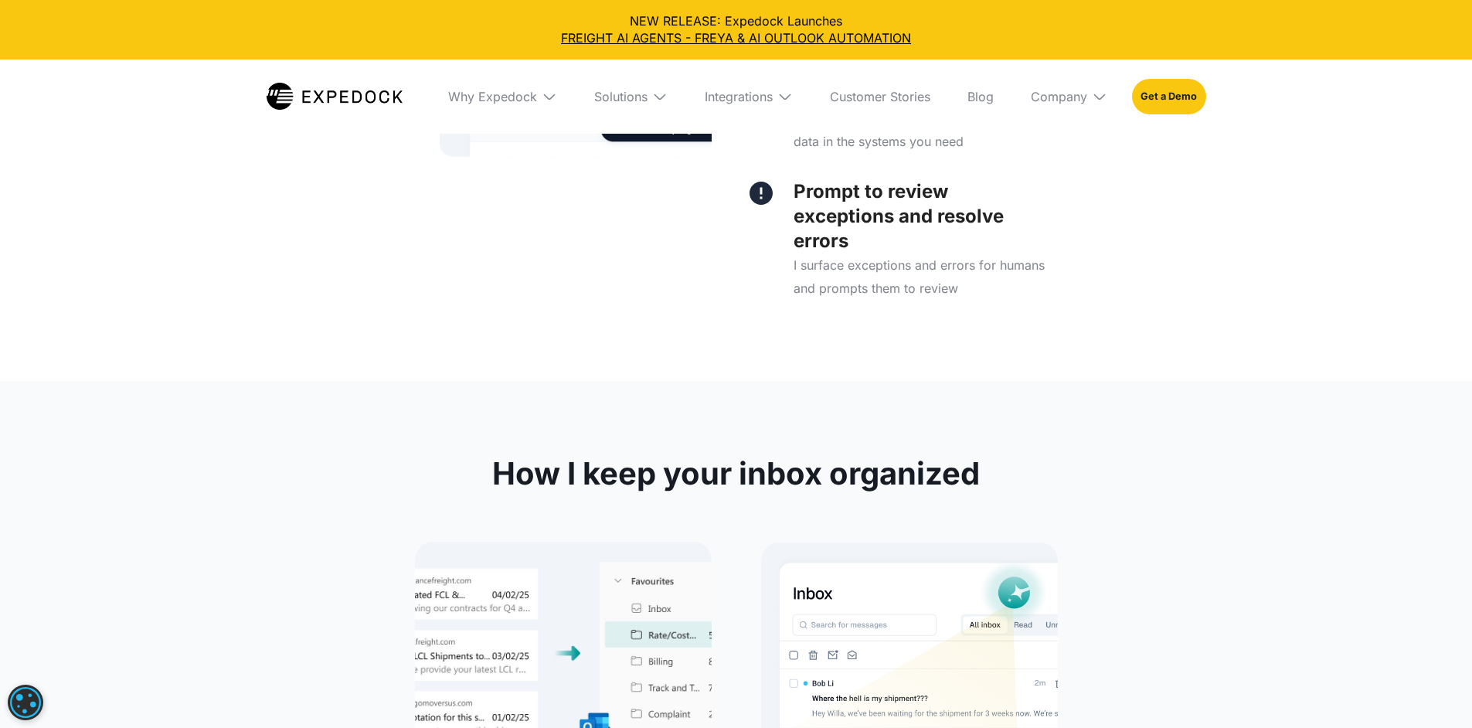
scroll to position [4415, 0]
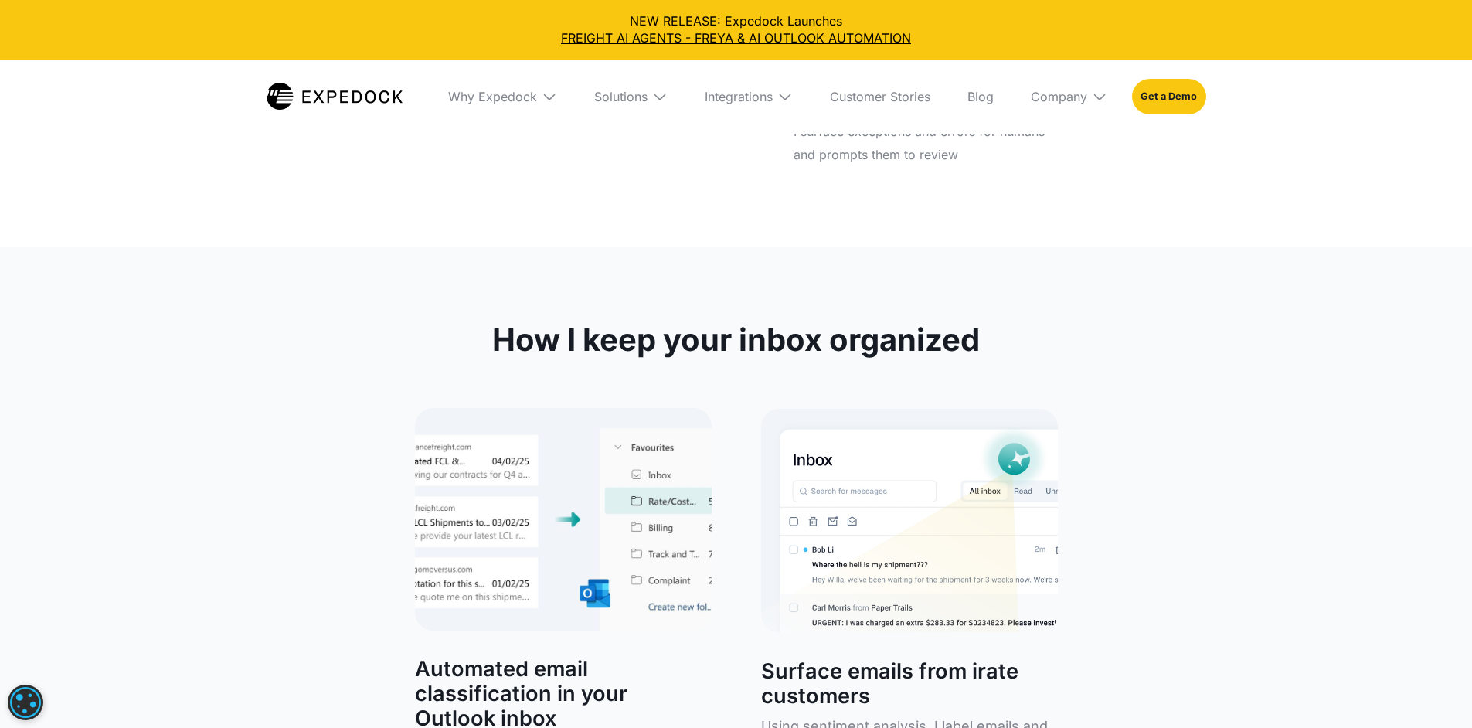
click at [874, 120] on p "Prompt to review exceptions and resolve errors" at bounding box center [920, 83] width 253 height 74
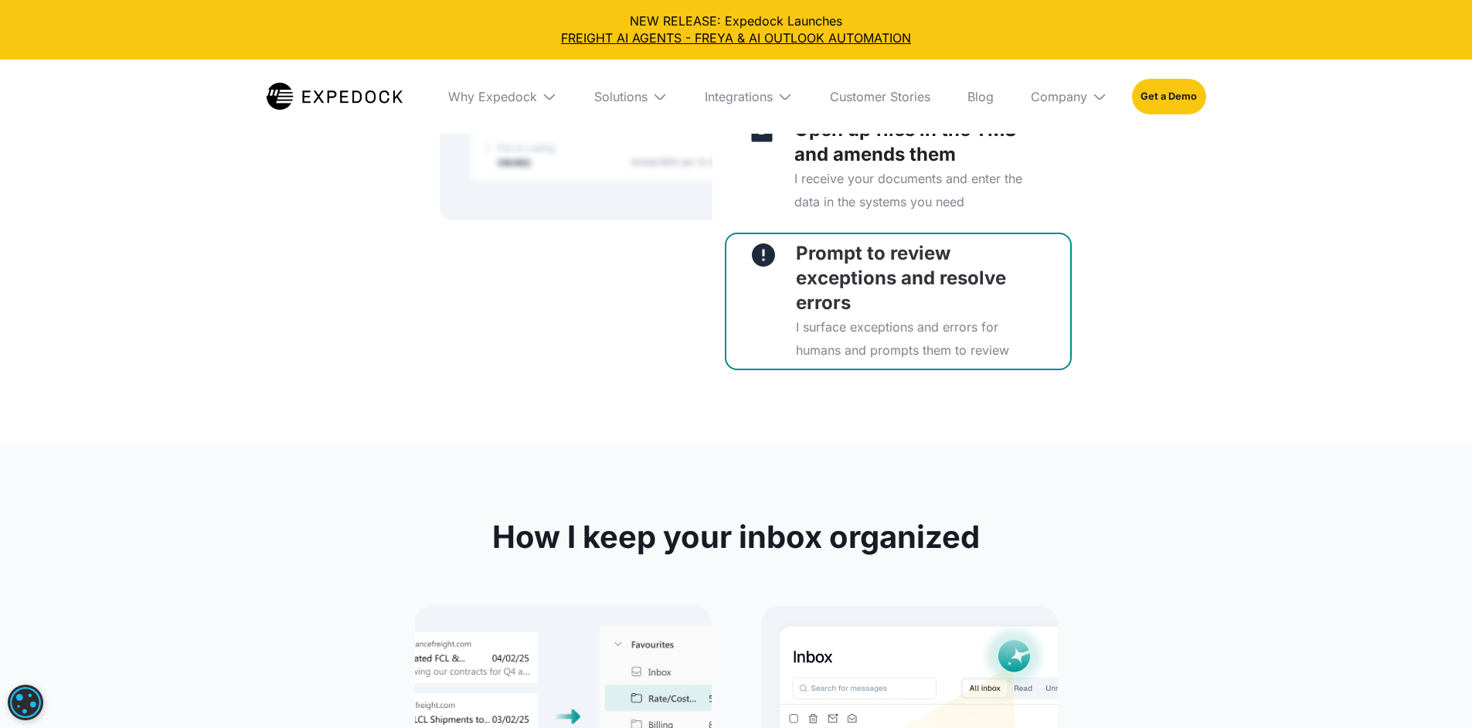
scroll to position [4310, 0]
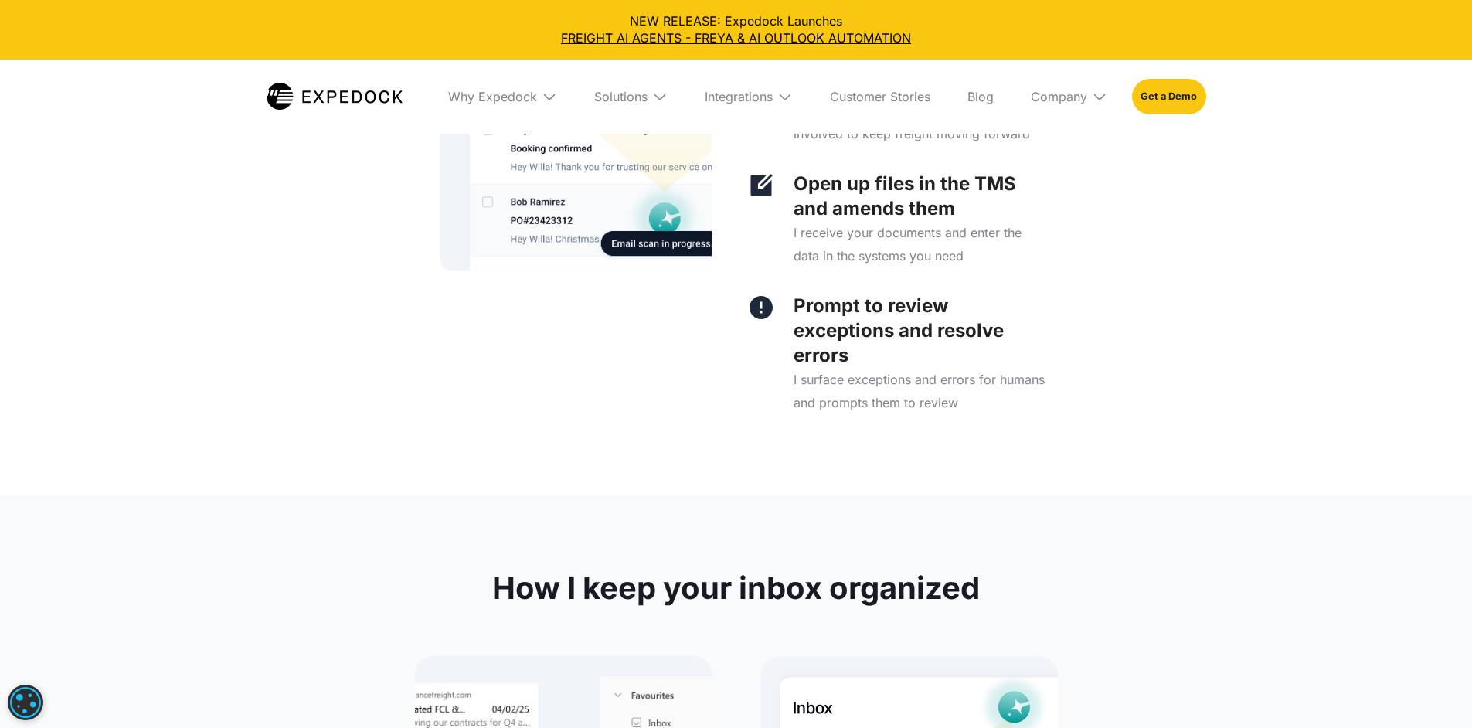
scroll to position [4332, 0]
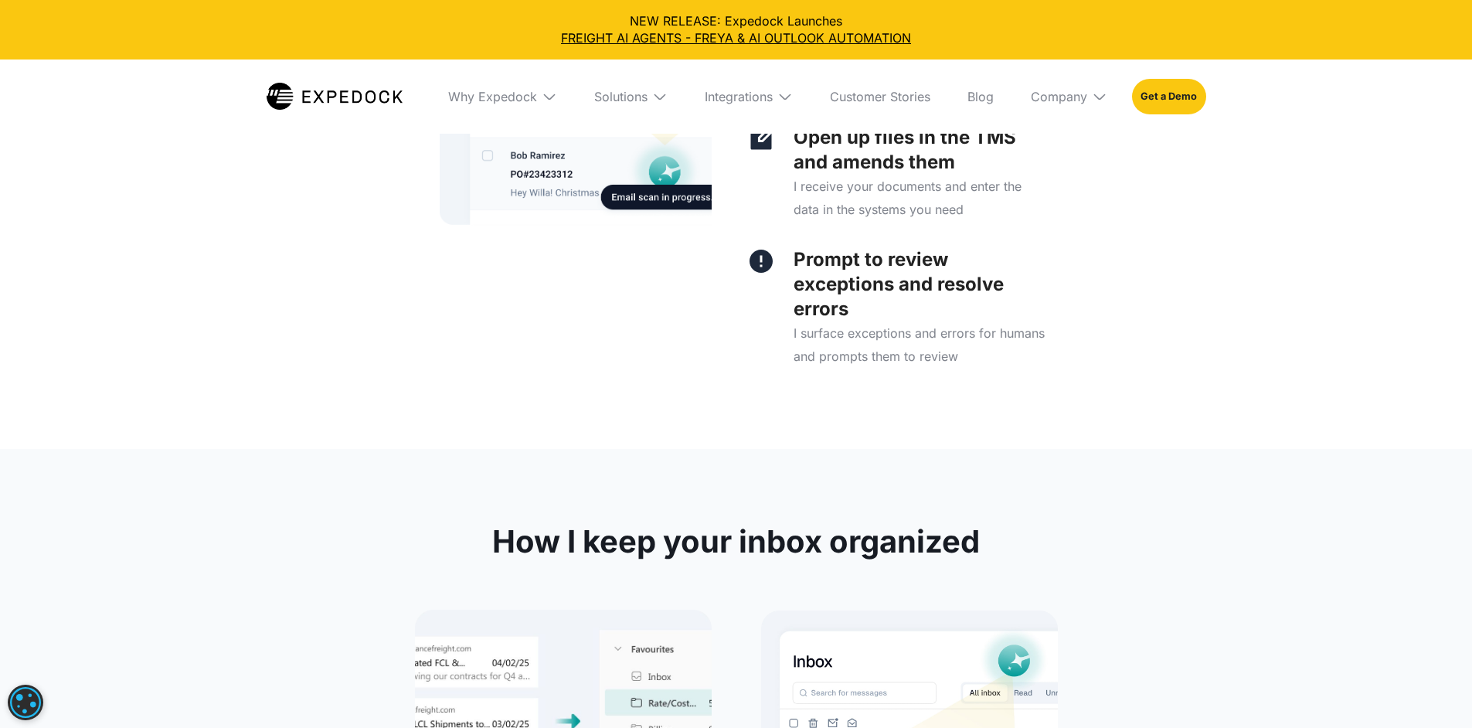
click at [864, 53] on p "Coordinate with your customers and vendors" at bounding box center [920, 27] width 253 height 49
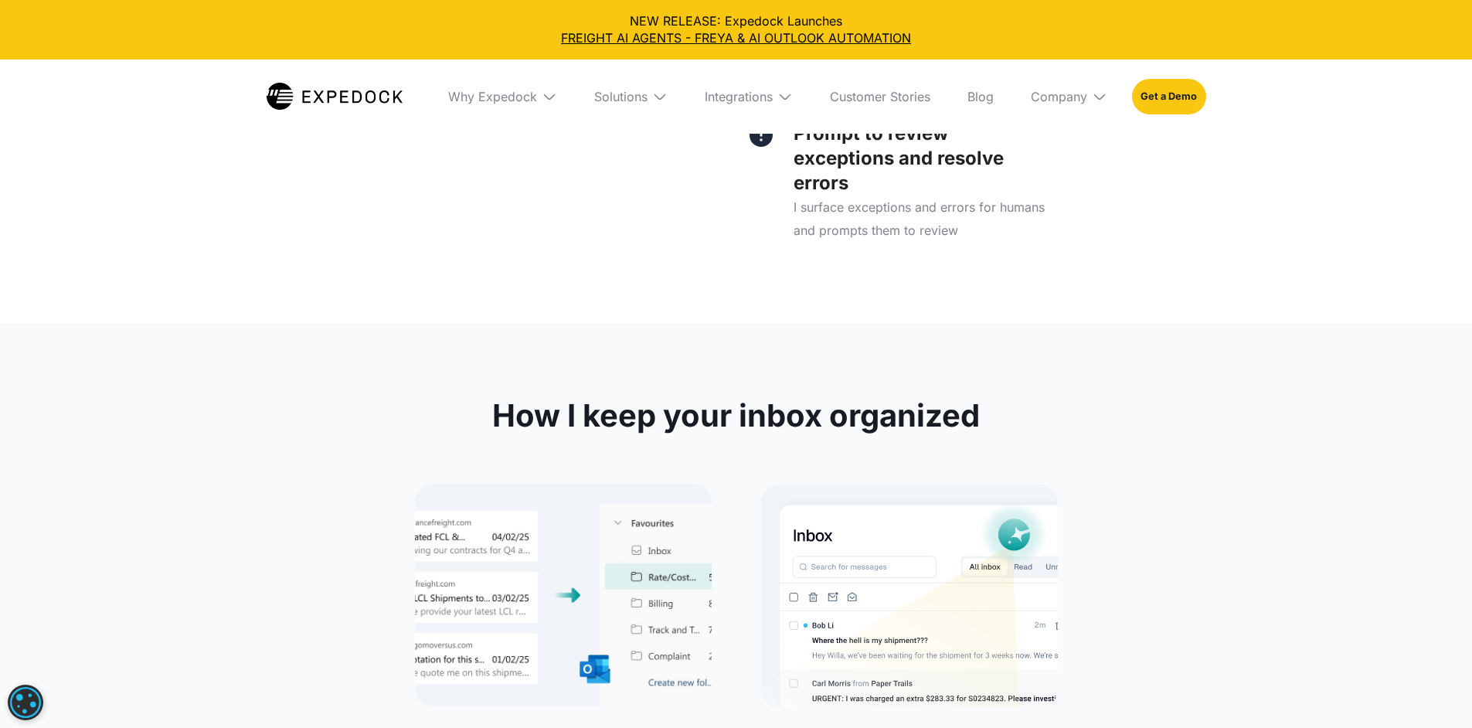
scroll to position [4462, 0]
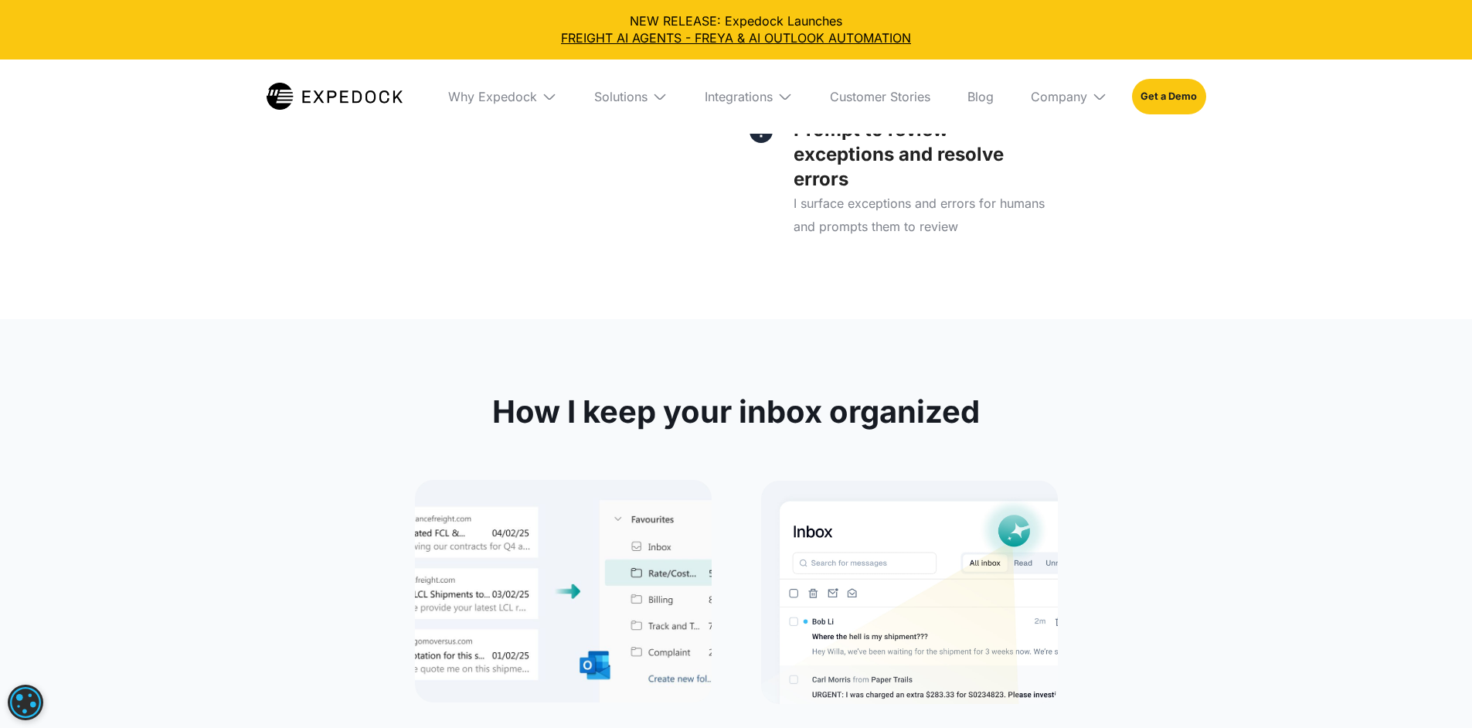
click at [873, 45] on p "Open up files in the TMS and amends them" at bounding box center [921, 19] width 255 height 49
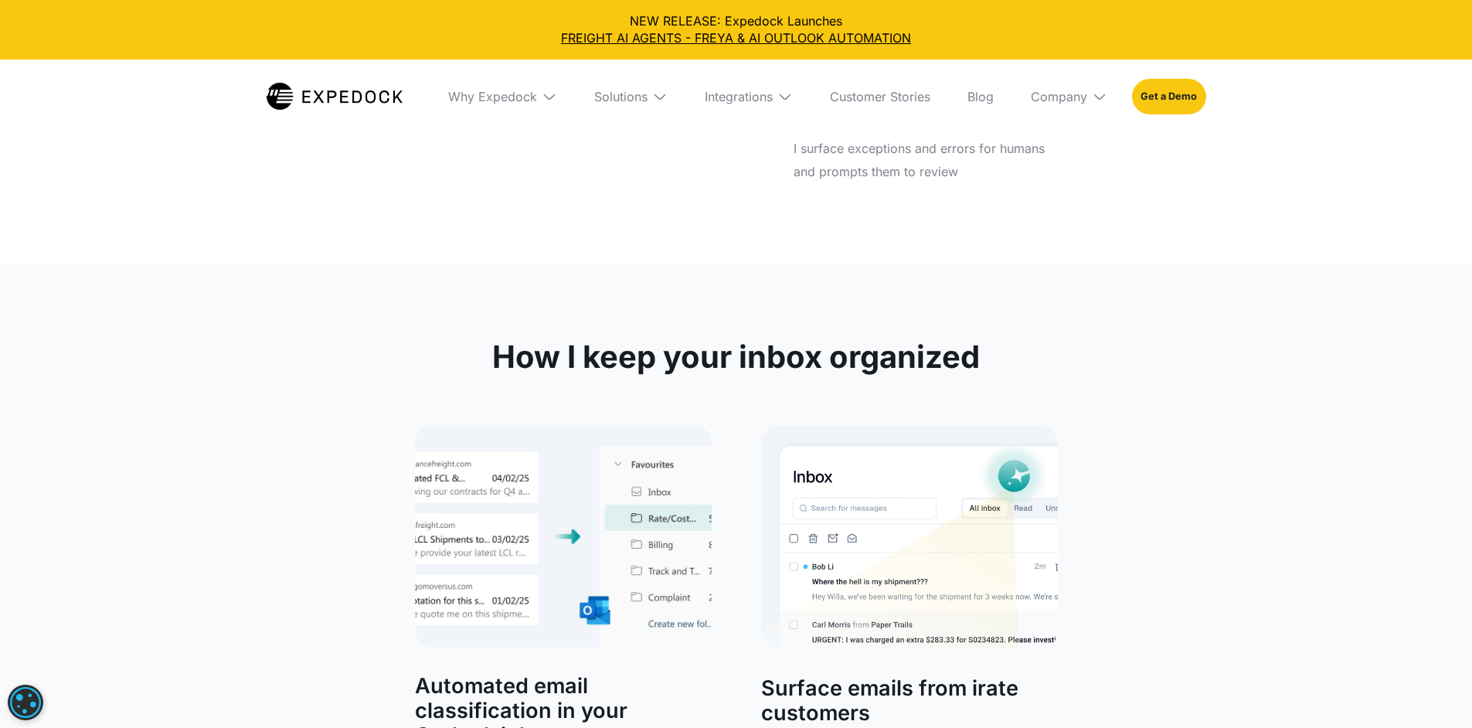
scroll to position [4525, 0]
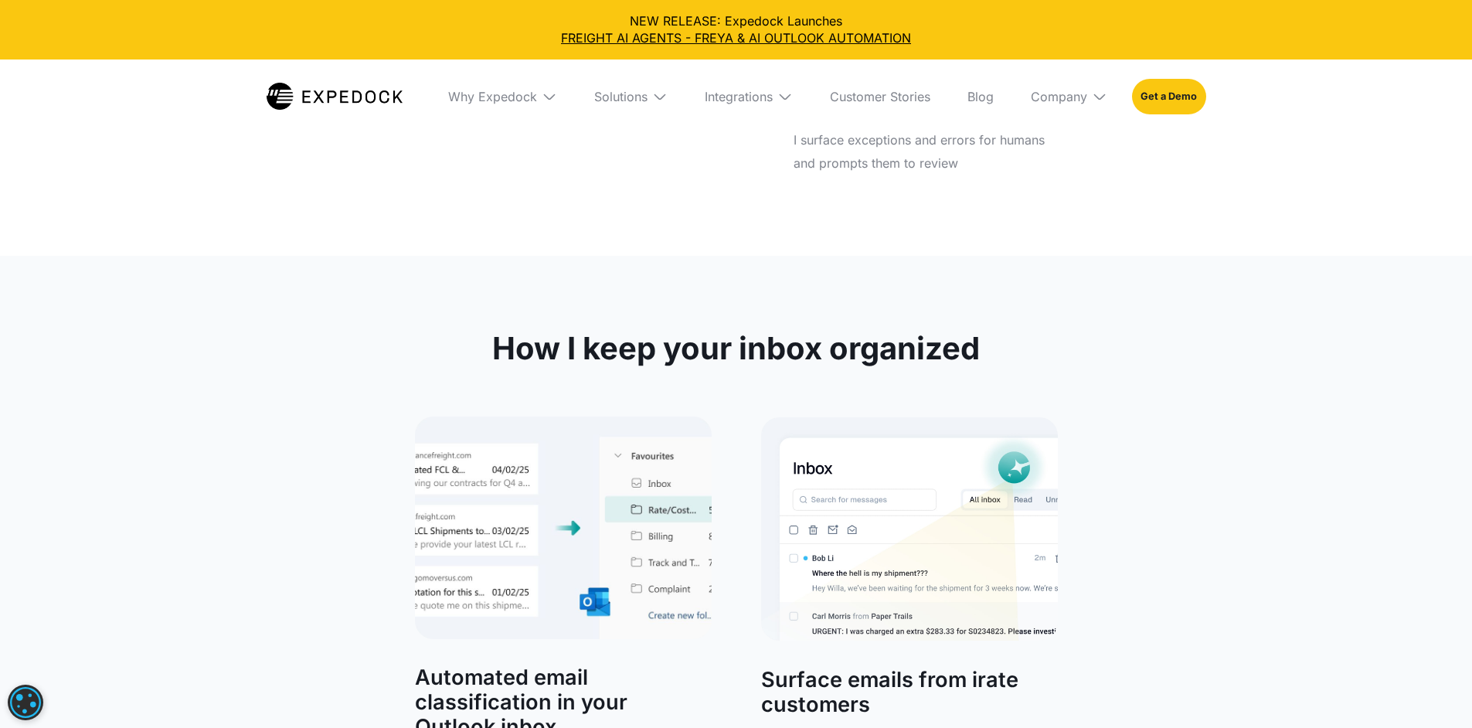
click at [866, 128] on p "Prompt to review exceptions and resolve errors" at bounding box center [920, 91] width 253 height 74
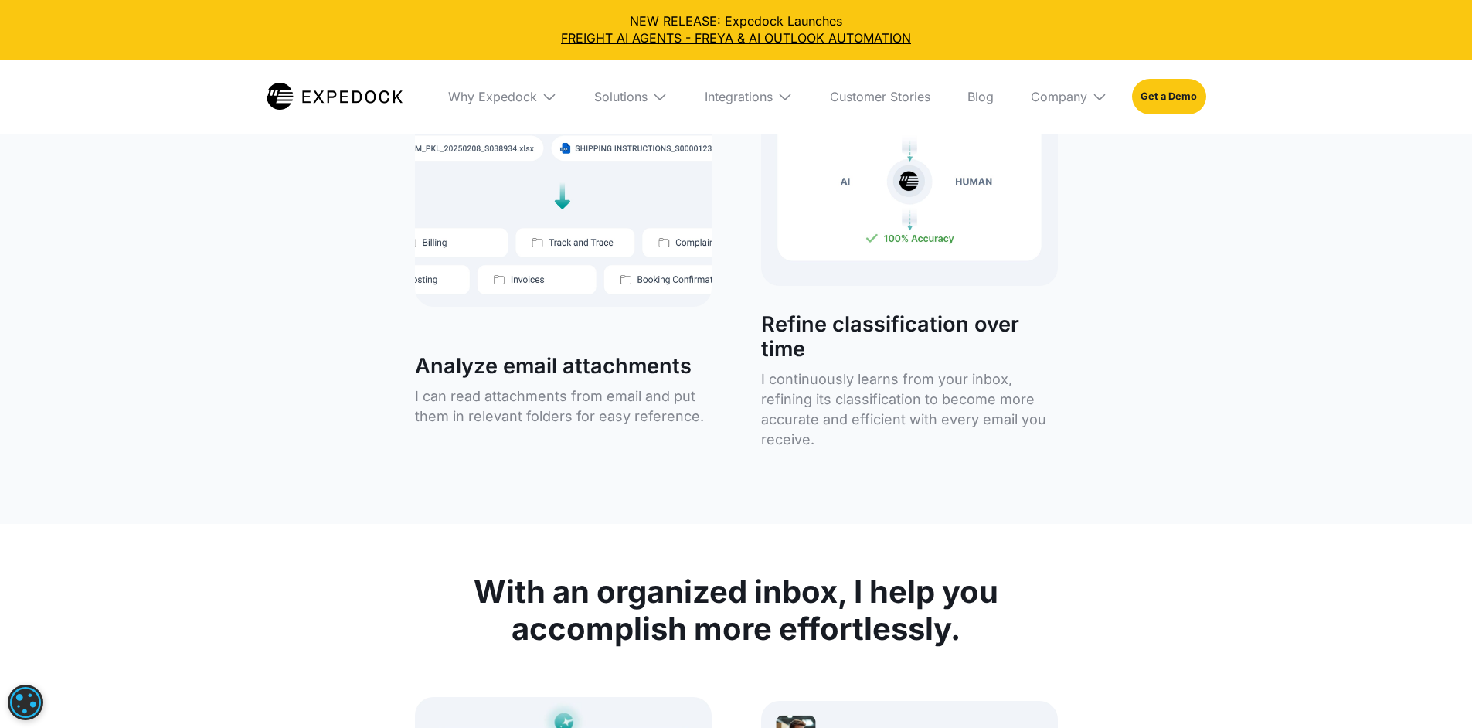
scroll to position [5345, 0]
drag, startPoint x: 924, startPoint y: 439, endPoint x: 1150, endPoint y: 438, distance: 226.5
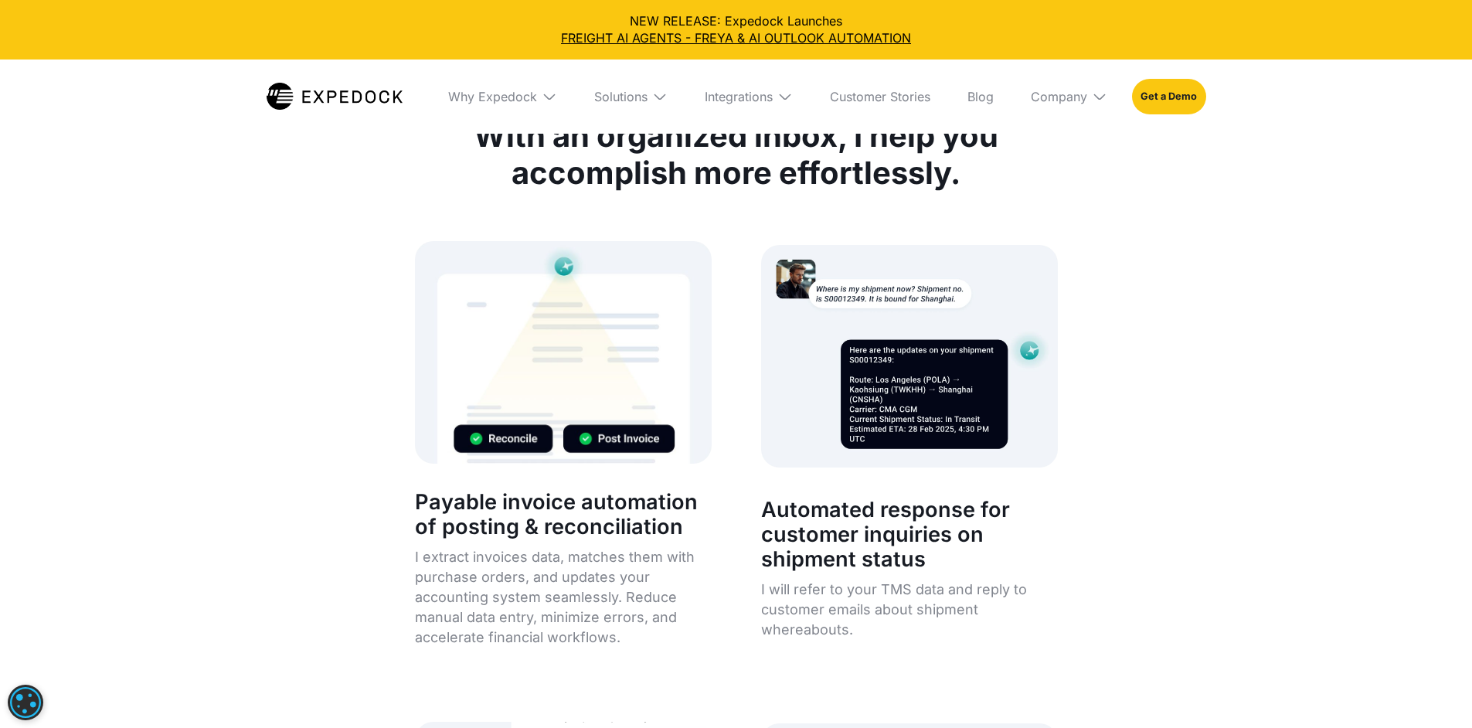
scroll to position [5809, 0]
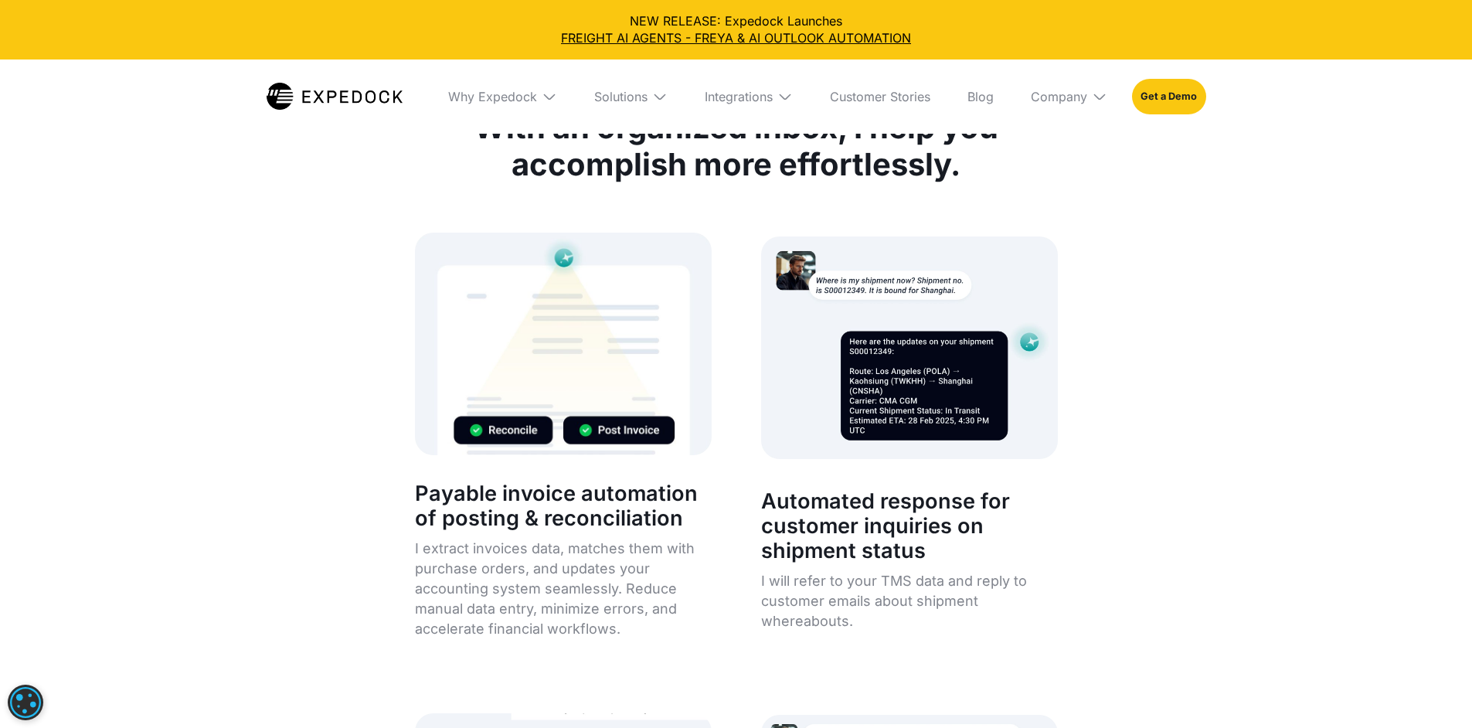
drag, startPoint x: 930, startPoint y: 460, endPoint x: 1143, endPoint y: 459, distance: 213.3
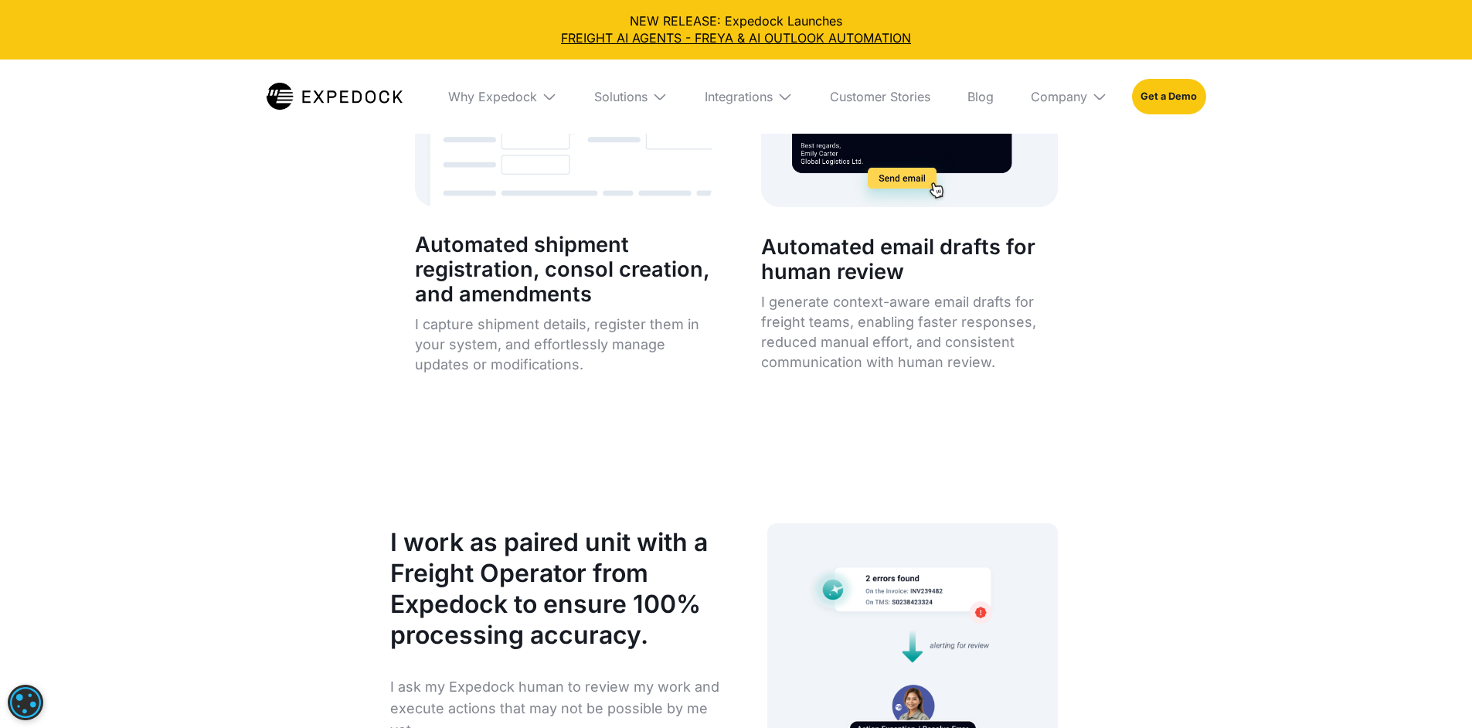
scroll to position [6989, 0]
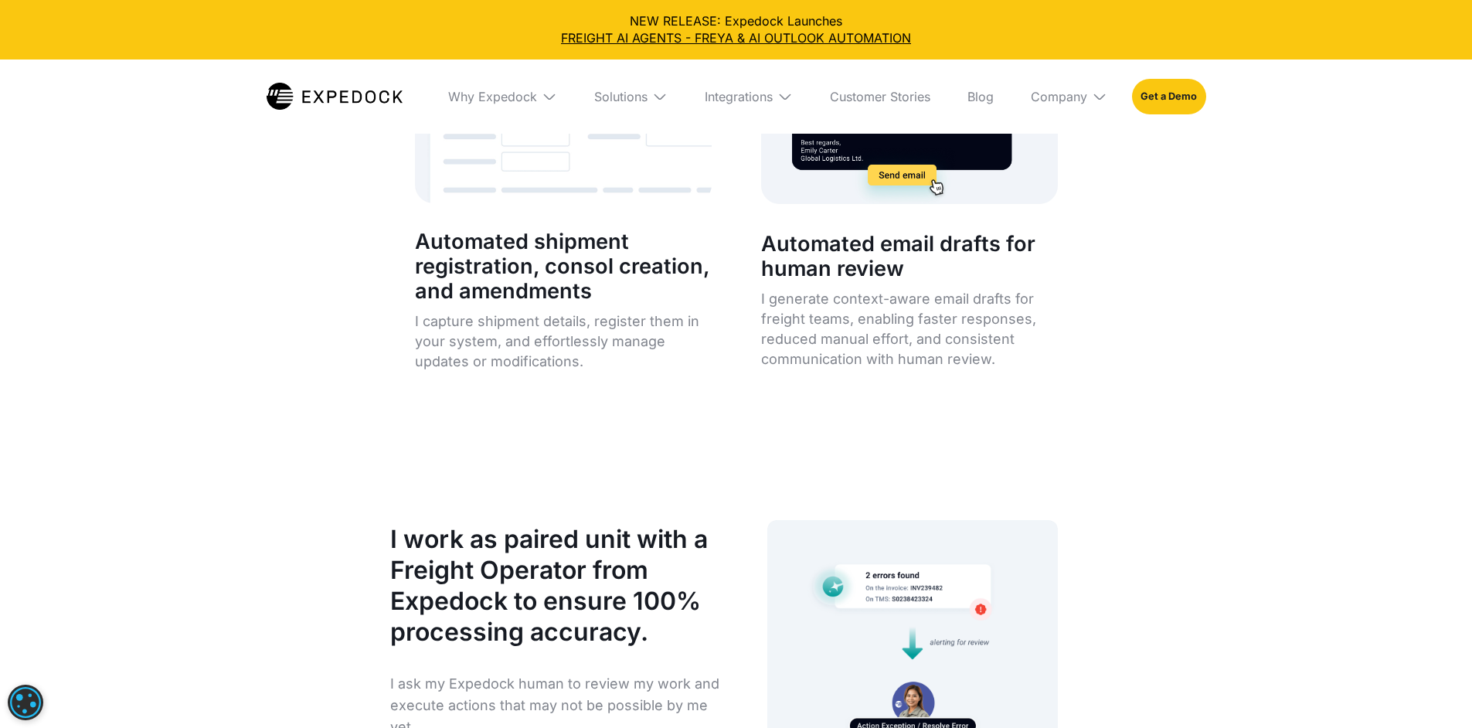
drag, startPoint x: 494, startPoint y: 563, endPoint x: 538, endPoint y: 577, distance: 46.2
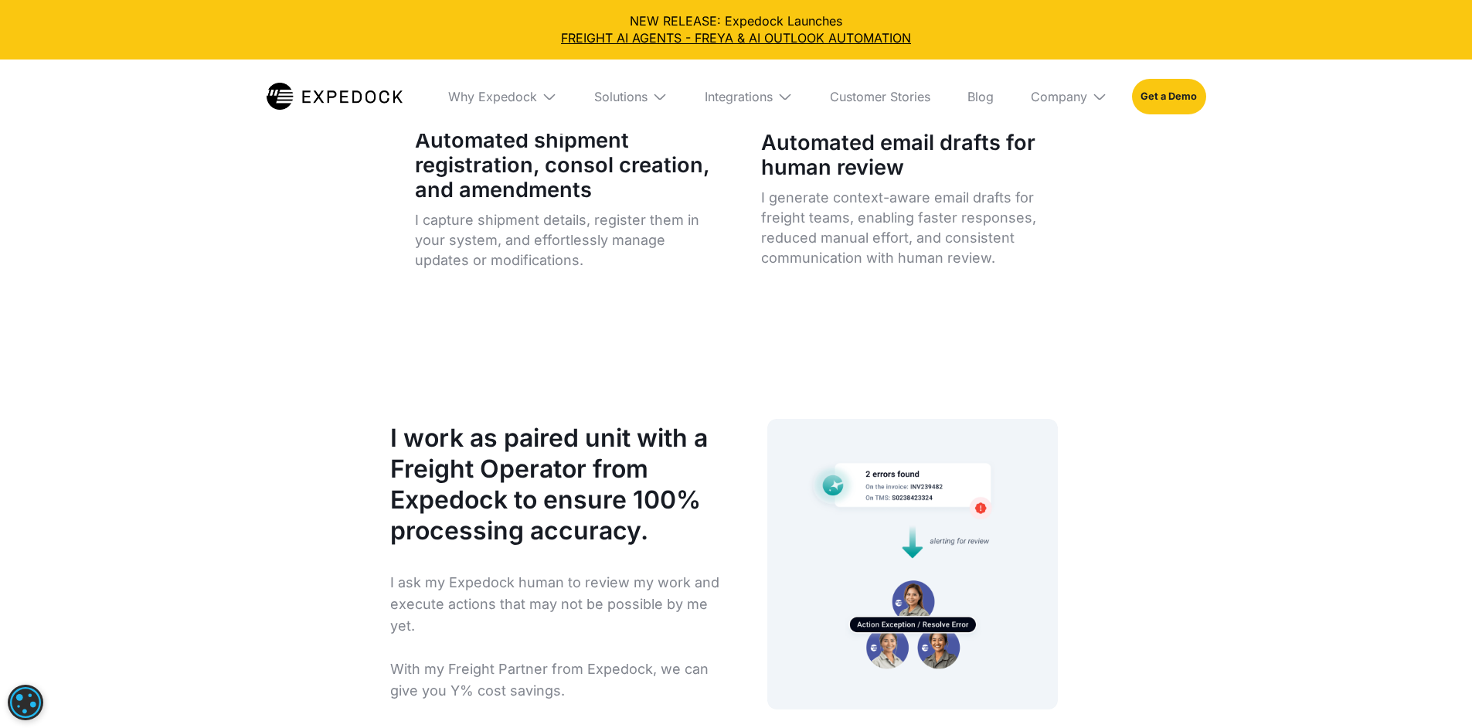
scroll to position [7115, 0]
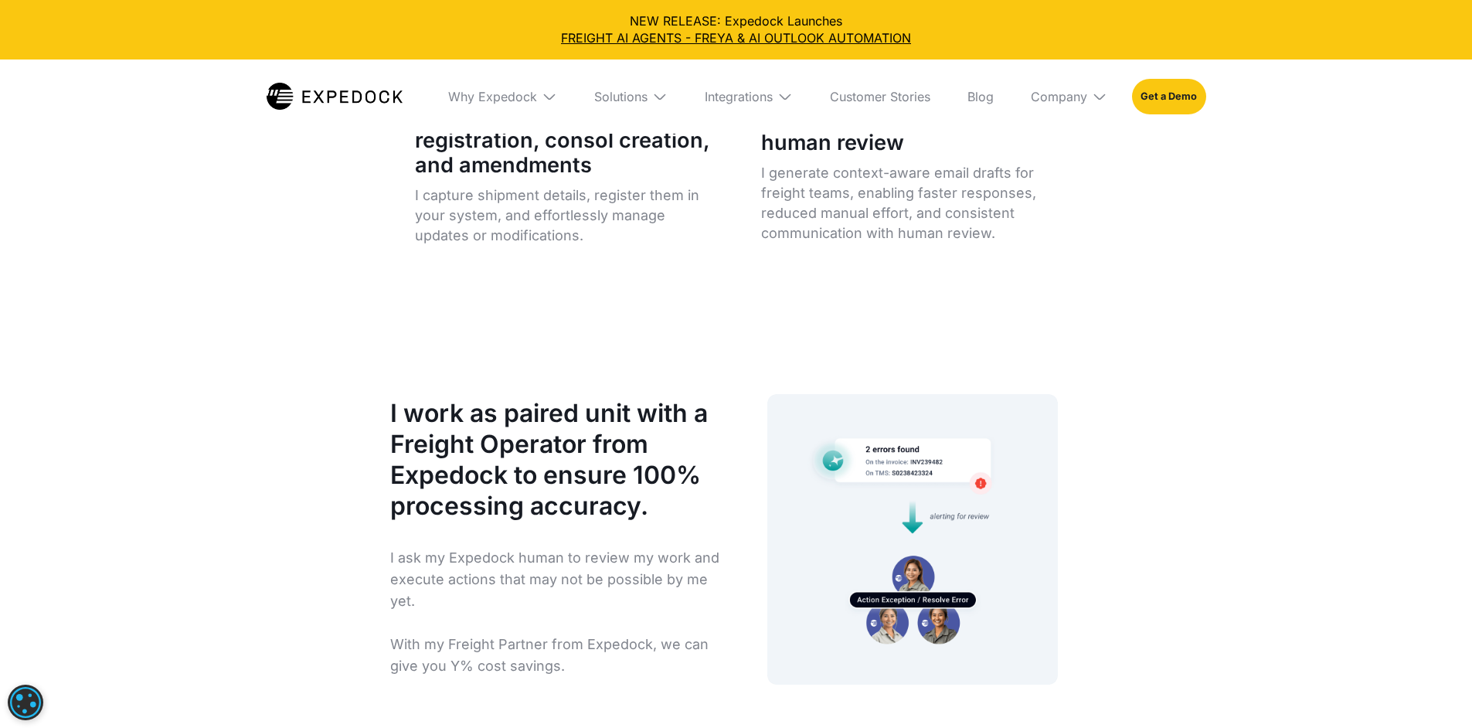
drag, startPoint x: 961, startPoint y: 426, endPoint x: 987, endPoint y: 451, distance: 36.1
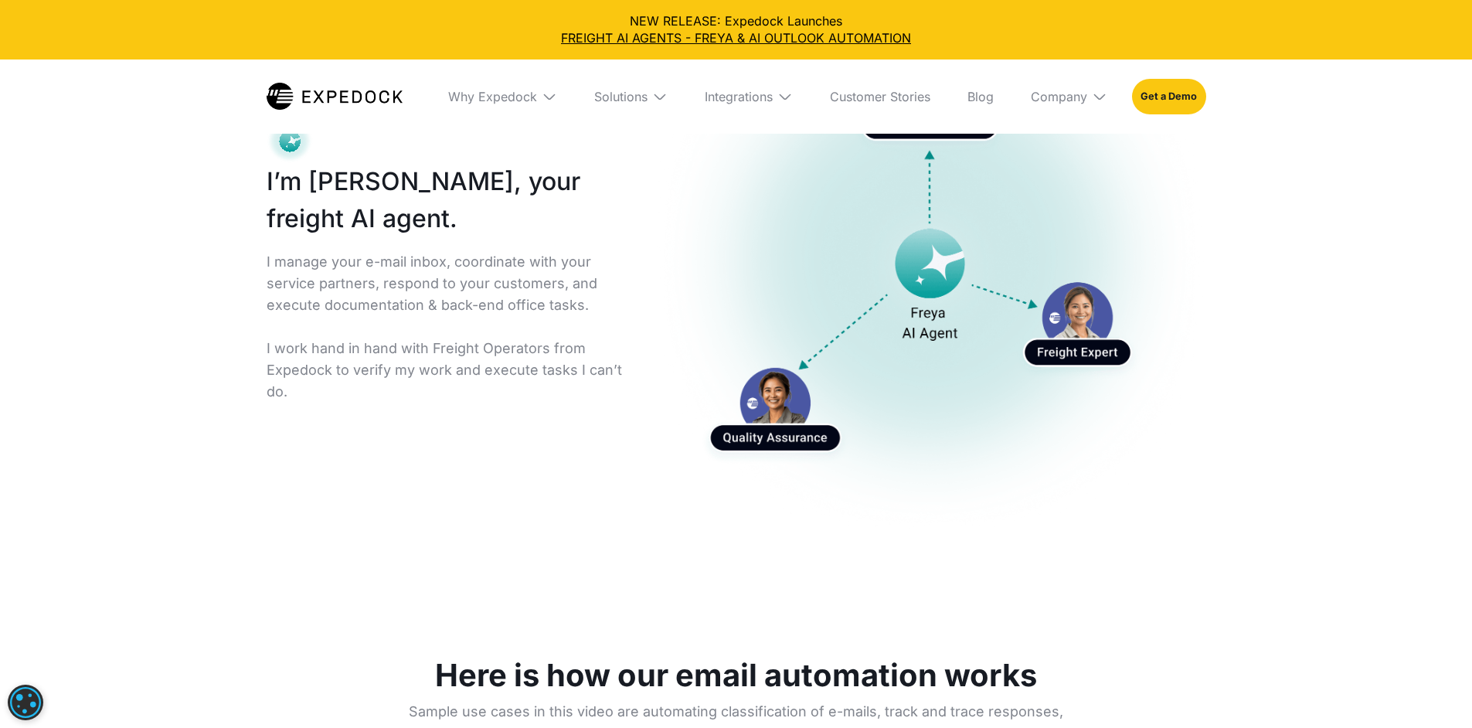
scroll to position [0, 0]
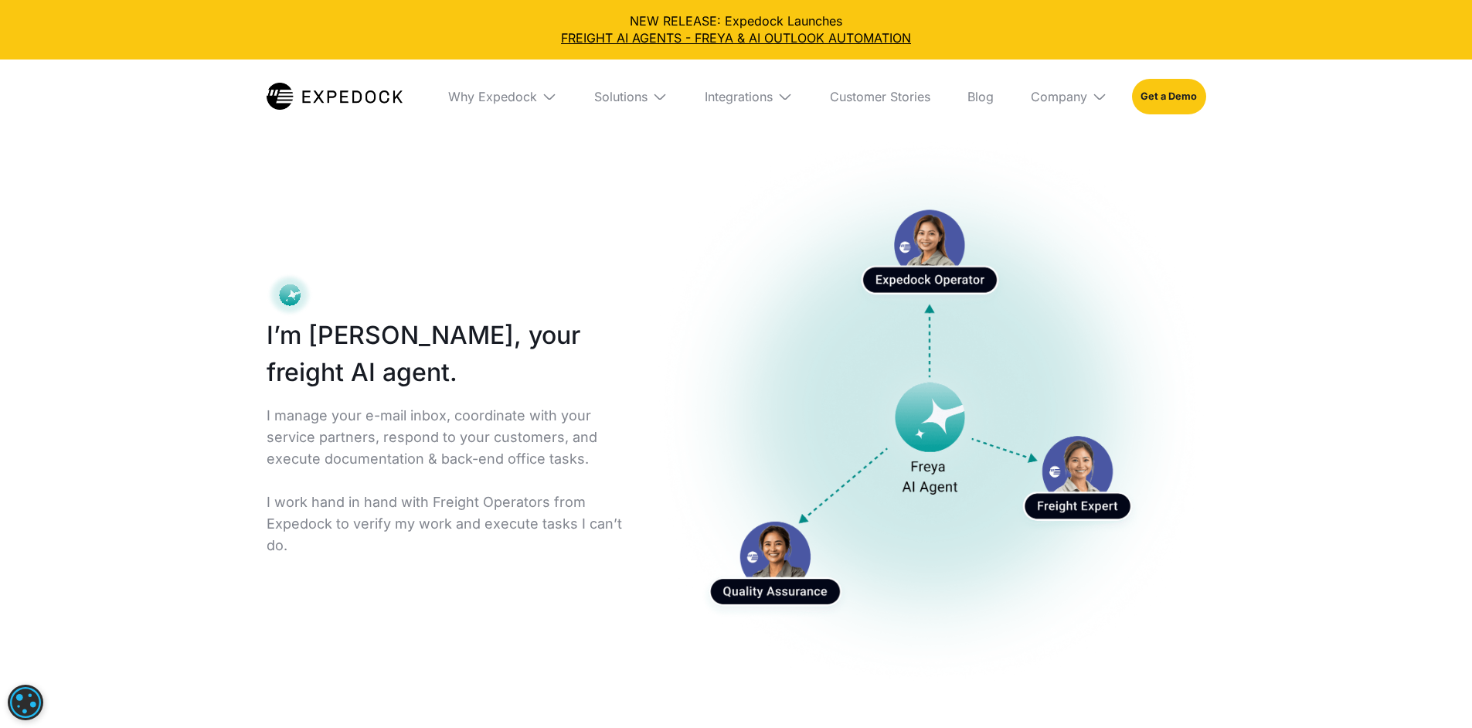
click at [241, 192] on div "I’m Freya, your freight AI agent. I manage your e-mail inbox, coordinate with y…" at bounding box center [736, 436] width 1472 height 650
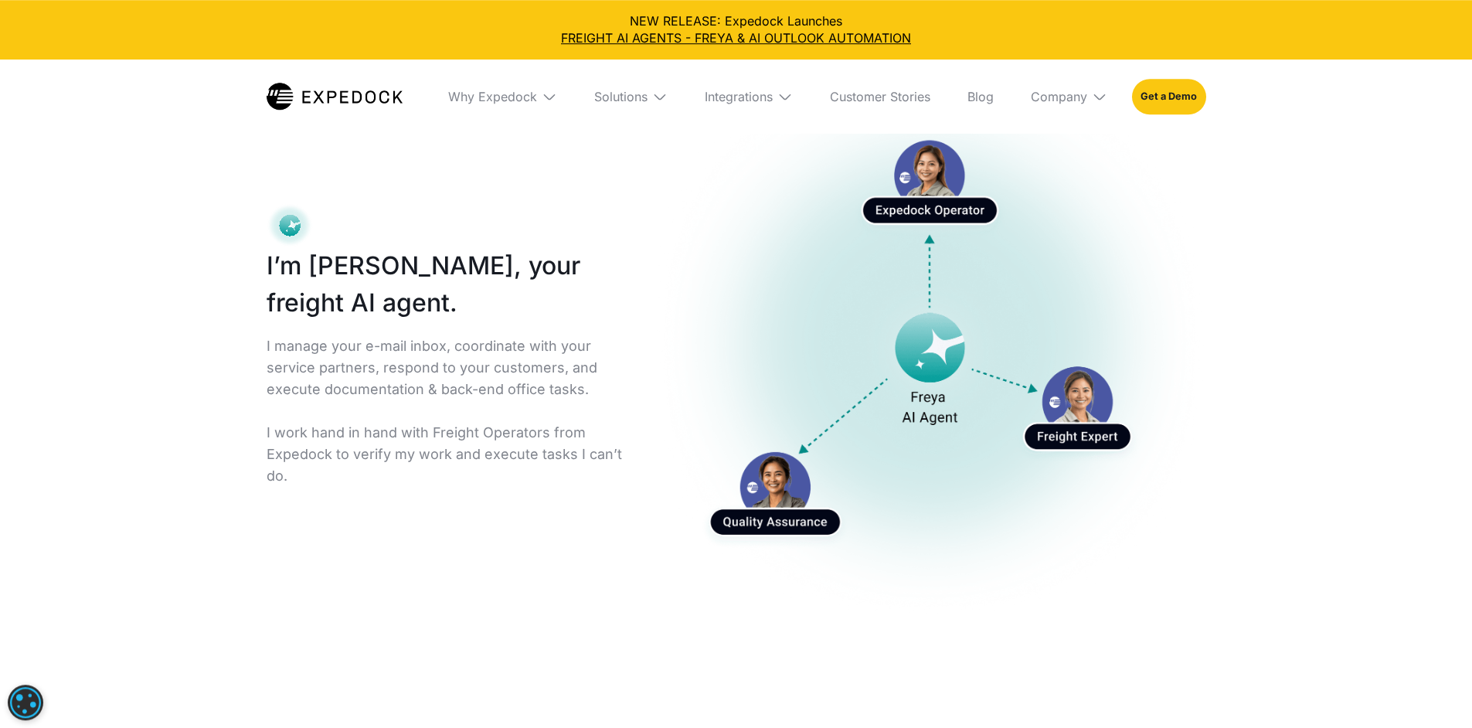
scroll to position [72, 0]
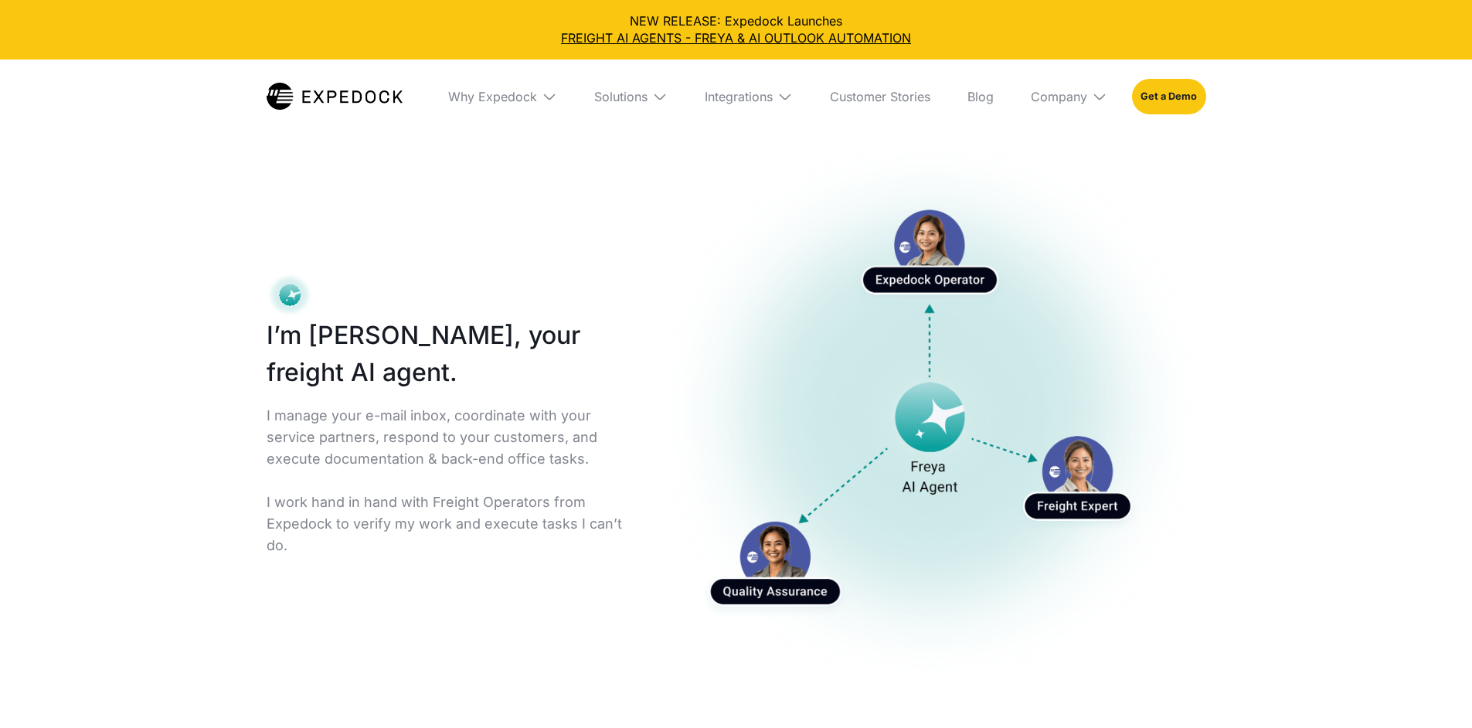
select select
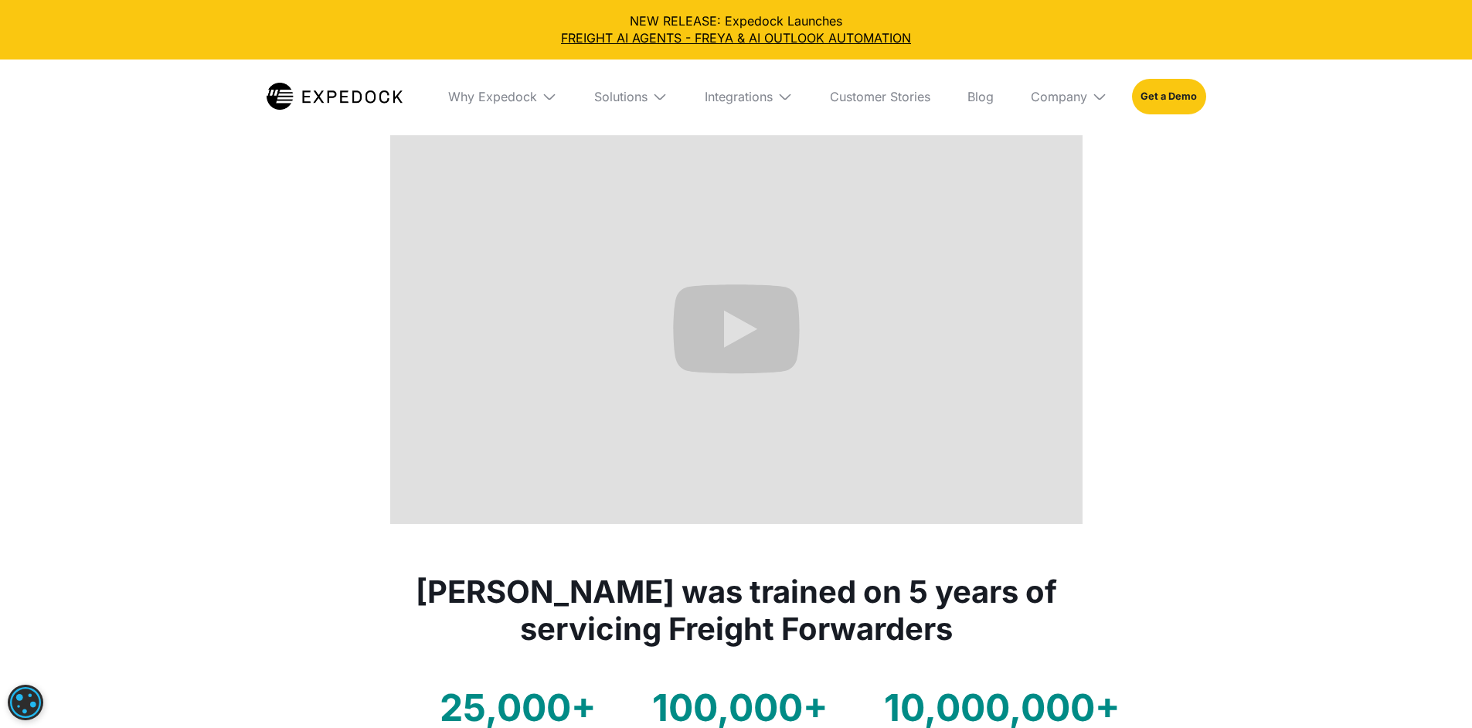
scroll to position [791, 0]
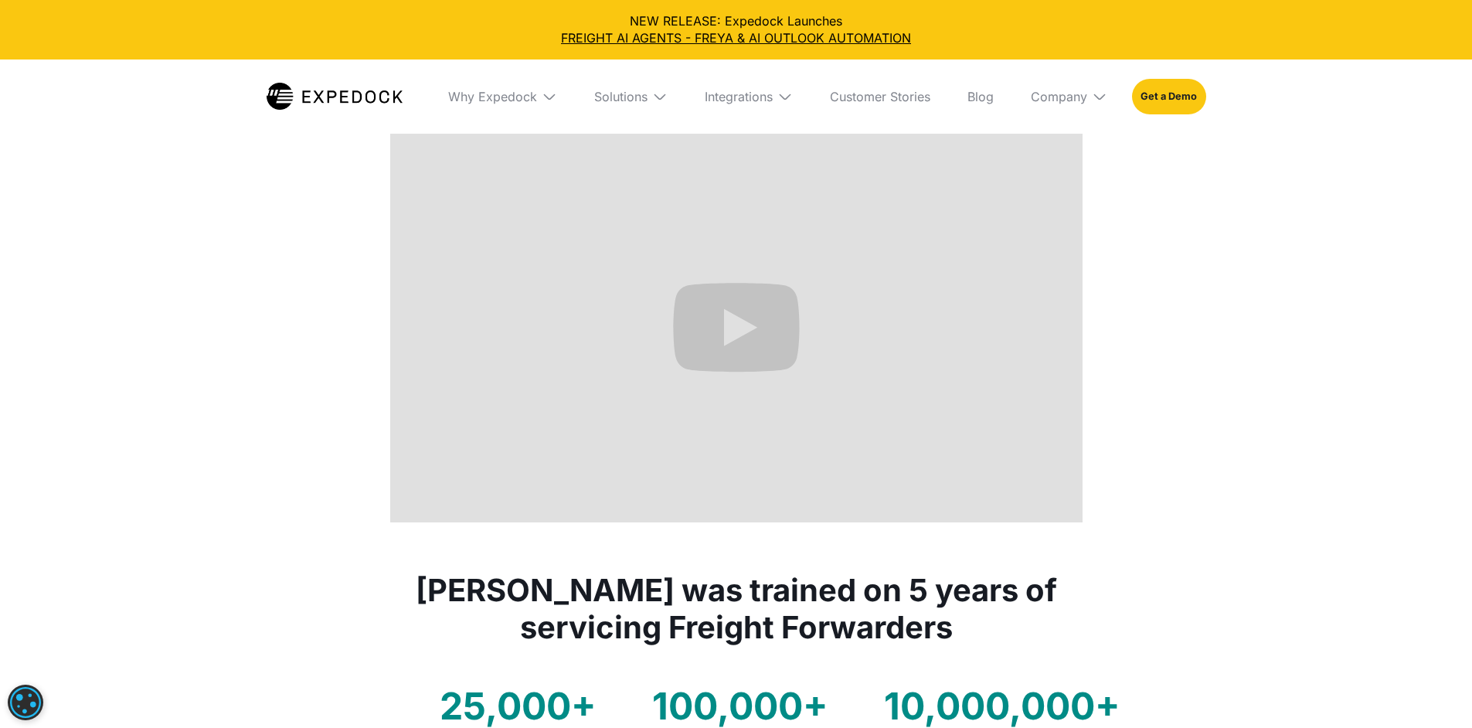
click at [537, 627] on h3 "[PERSON_NAME] was trained on 5 years of servicing Freight Forwarders" at bounding box center [736, 609] width 693 height 74
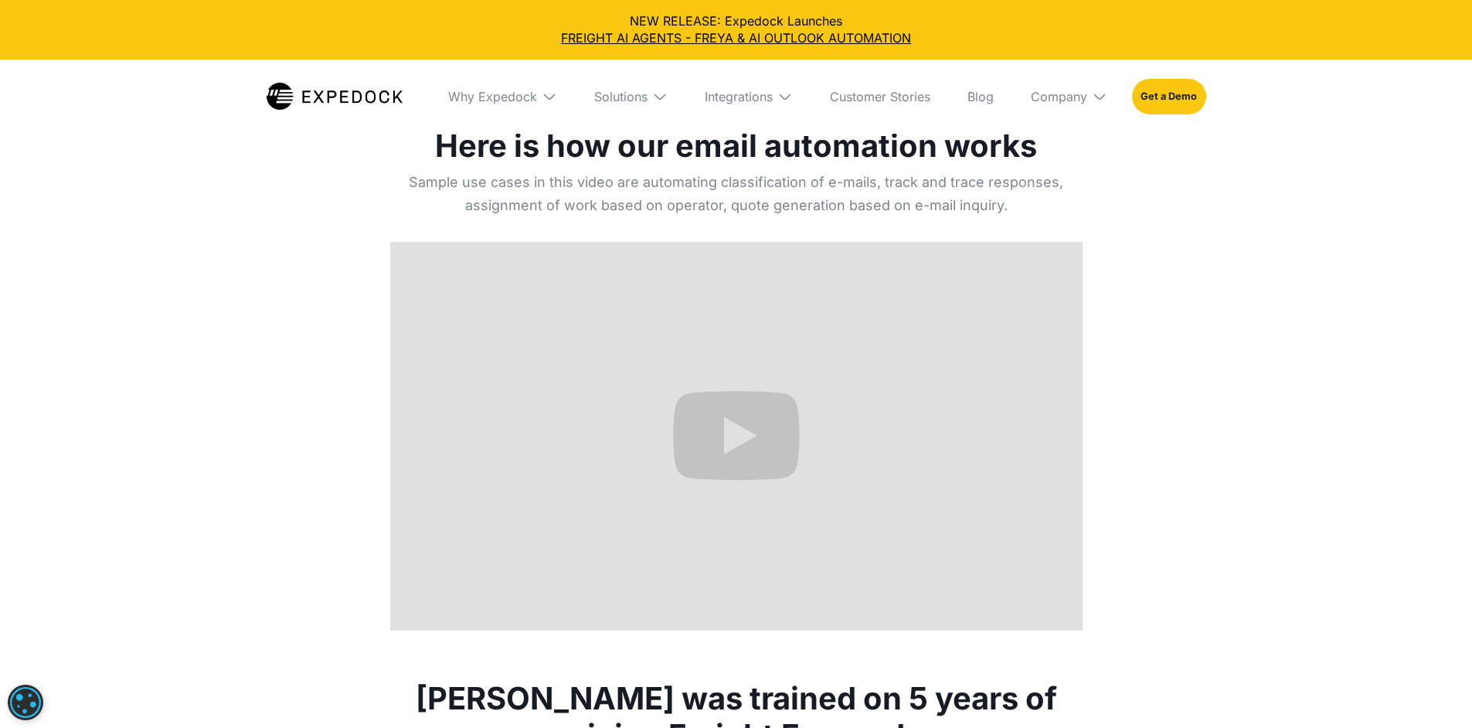
scroll to position [0, 0]
